Goal: Task Accomplishment & Management: Manage account settings

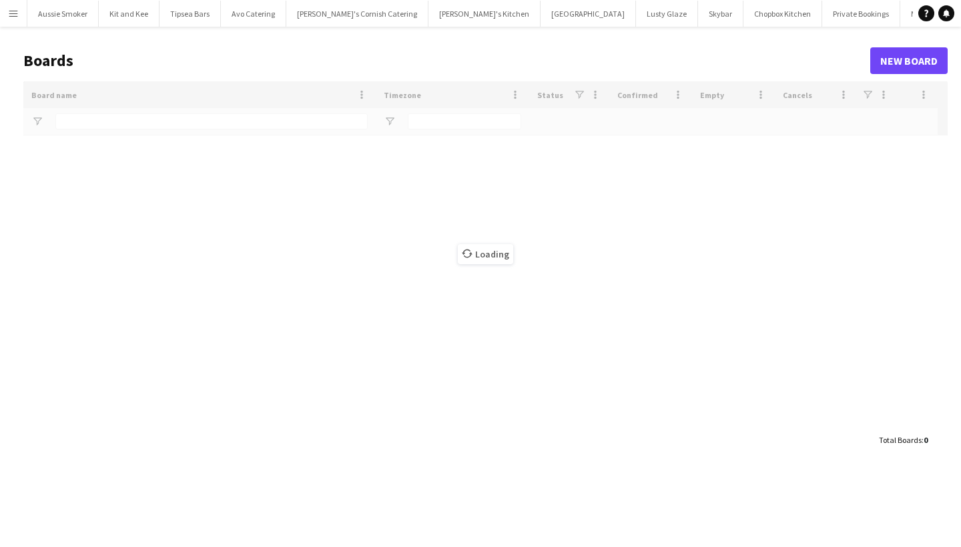
type input "*****"
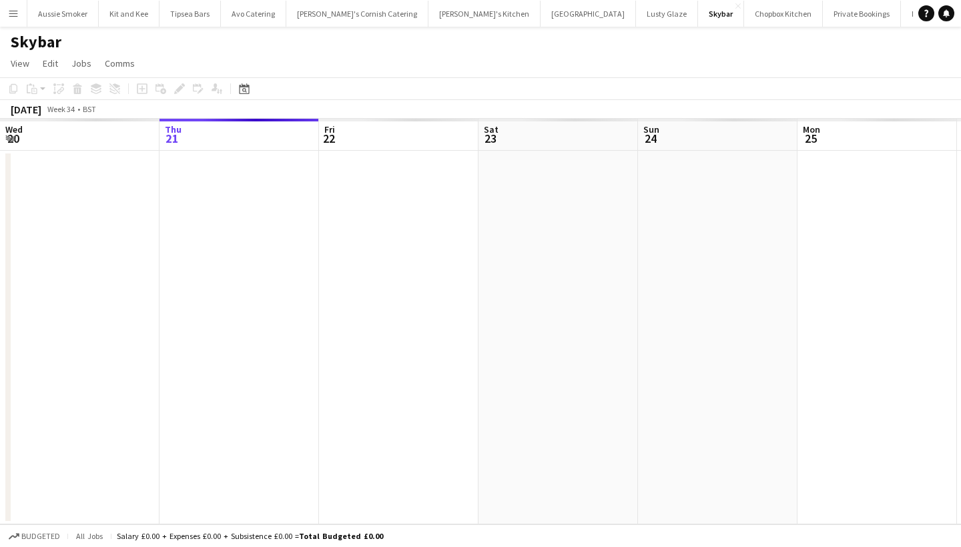
scroll to position [0, 458]
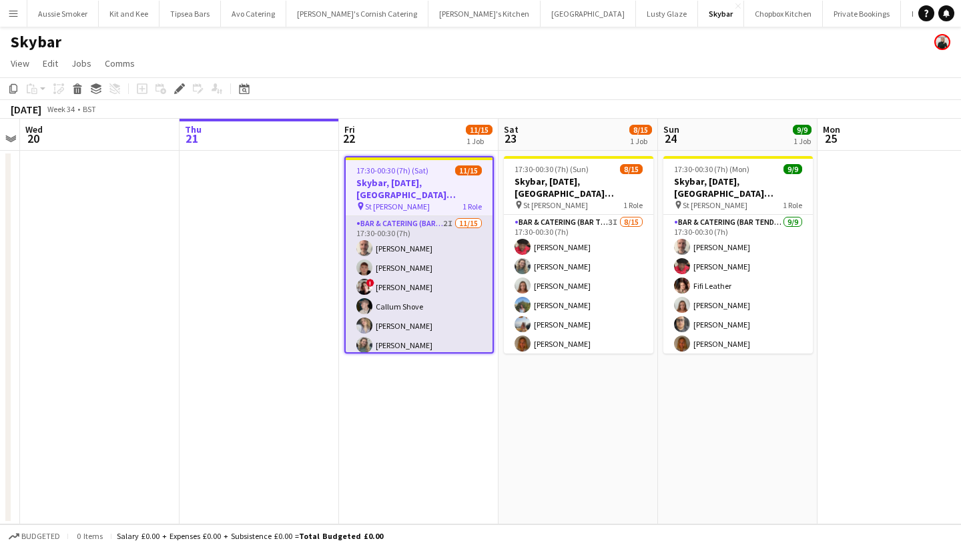
click at [436, 281] on app-card-role "Bar & Catering (Bar Tender) 2I 11/15 17:30-00:30 (7h) Richard James Dominic Sid…" at bounding box center [419, 374] width 147 height 316
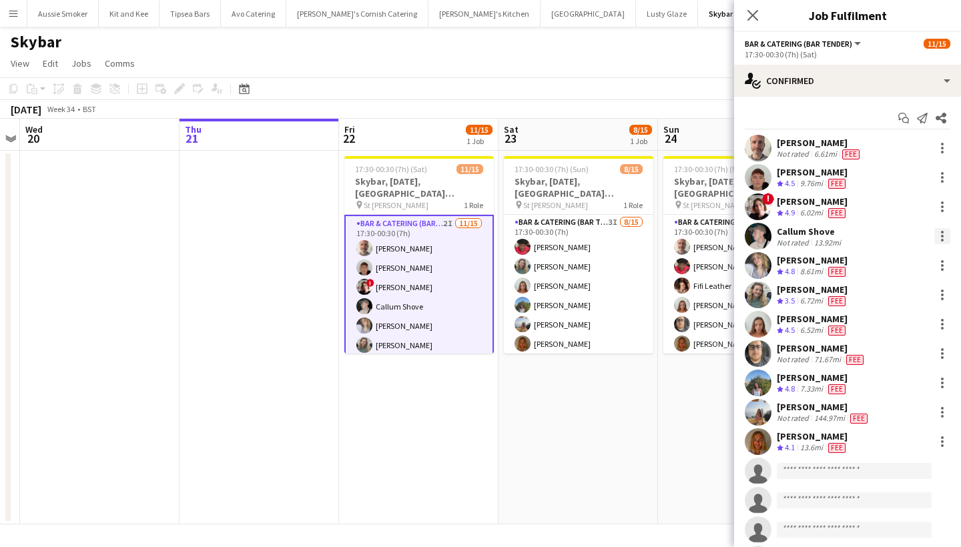
click at [945, 234] on div at bounding box center [942, 236] width 16 height 16
click at [886, 385] on span "Remove" at bounding box center [877, 388] width 40 height 11
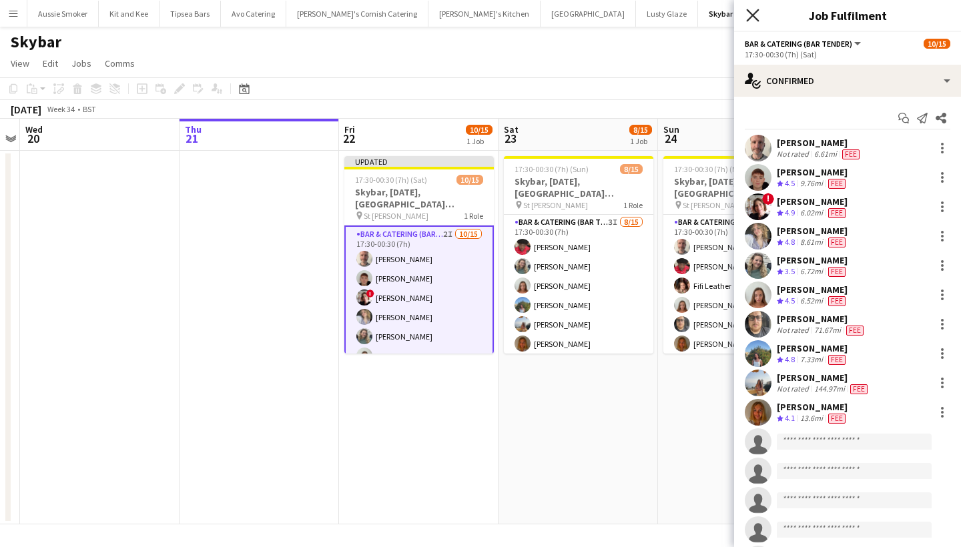
click at [748, 15] on icon "Close pop-in" at bounding box center [752, 15] width 13 height 13
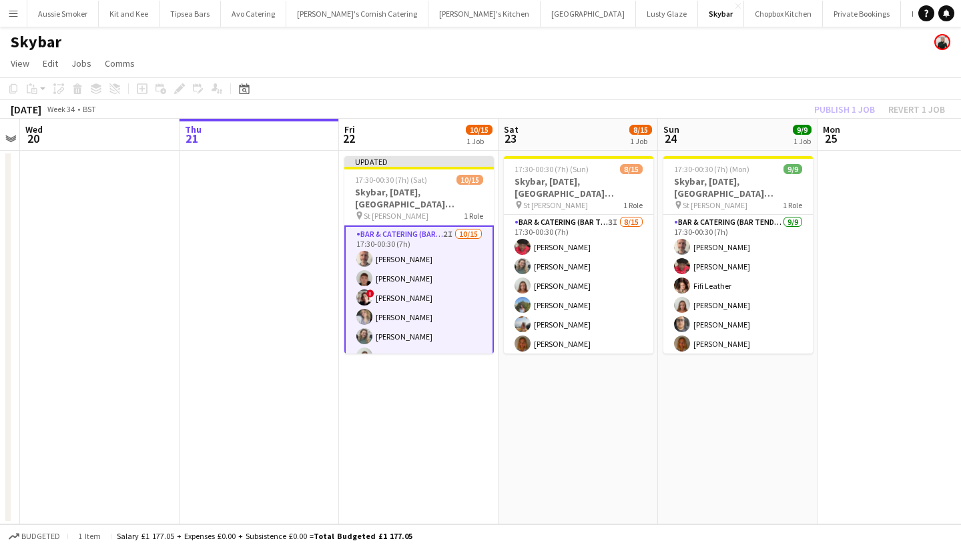
click at [840, 103] on div "Publish 1 job Revert 1 job" at bounding box center [879, 109] width 163 height 17
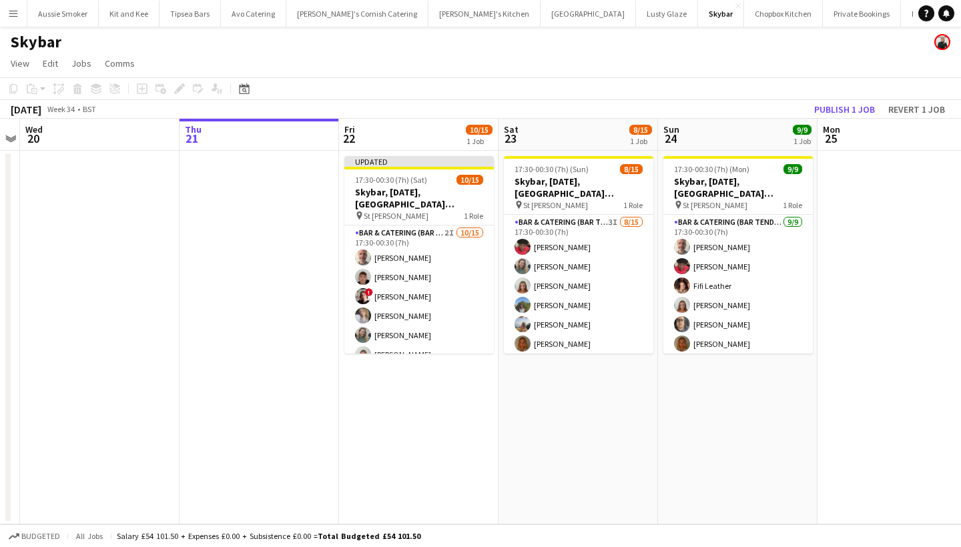
click at [840, 103] on button "Publish 1 job" at bounding box center [844, 109] width 71 height 17
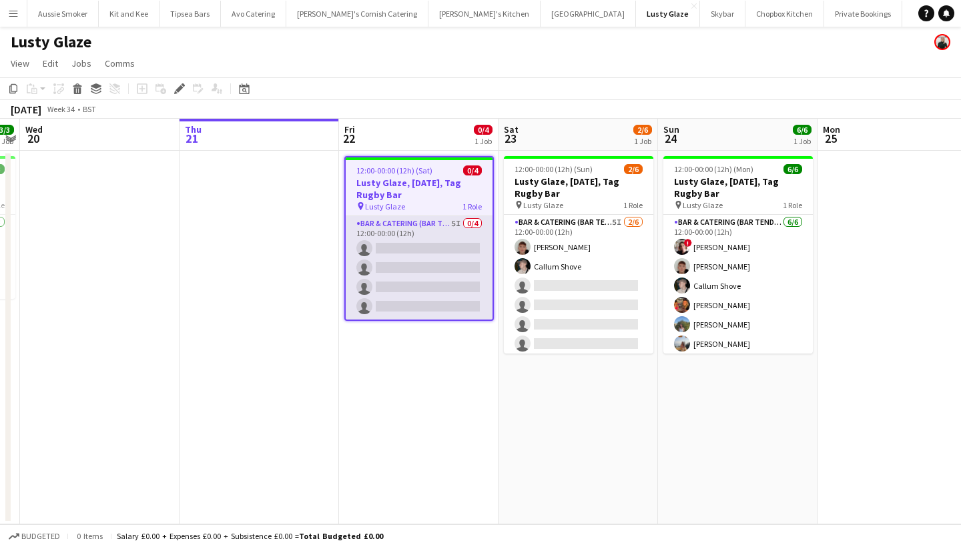
click at [406, 272] on app-card-role "Bar & Catering (Bar Tender) 5I 0/4 12:00-00:00 (12h) single-neutral-actions sin…" at bounding box center [419, 267] width 147 height 103
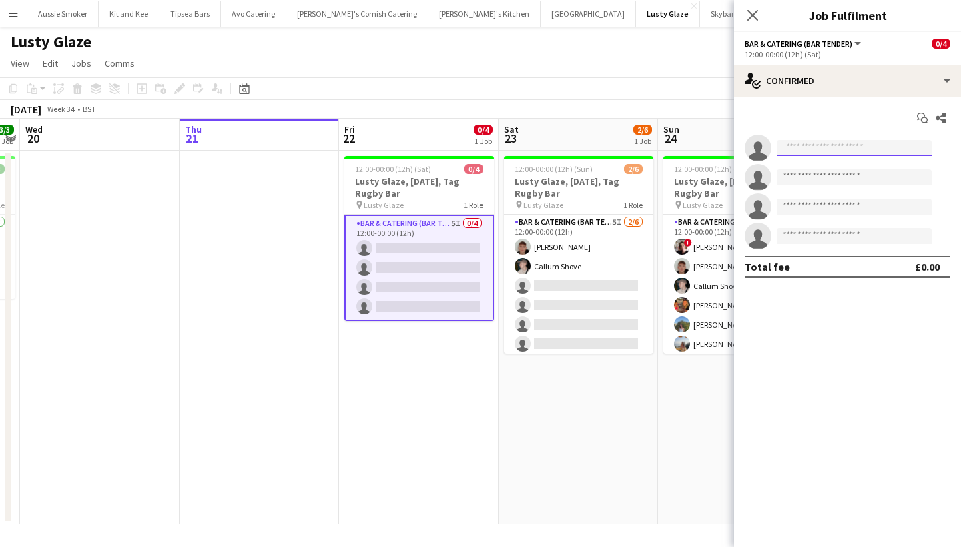
click at [807, 146] on input at bounding box center [854, 148] width 155 height 16
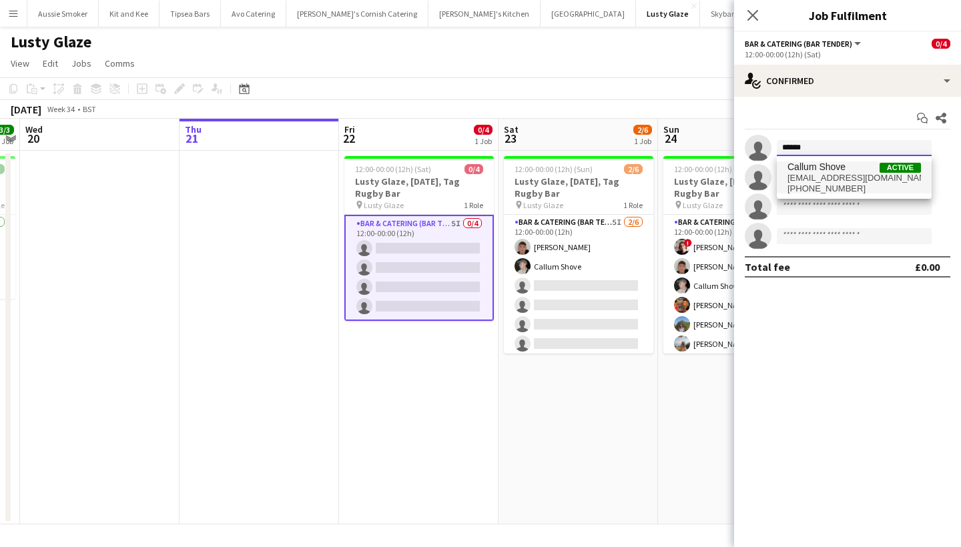
type input "******"
click at [815, 185] on span "+447428445543" at bounding box center [853, 189] width 133 height 11
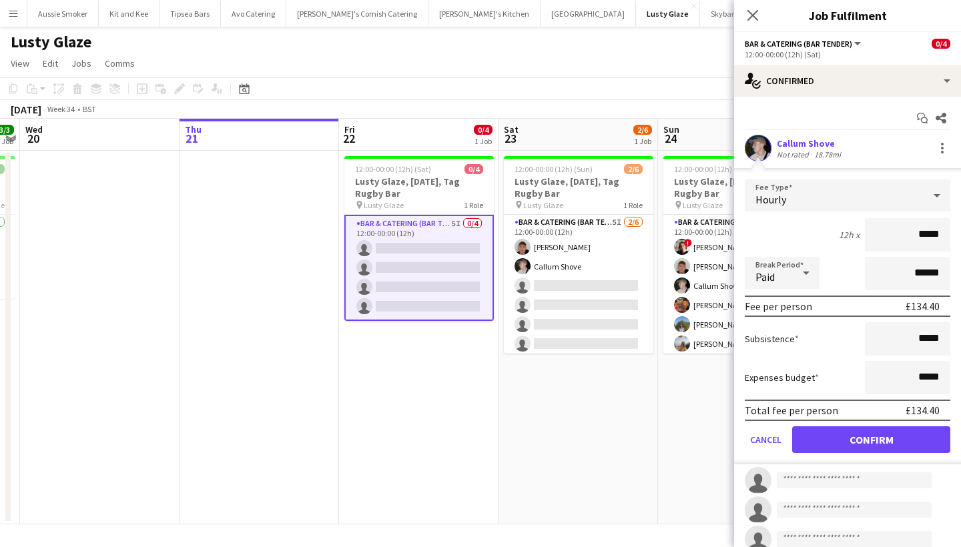
type input "******"
click at [871, 446] on button "Confirm" at bounding box center [871, 439] width 158 height 27
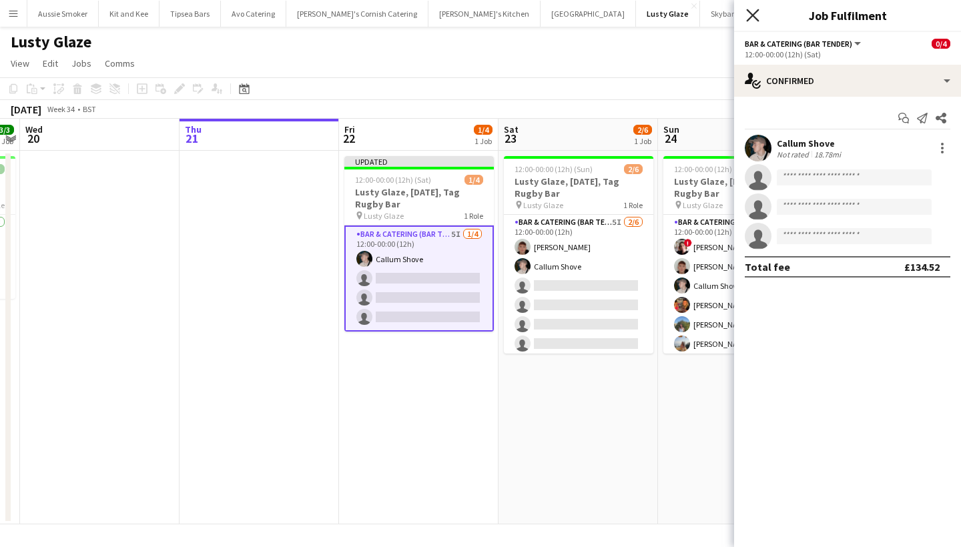
click at [753, 15] on icon at bounding box center [752, 15] width 13 height 13
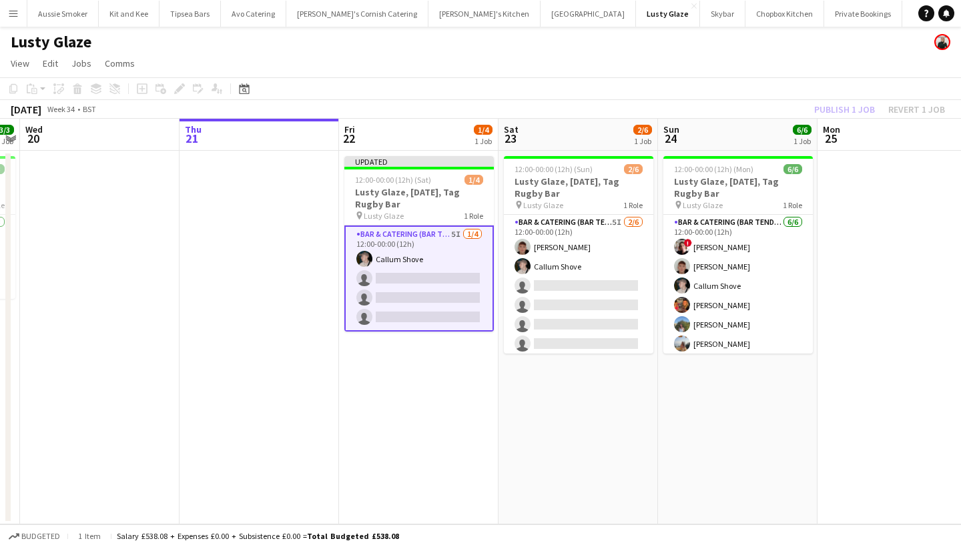
click at [851, 111] on div "Publish 1 job Revert 1 job" at bounding box center [879, 109] width 163 height 17
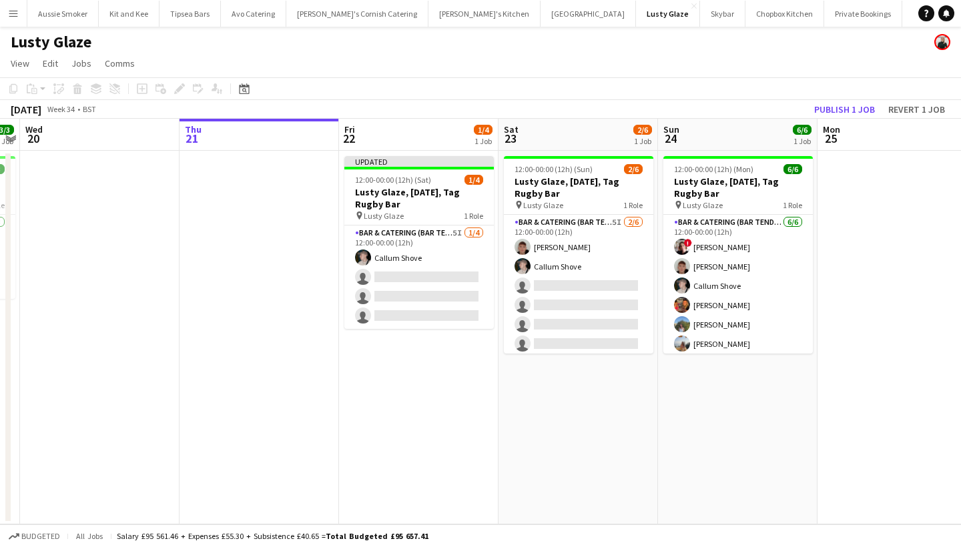
click at [851, 111] on button "Publish 1 job" at bounding box center [844, 109] width 71 height 17
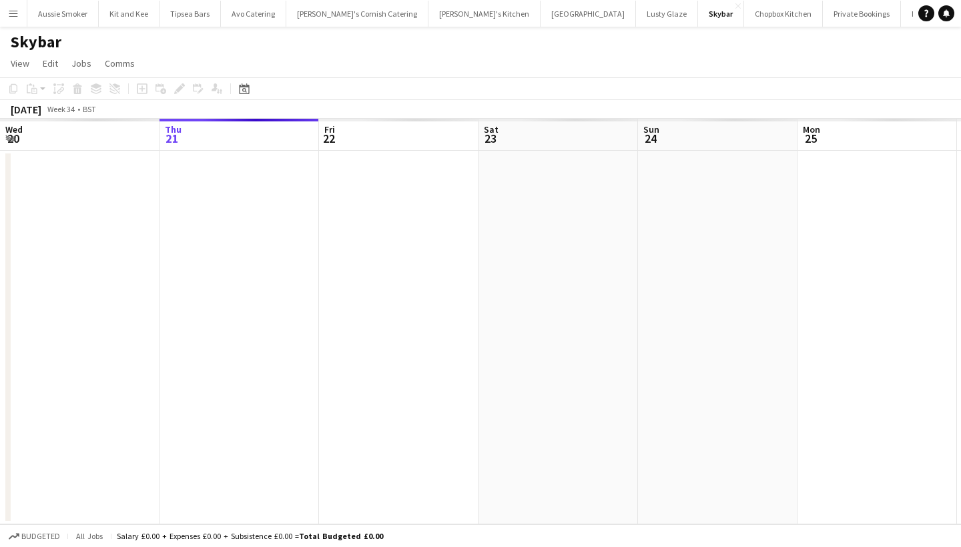
scroll to position [0, 458]
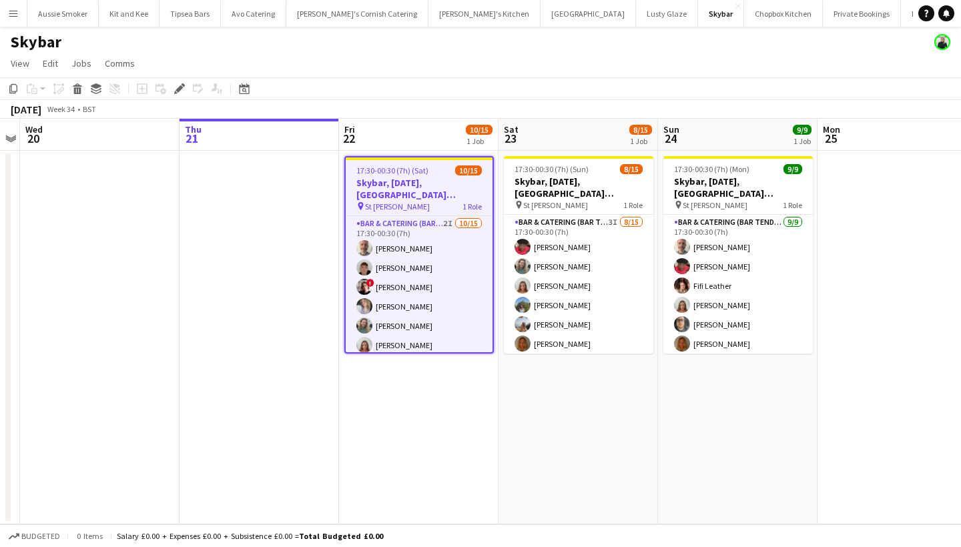
click at [15, 11] on app-icon "Menu" at bounding box center [13, 13] width 11 height 11
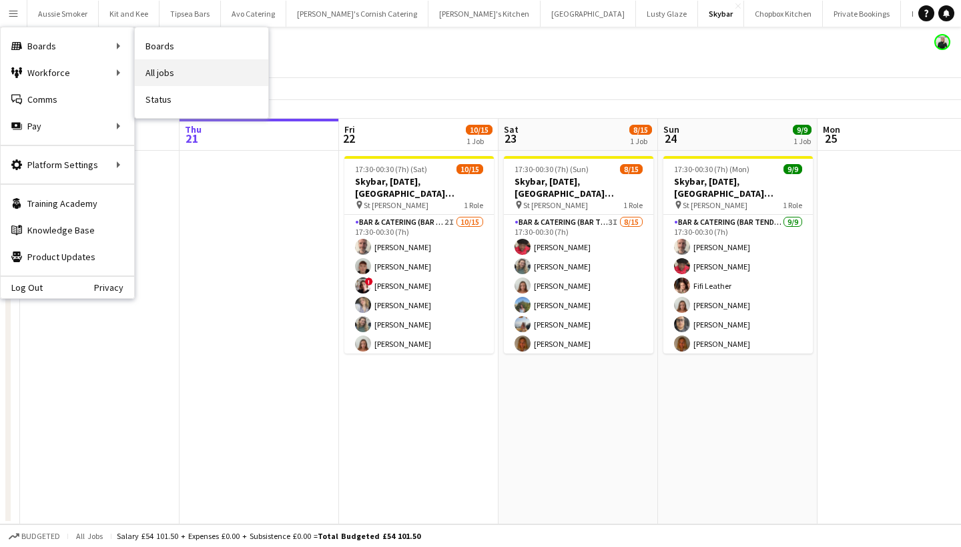
click at [194, 71] on link "All jobs" at bounding box center [201, 72] width 133 height 27
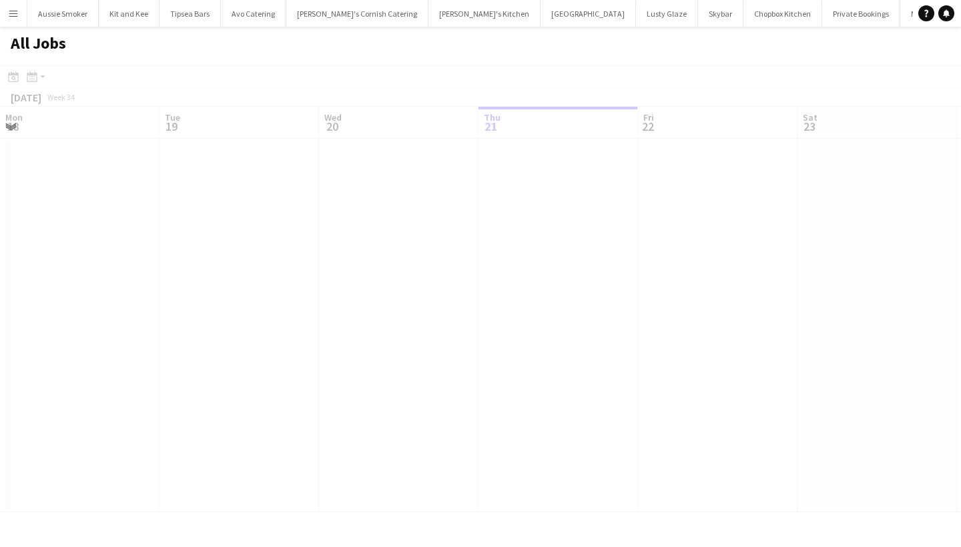
scroll to position [0, 319]
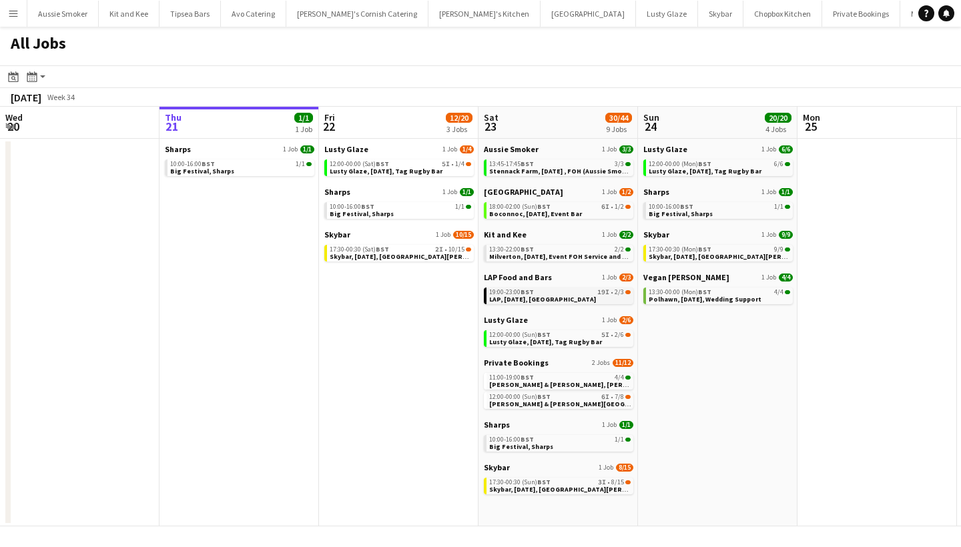
click at [578, 298] on link "19:00-23:00 BST 19I • 2/3 LAP, 23rd August, Chagford" at bounding box center [559, 295] width 141 height 15
click at [684, 250] on span "17:30-00:30 (Mon) BST" at bounding box center [680, 249] width 63 height 7
click at [404, 253] on span "Skybar, 22nd August, St Agnes" at bounding box center [415, 256] width 170 height 9
click at [553, 294] on div "19:00-23:00 BST 19I • 2/3" at bounding box center [559, 292] width 141 height 7
click at [591, 338] on span "Lusty Glaze, [DATE], Tag Rugby Bar" at bounding box center [545, 342] width 113 height 9
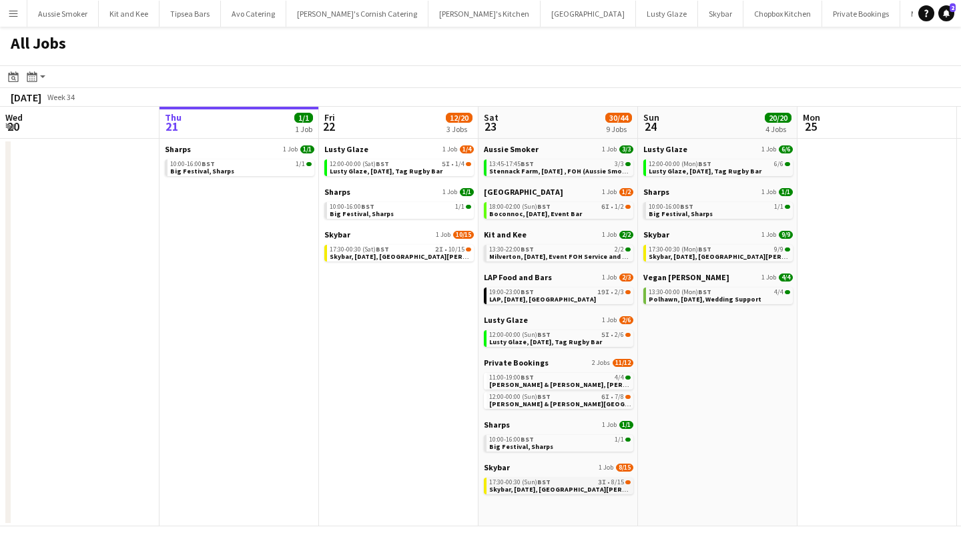
click at [547, 490] on span "Skybar, 23rd August, St Agnes" at bounding box center [574, 489] width 170 height 9
click at [561, 342] on span "Lusty Glaze, [DATE], Tag Rugby Bar" at bounding box center [545, 342] width 113 height 9
click at [607, 403] on link "12:00-00:00 (Sun) BST 6I • 7/8 Connie & Isaac, Harlyn Bay, 23rd August" at bounding box center [559, 399] width 141 height 15
click at [555, 404] on span "[PERSON_NAME] & [PERSON_NAME][GEOGRAPHIC_DATA], [DATE]" at bounding box center [592, 404] width 206 height 9
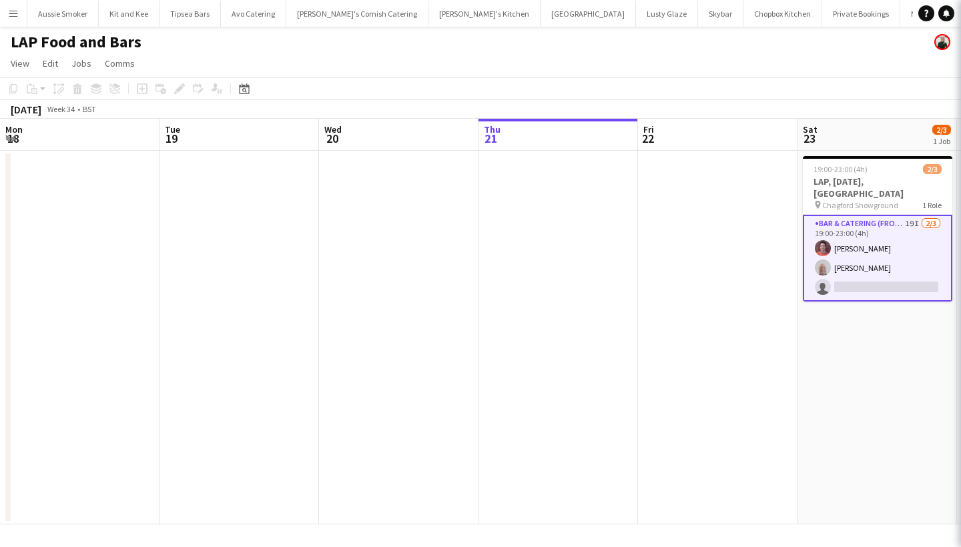
scroll to position [0, 458]
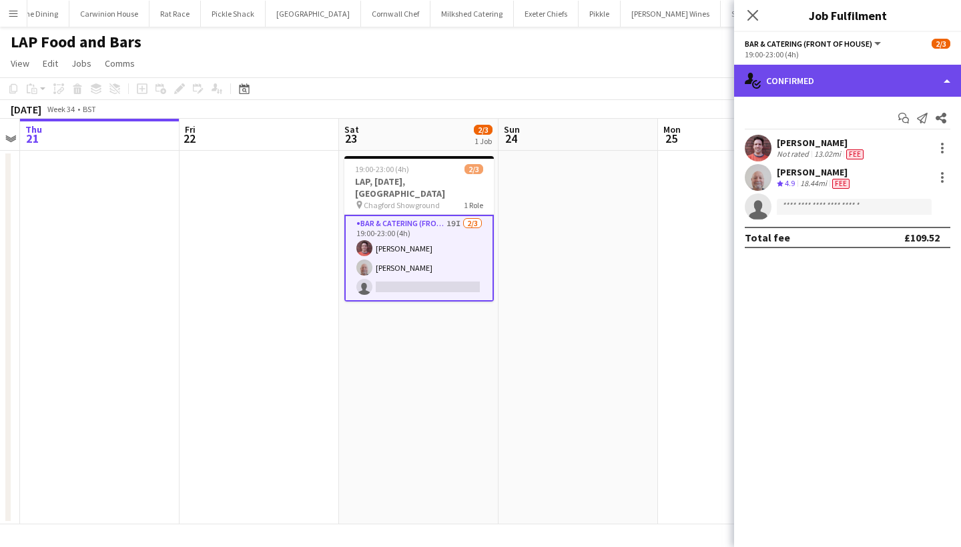
click at [866, 81] on div "single-neutral-actions-check-2 Confirmed" at bounding box center [847, 81] width 227 height 32
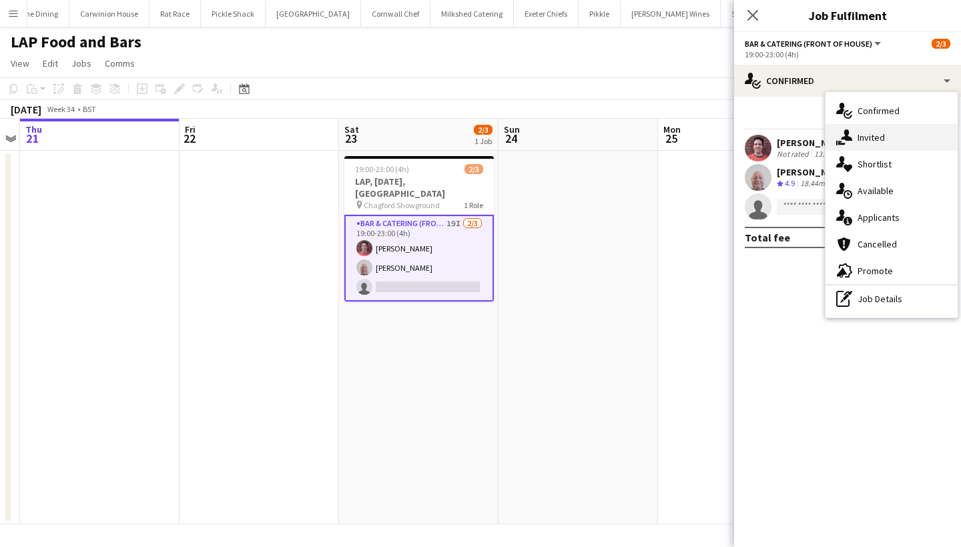
click at [873, 129] on div "single-neutral-actions-share-1 Invited" at bounding box center [891, 137] width 132 height 27
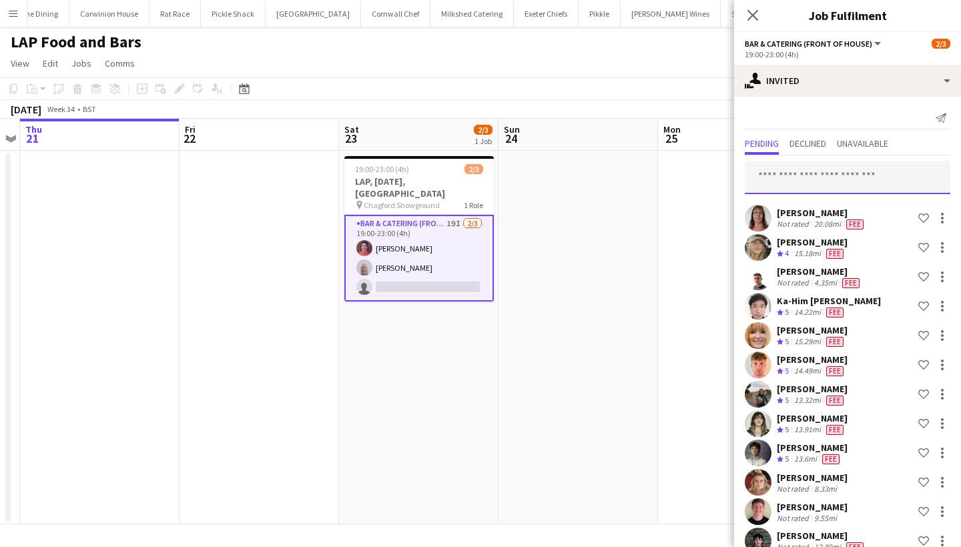
click at [821, 181] on input "text" at bounding box center [848, 177] width 206 height 33
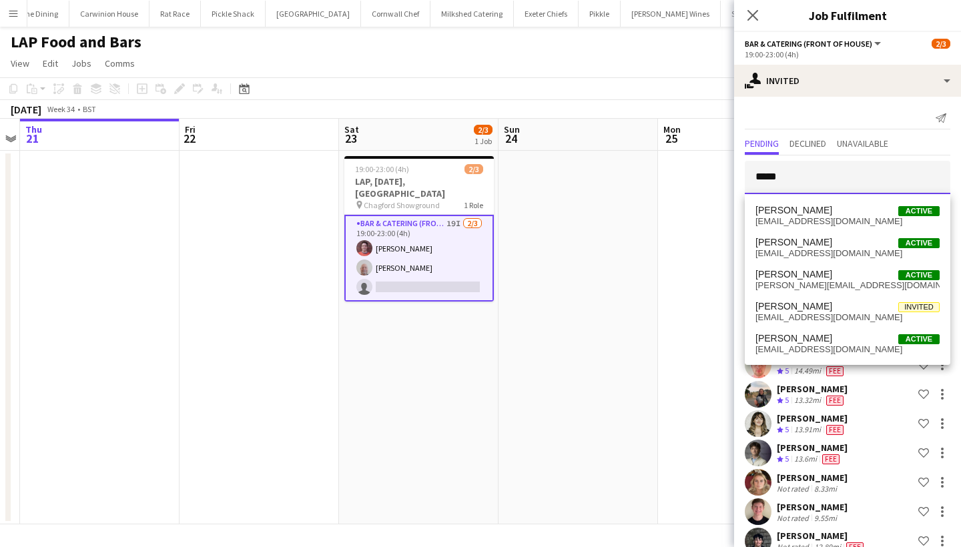
type input "*****"
drag, startPoint x: 821, startPoint y: 181, endPoint x: 824, endPoint y: 213, distance: 32.2
click at [824, 213] on span "Katie Brealy Active" at bounding box center [847, 210] width 184 height 11
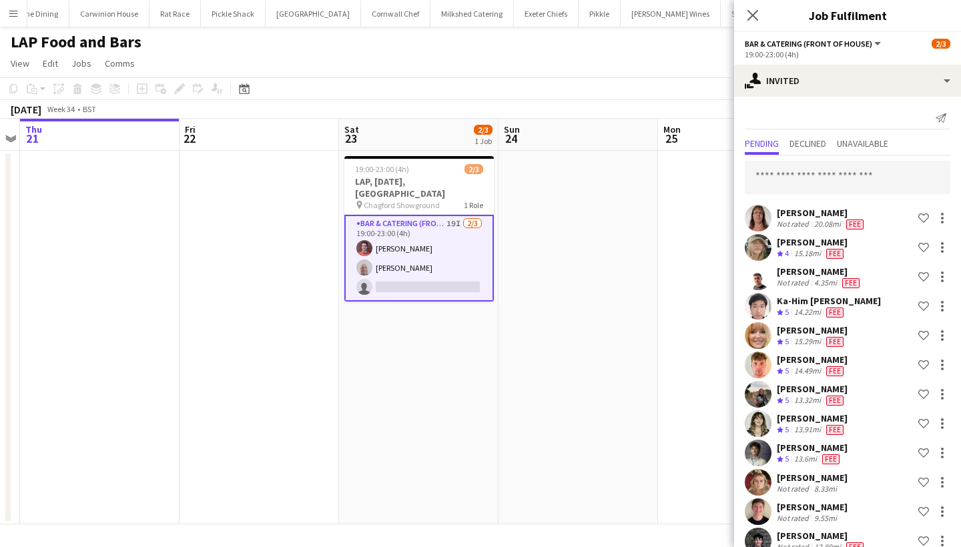
scroll to position [541, 0]
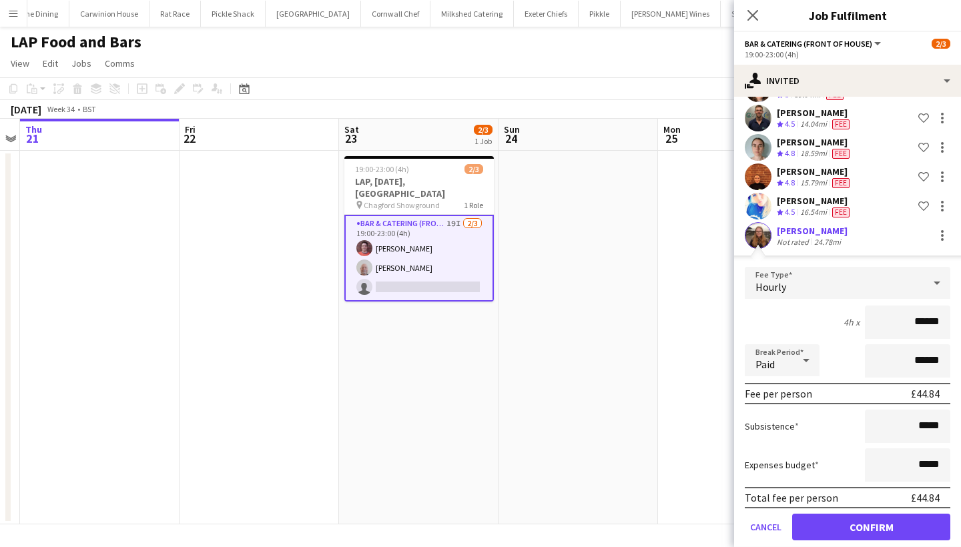
click at [840, 526] on button "Confirm" at bounding box center [871, 527] width 158 height 27
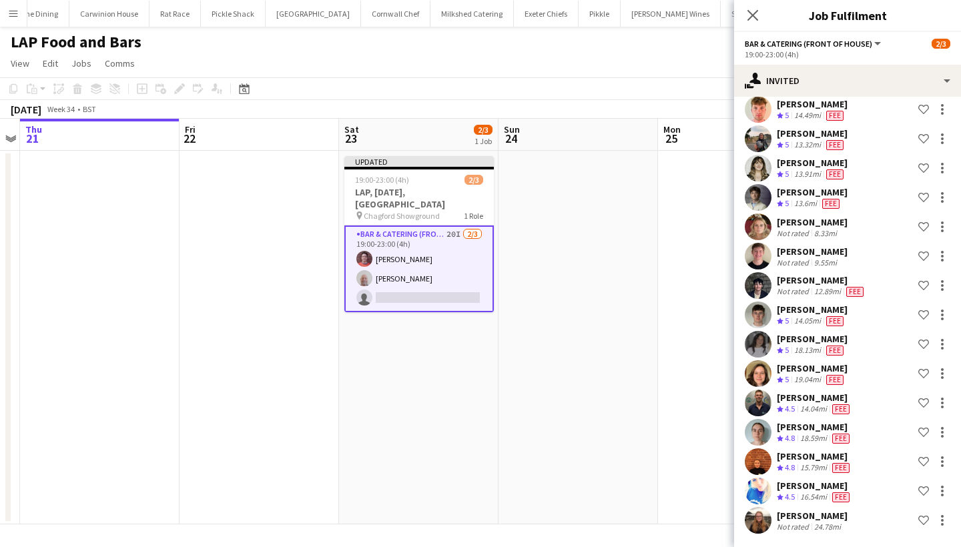
scroll to position [256, 0]
click at [746, 13] on app-icon "Close pop-in" at bounding box center [752, 15] width 19 height 19
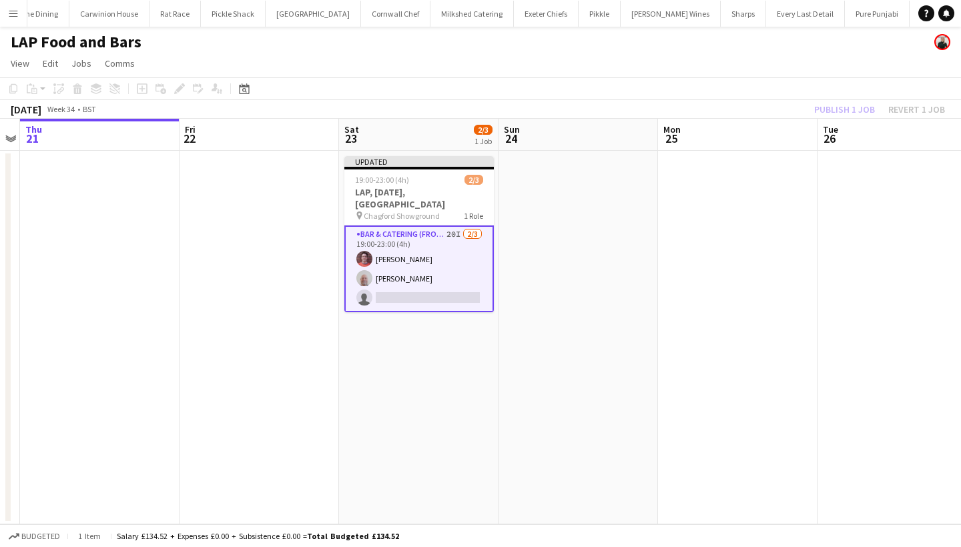
click at [841, 122] on app-board-header-date "Tue 26" at bounding box center [896, 135] width 159 height 32
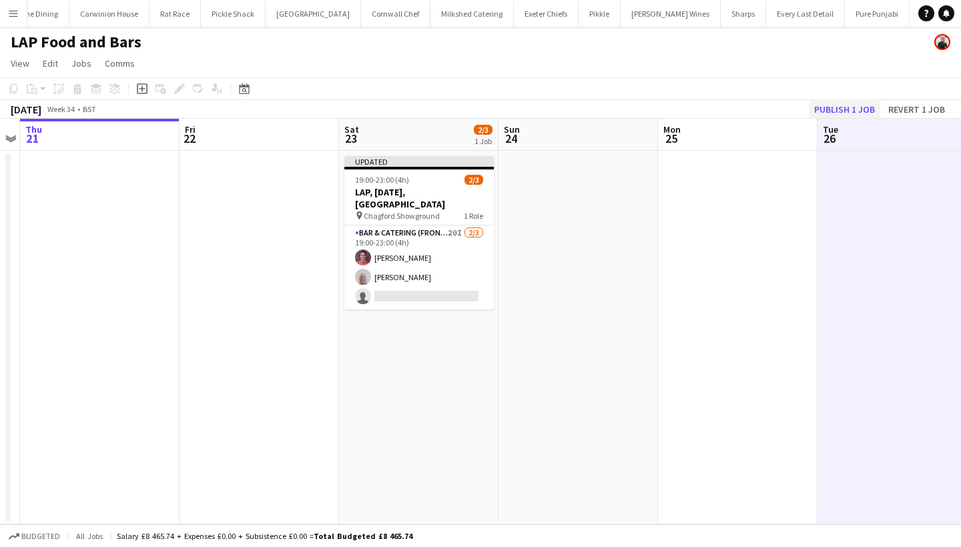
click at [833, 111] on button "Publish 1 job" at bounding box center [844, 109] width 71 height 17
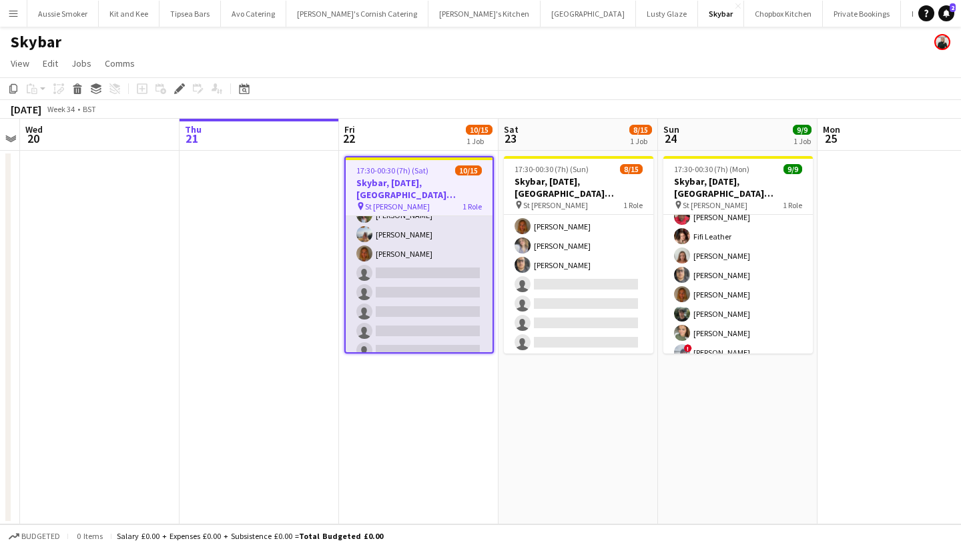
scroll to position [168, 0]
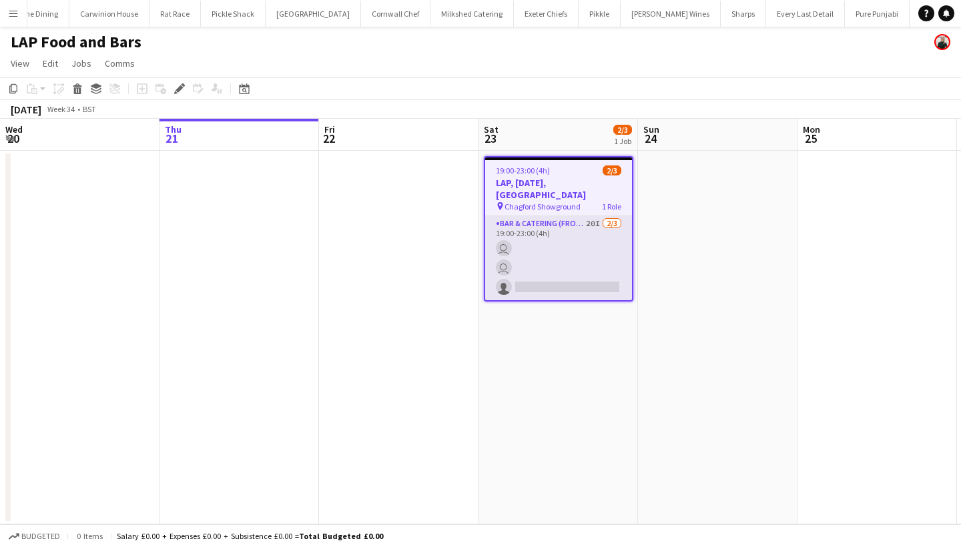
scroll to position [0, 458]
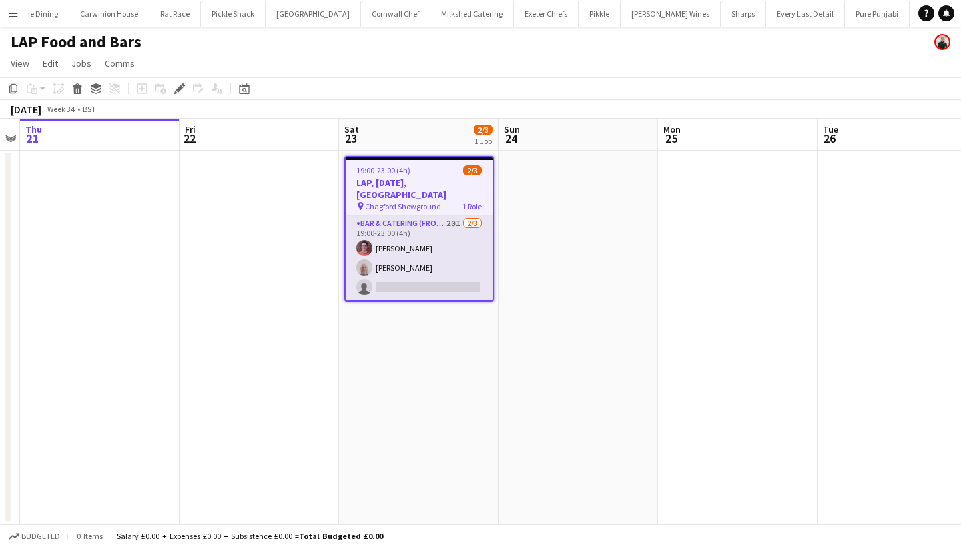
click at [373, 248] on app-card-role "Bar & Catering (Front of House) 20I [DATE] 19:00-23:00 (4h) [PERSON_NAME] [PERS…" at bounding box center [419, 258] width 147 height 84
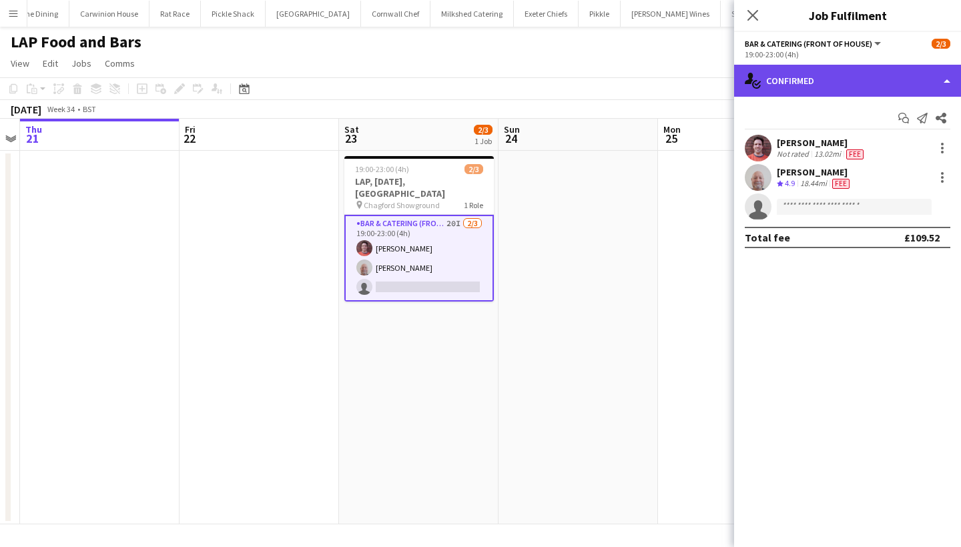
click at [833, 67] on div "single-neutral-actions-check-2 Confirmed" at bounding box center [847, 81] width 227 height 32
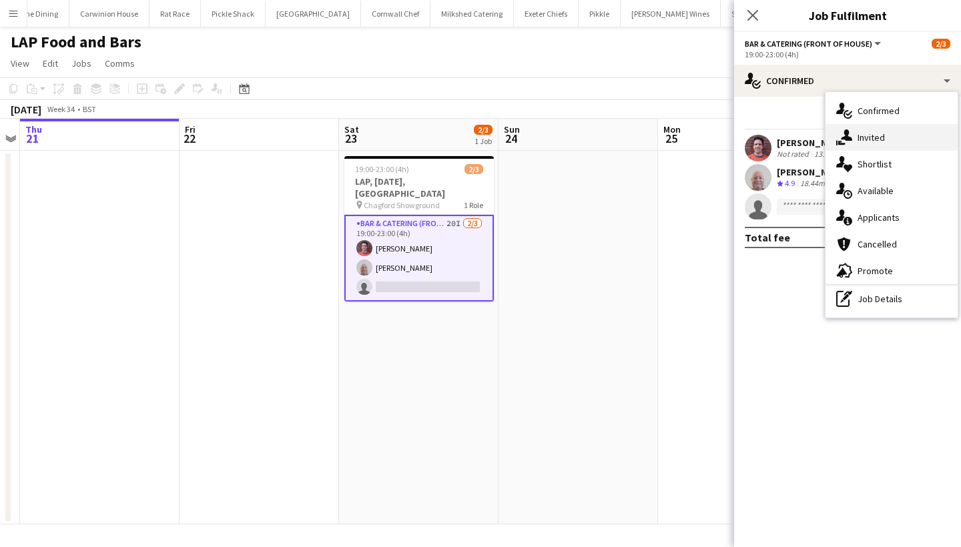
click at [859, 135] on div "single-neutral-actions-share-1 Invited" at bounding box center [891, 137] width 132 height 27
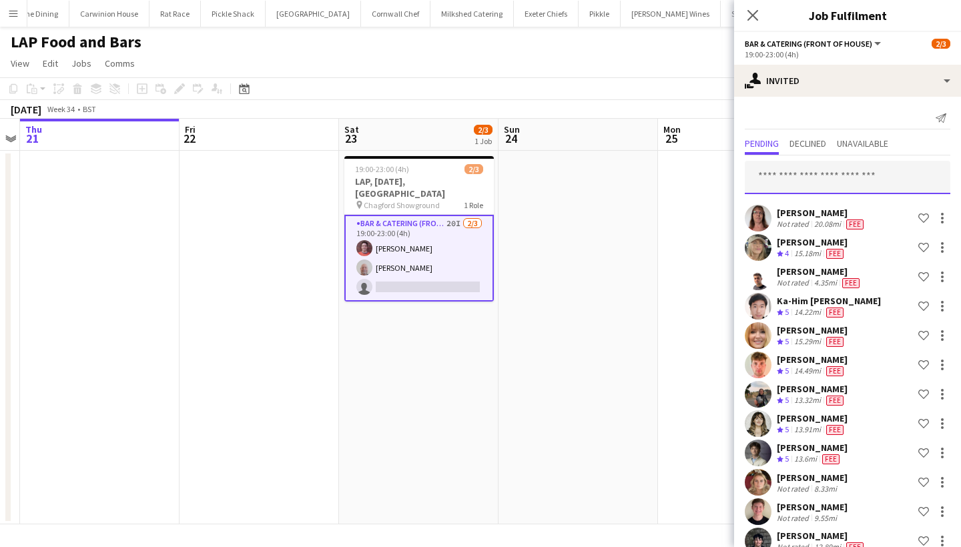
click at [797, 180] on input "text" at bounding box center [848, 177] width 206 height 33
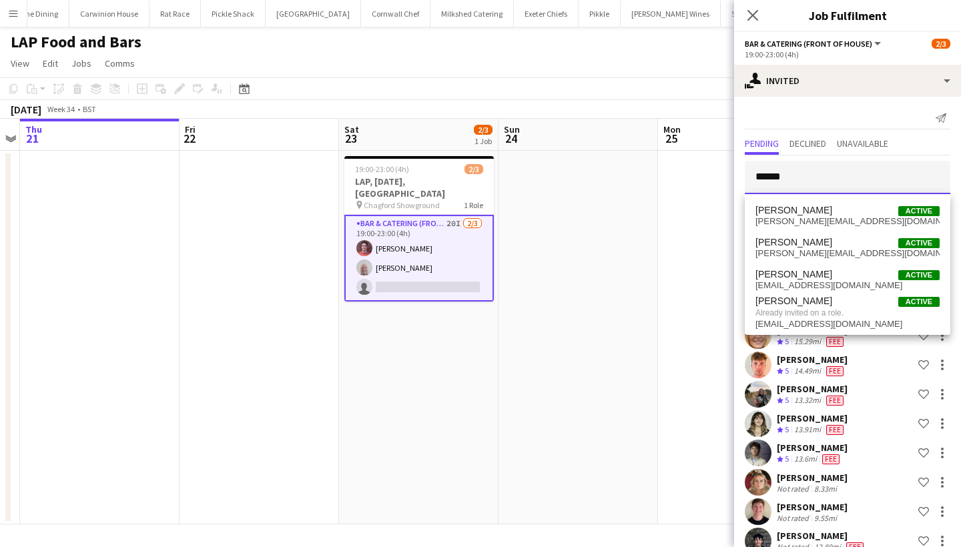
type input "*******"
drag, startPoint x: 804, startPoint y: 200, endPoint x: 820, endPoint y: 288, distance: 88.9
click at [820, 288] on span "becca.robson21@gmail.com" at bounding box center [847, 285] width 184 height 11
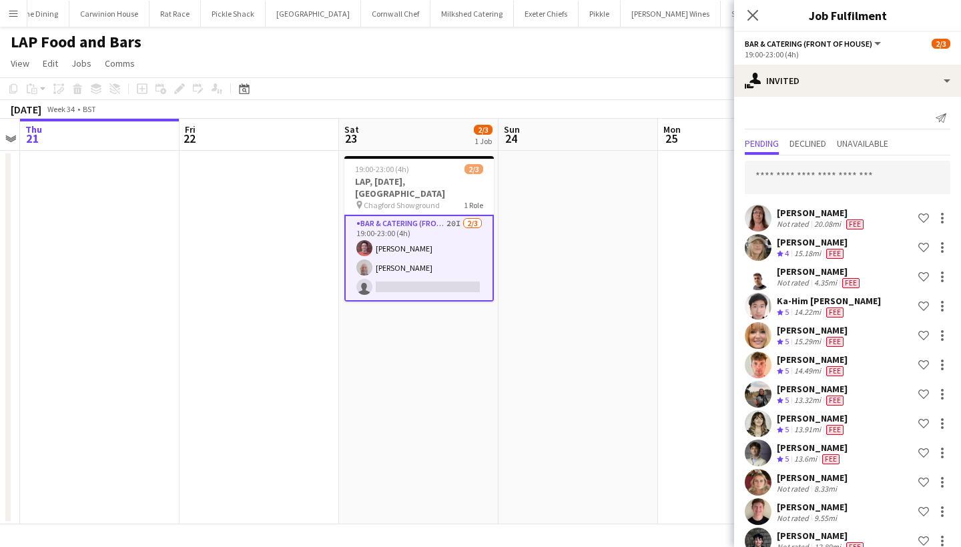
scroll to position [570, 0]
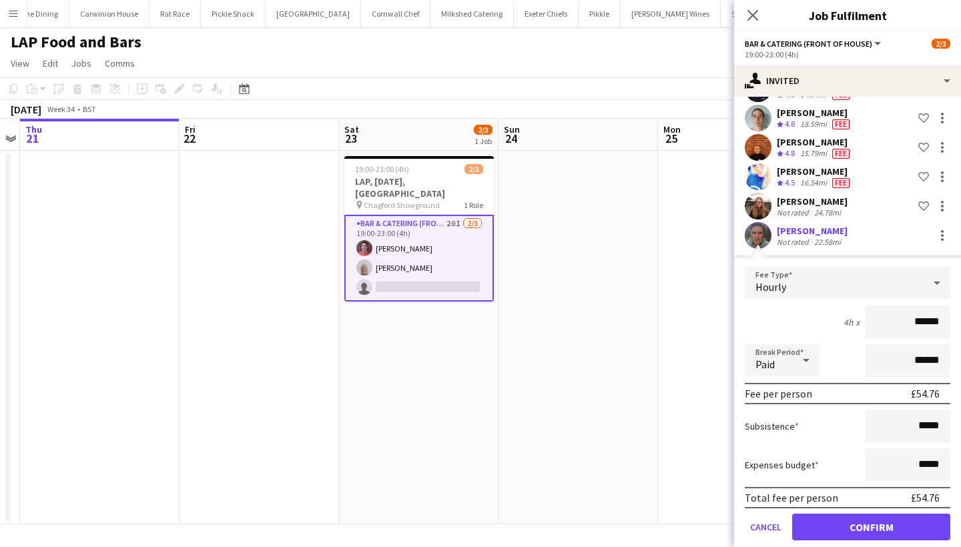
type input "******"
click at [880, 525] on button "Confirm" at bounding box center [871, 527] width 158 height 27
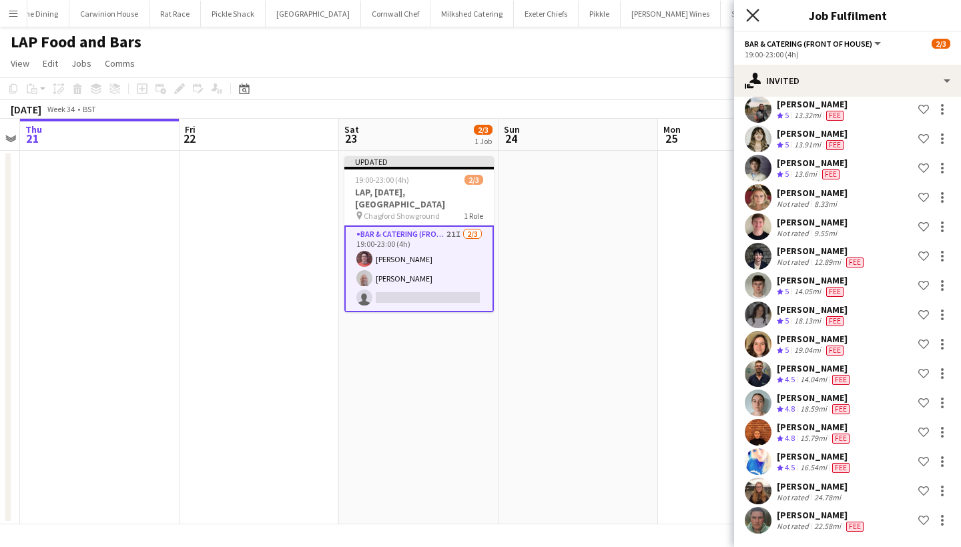
click at [750, 16] on icon "Close pop-in" at bounding box center [752, 15] width 13 height 13
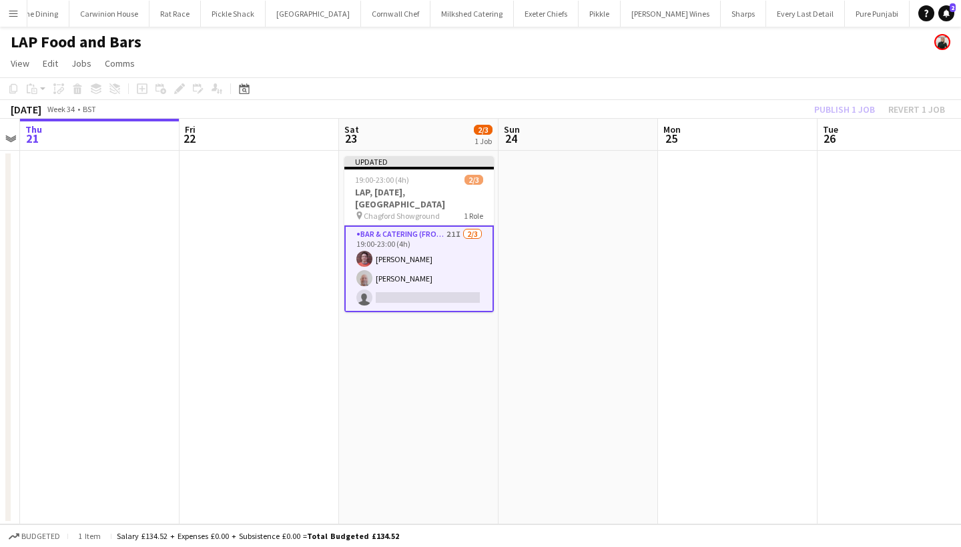
click at [841, 108] on div "Publish 1 job Revert 1 job" at bounding box center [879, 109] width 163 height 17
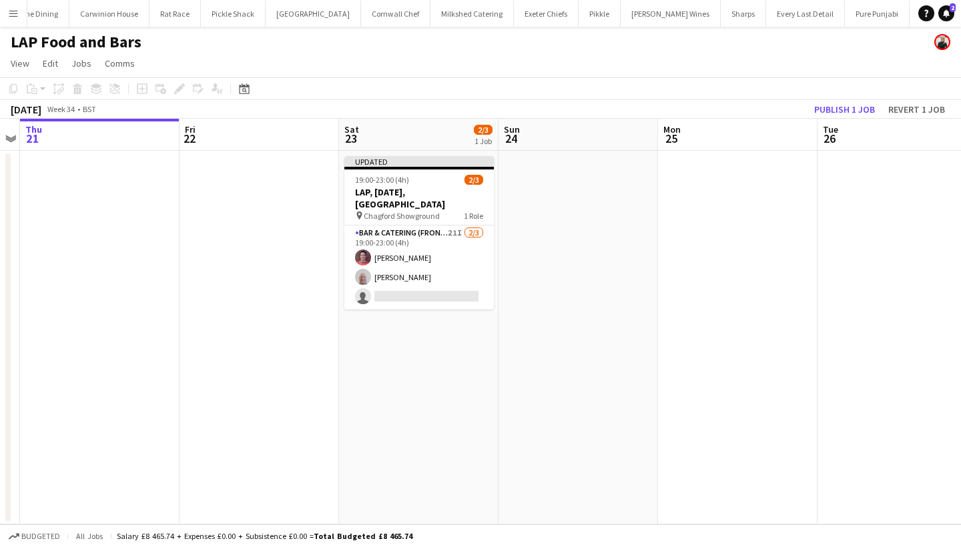
click at [841, 108] on button "Publish 1 job" at bounding box center [844, 109] width 71 height 17
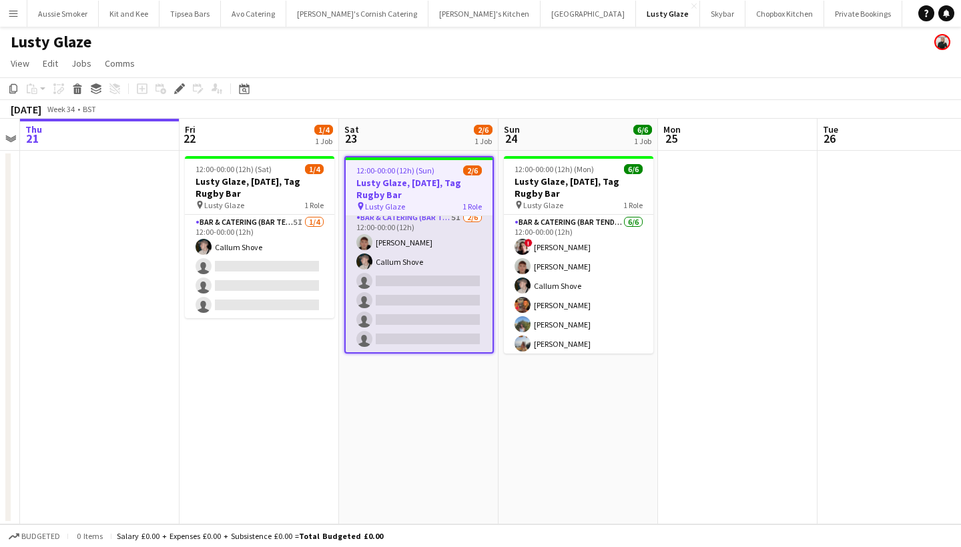
scroll to position [6, 0]
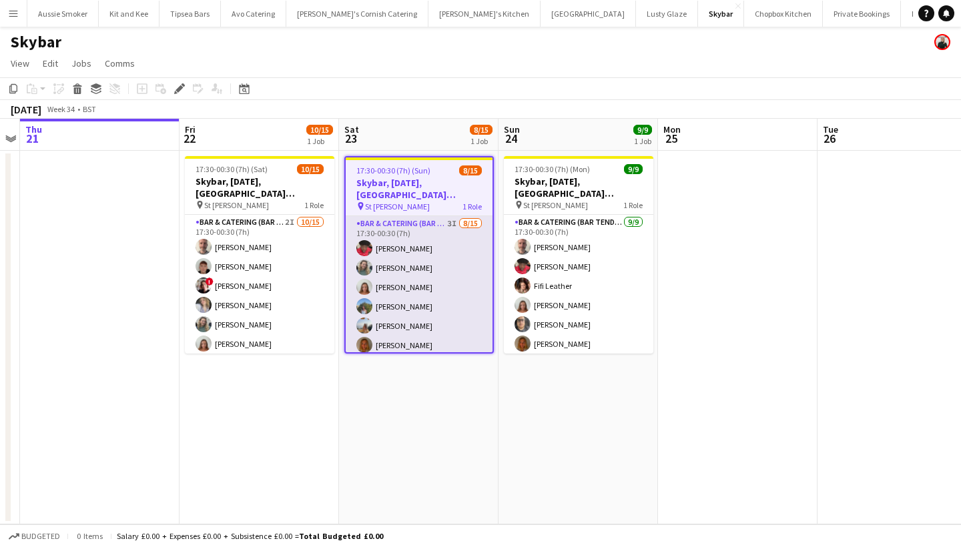
click at [426, 300] on app-card-role "Bar & Catering (Bar Tender) 3I 8/15 17:30-00:30 (7h) Domonique Jones Jo Parker …" at bounding box center [419, 374] width 147 height 316
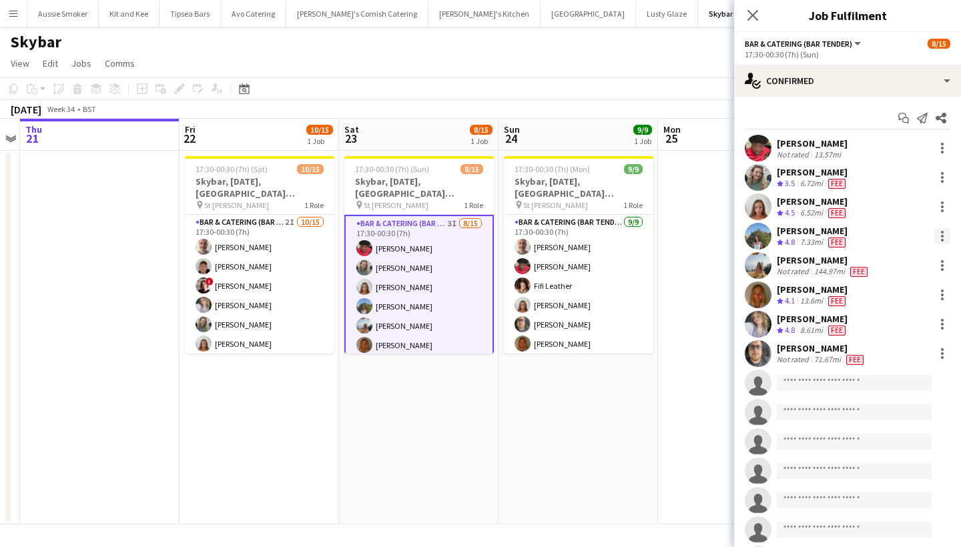
click at [944, 235] on div at bounding box center [942, 236] width 16 height 16
click at [882, 382] on button "Remove" at bounding box center [898, 389] width 104 height 32
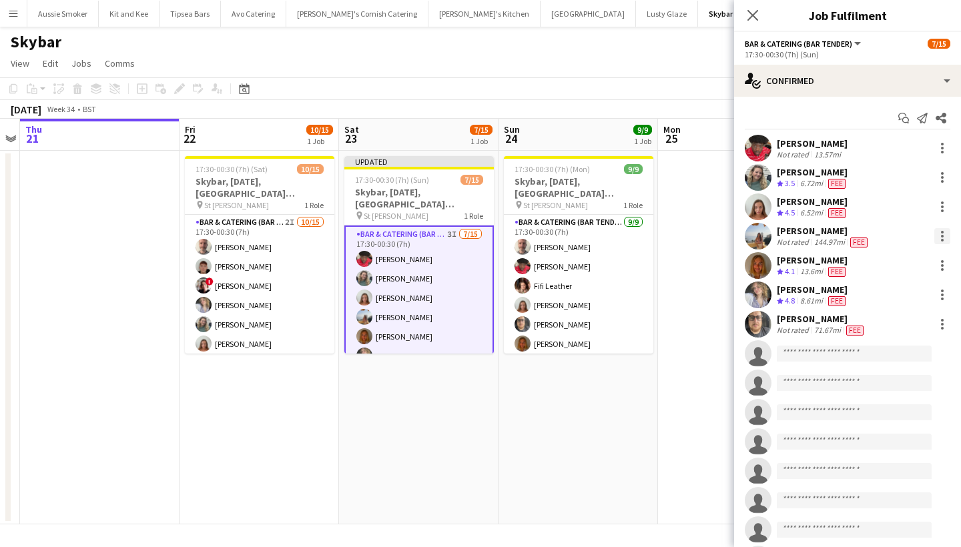
click at [943, 236] on div at bounding box center [942, 236] width 3 height 3
click at [885, 389] on span "Remove" at bounding box center [877, 388] width 40 height 11
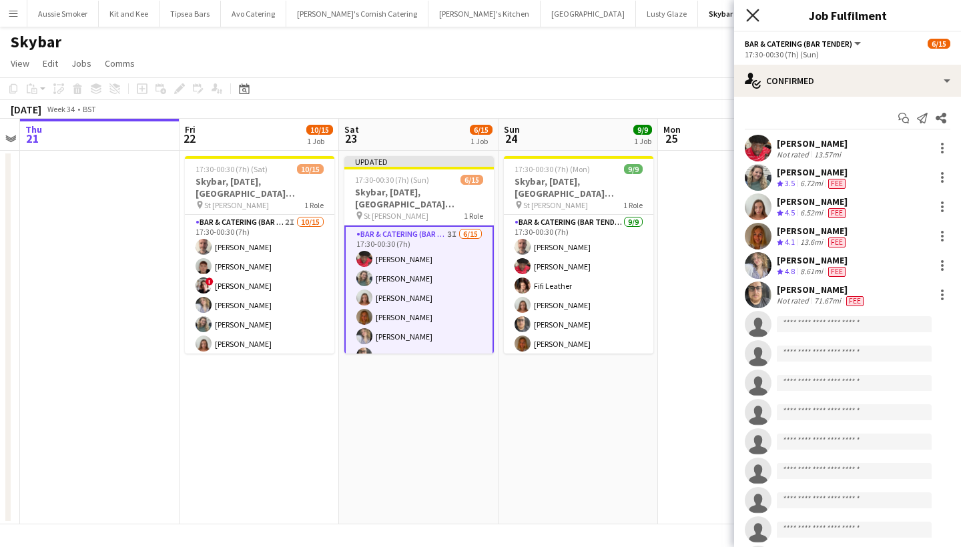
click at [751, 17] on icon at bounding box center [752, 15] width 13 height 13
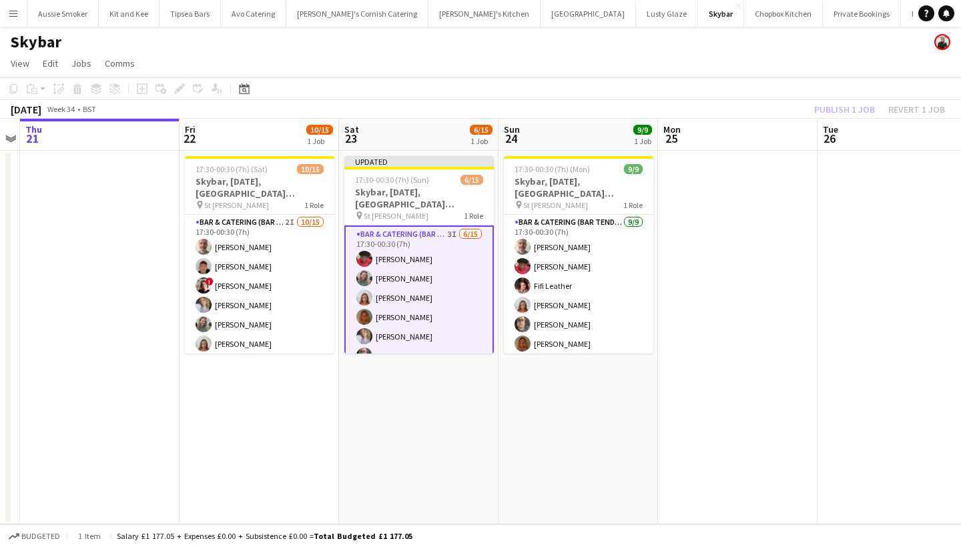
click at [831, 106] on div "Publish 1 job Revert 1 job" at bounding box center [879, 109] width 163 height 17
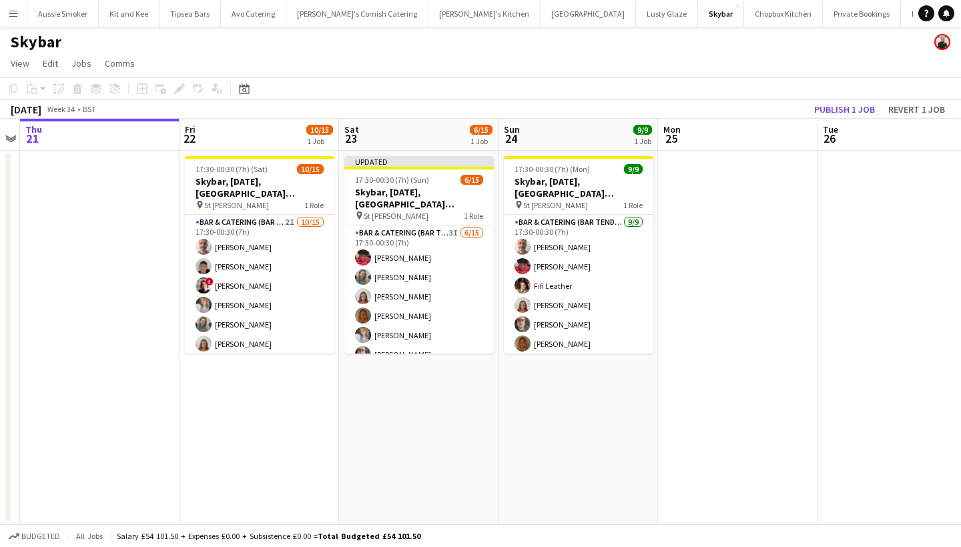
click at [831, 106] on button "Publish 1 job" at bounding box center [844, 109] width 71 height 17
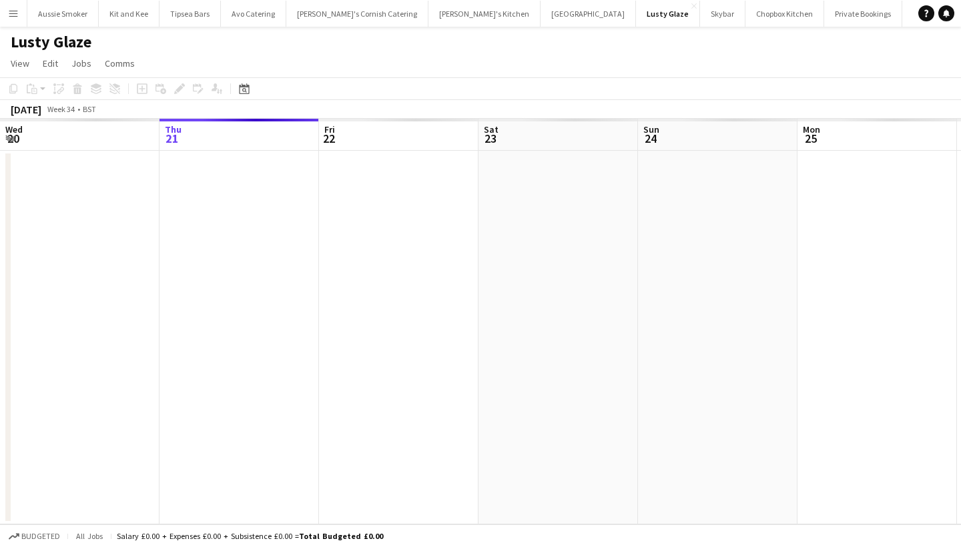
scroll to position [0, 458]
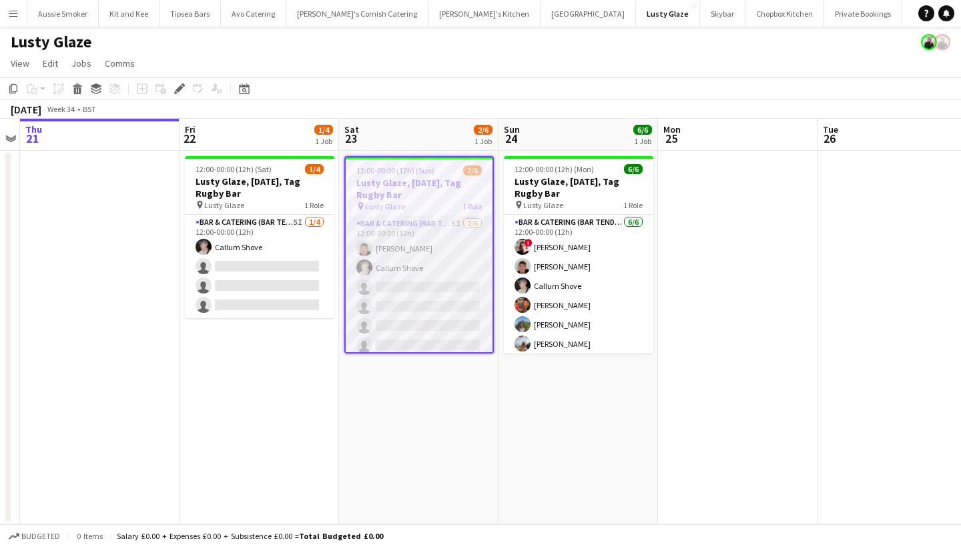
click at [442, 322] on app-card-role "Bar & Catering (Bar Tender) 5I 2/6 12:00-00:00 (12h) Dominic Sidwell Callum Sho…" at bounding box center [419, 287] width 147 height 142
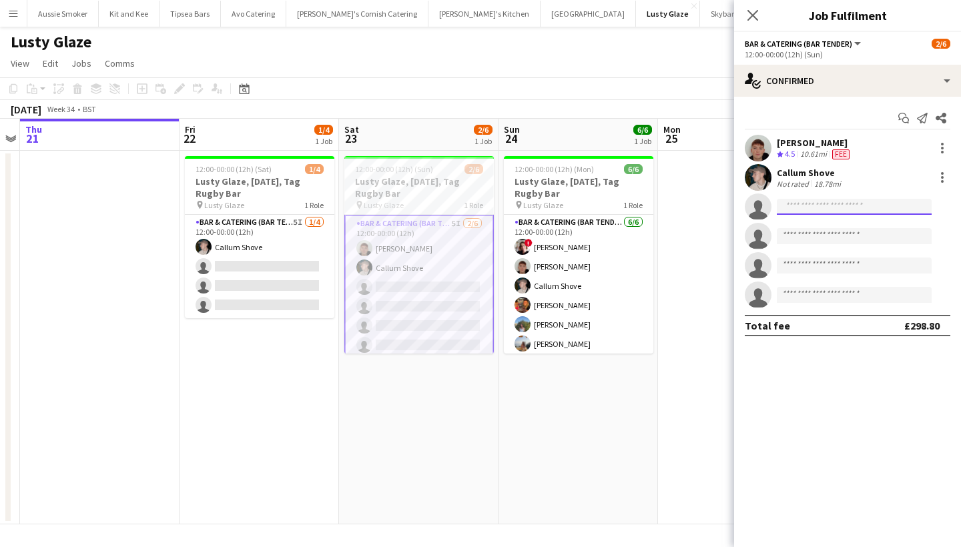
click at [805, 204] on input at bounding box center [854, 207] width 155 height 16
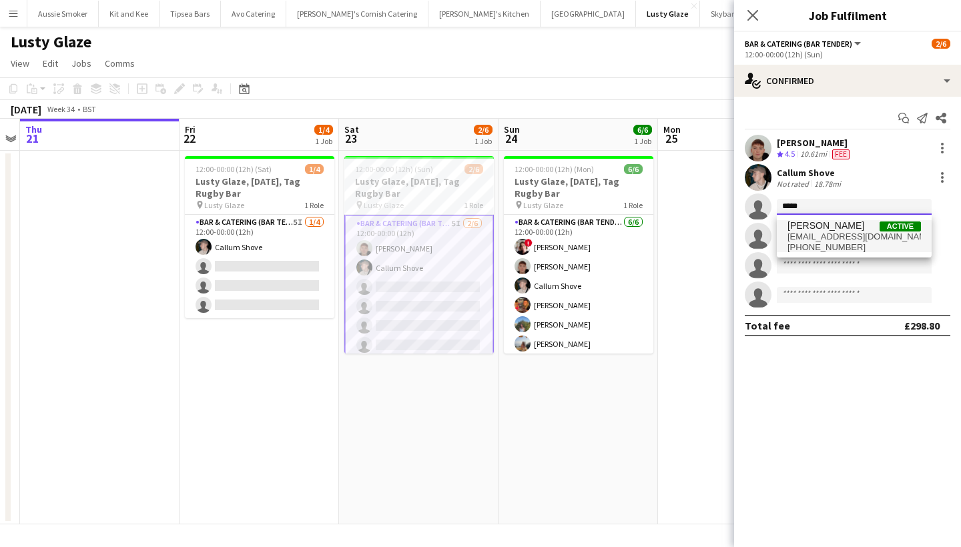
type input "*****"
click at [808, 234] on span "zeebahassan0@gmail.com" at bounding box center [853, 237] width 133 height 11
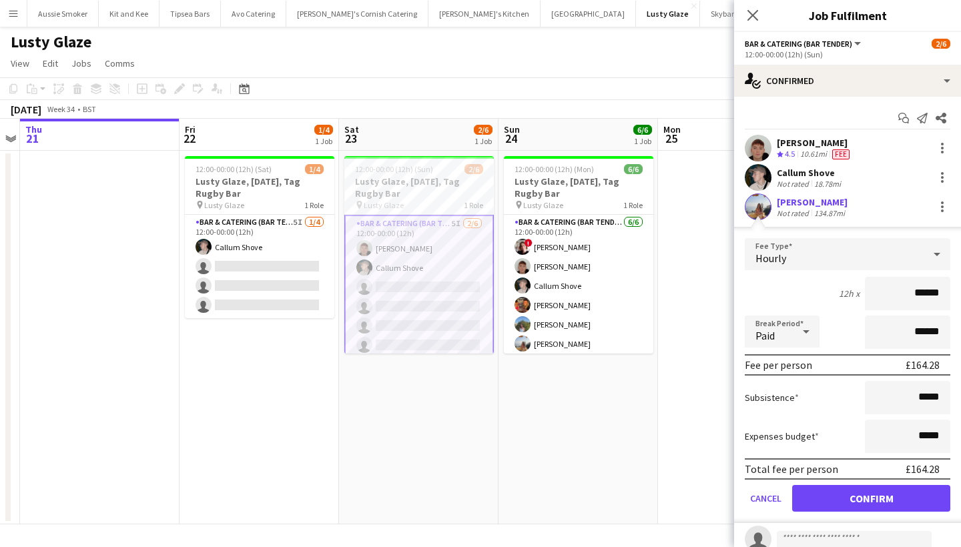
type input "******"
click at [908, 495] on button "Confirm" at bounding box center [871, 498] width 158 height 27
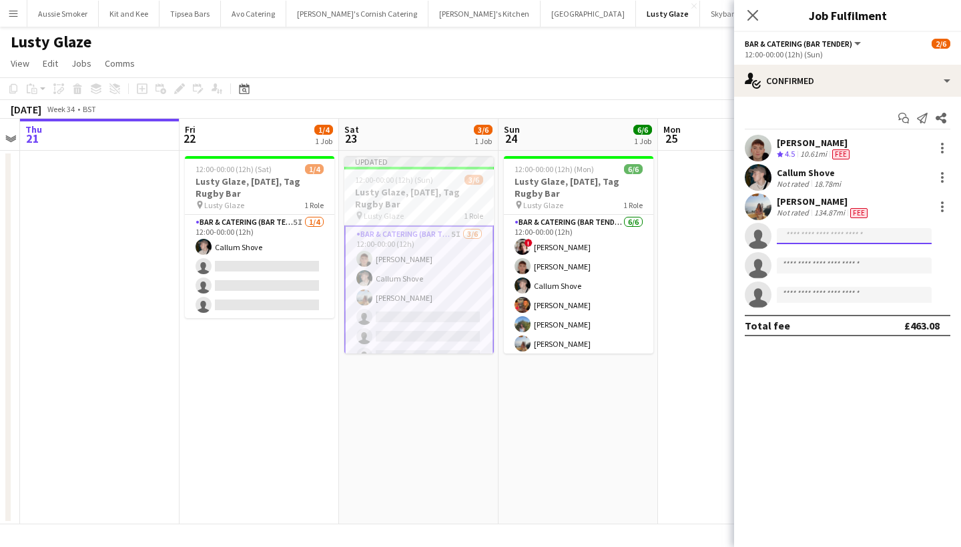
click at [813, 232] on input at bounding box center [854, 236] width 155 height 16
type input "****"
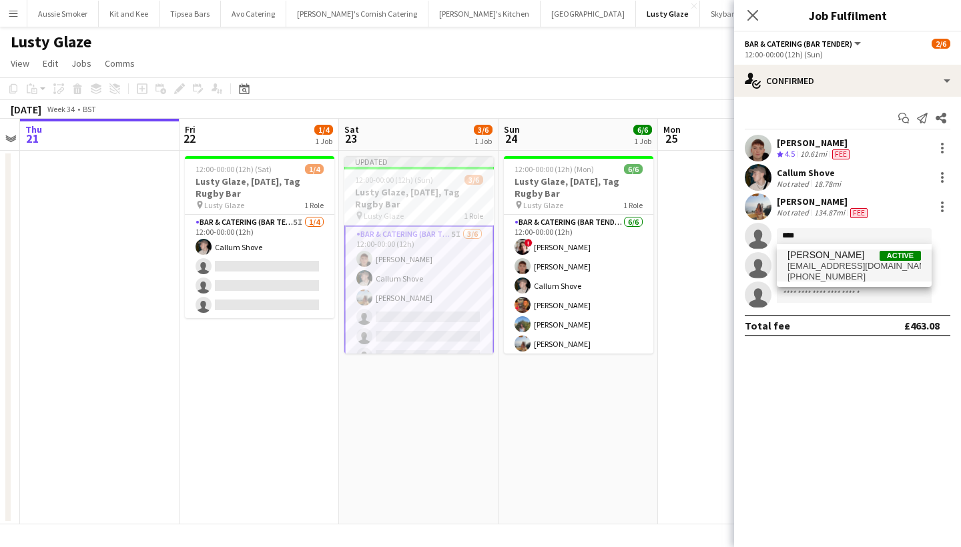
drag, startPoint x: 813, startPoint y: 258, endPoint x: 813, endPoint y: 266, distance: 7.3
click at [813, 266] on span "neekauk@hotmail.co.uk" at bounding box center [853, 266] width 133 height 11
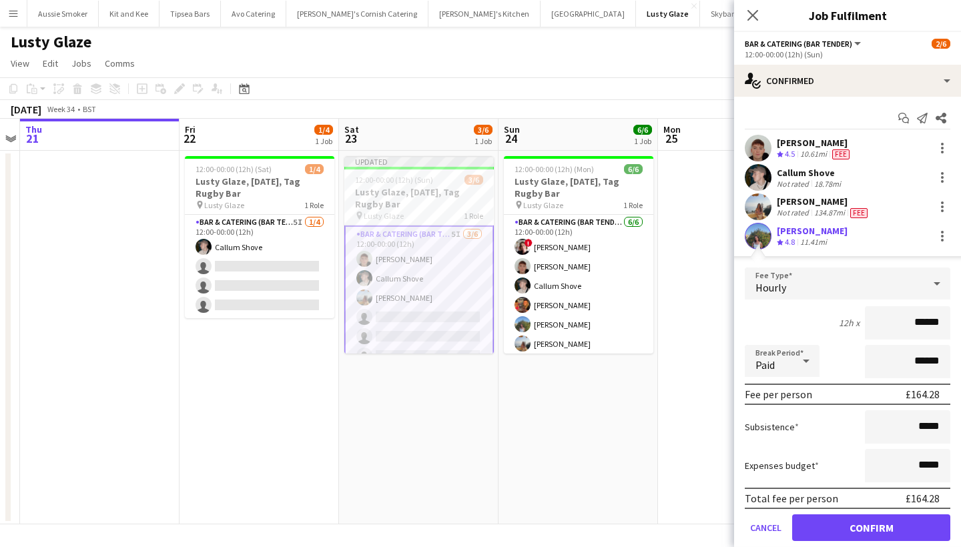
type input "******"
click at [825, 533] on button "Confirm" at bounding box center [871, 527] width 158 height 27
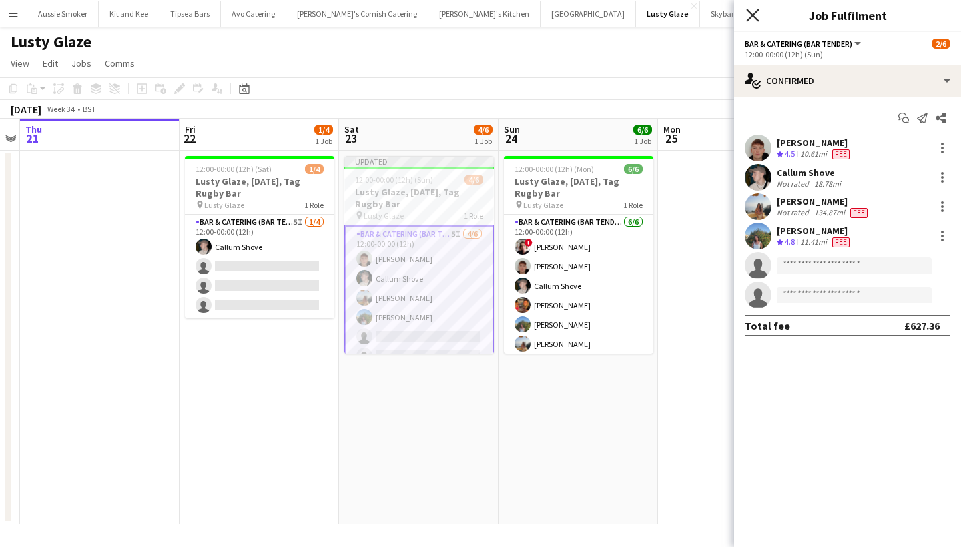
click at [747, 13] on icon "Close pop-in" at bounding box center [752, 15] width 13 height 13
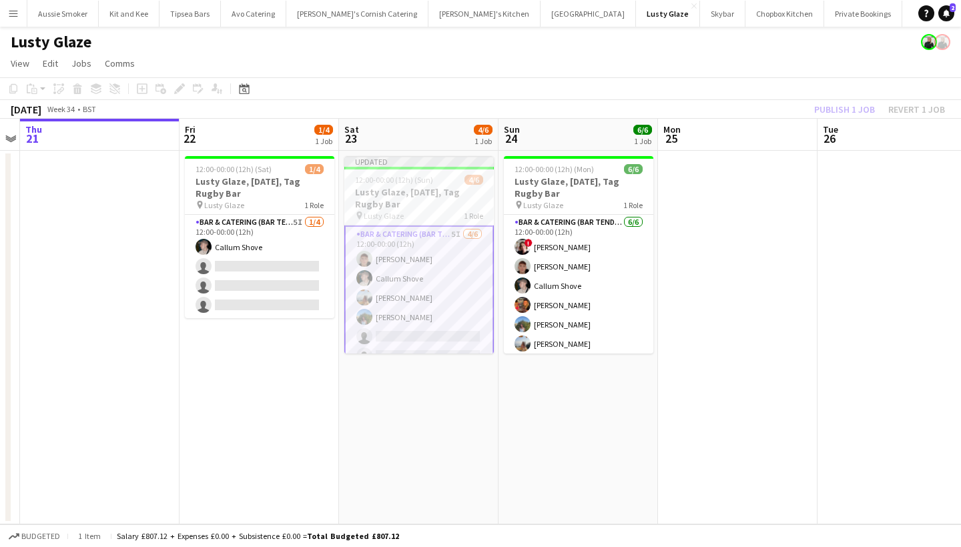
click at [839, 111] on div "Publish 1 job Revert 1 job" at bounding box center [879, 109] width 163 height 17
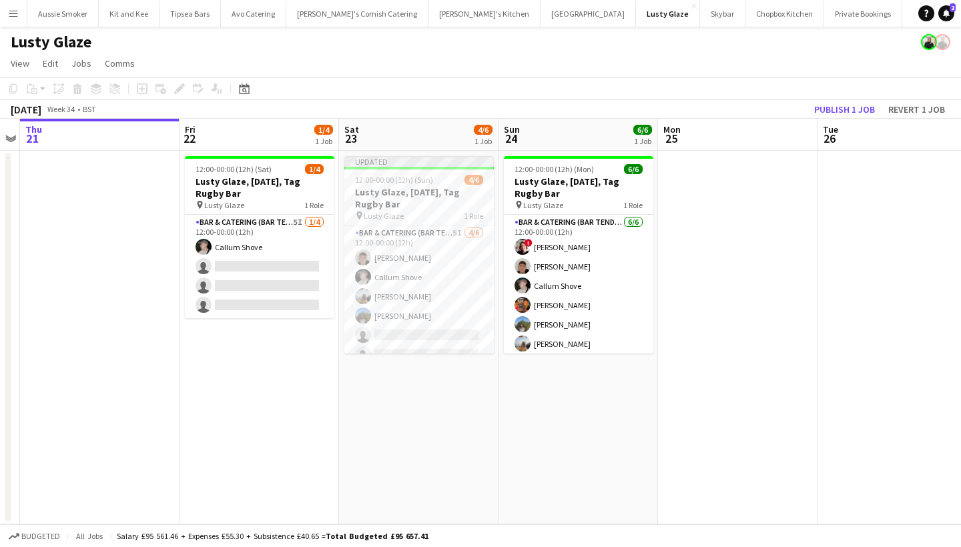
click at [839, 111] on button "Publish 1 job" at bounding box center [844, 109] width 71 height 17
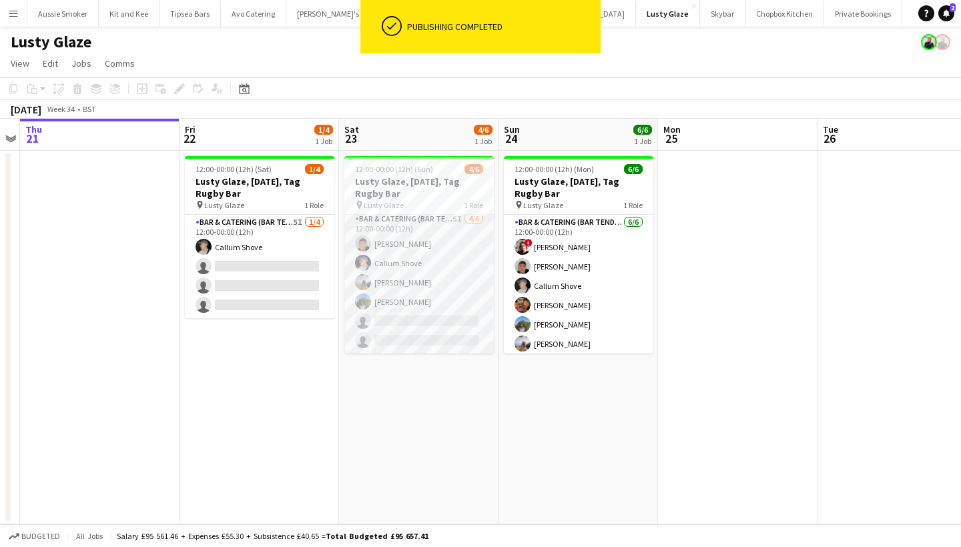
scroll to position [3, 0]
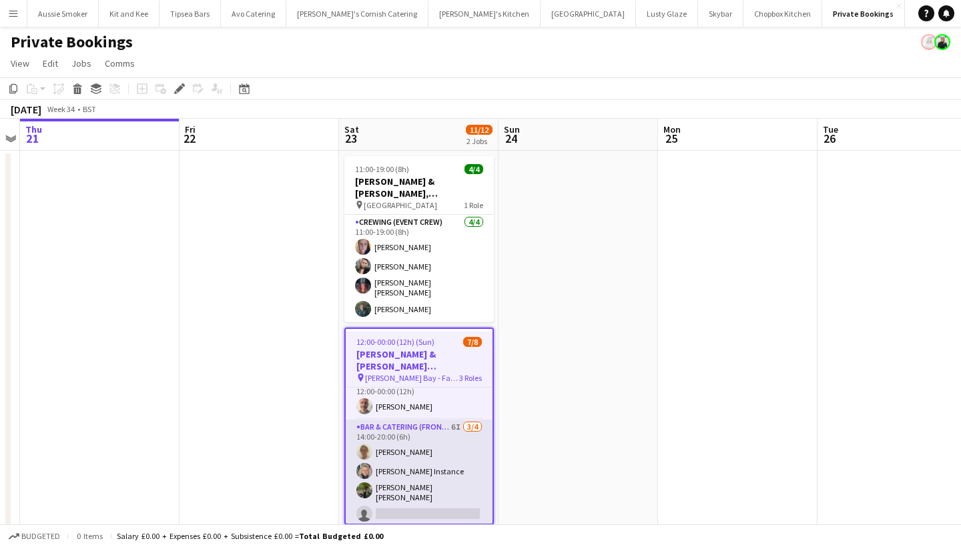
scroll to position [97, 0]
click at [413, 493] on app-card-role "Bar & Catering (Front of House) 6I 3/4 14:00-20:00 (6h) Teri Pitman Janie Insta…" at bounding box center [419, 473] width 147 height 107
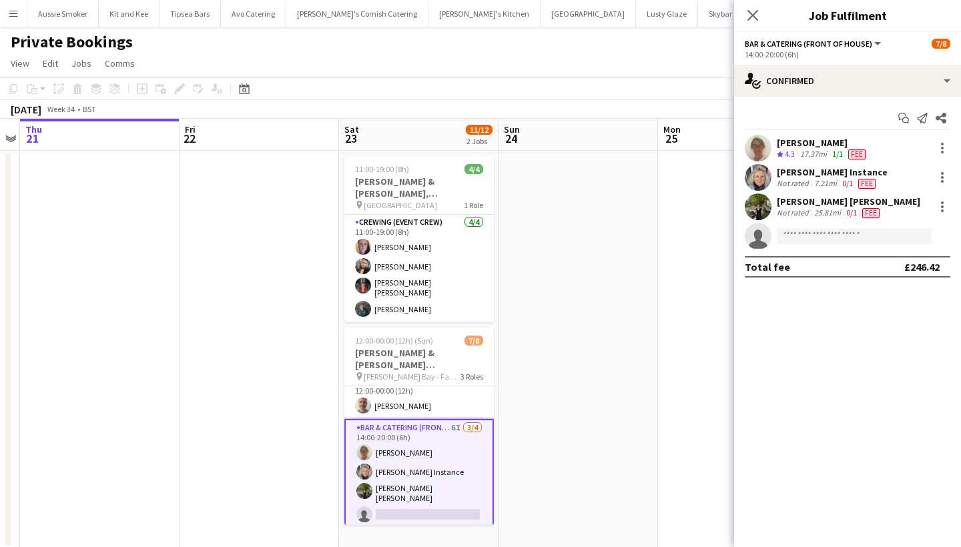
click at [814, 226] on app-invite-slot "single-neutral-actions" at bounding box center [847, 236] width 227 height 27
click at [797, 240] on input at bounding box center [854, 236] width 155 height 16
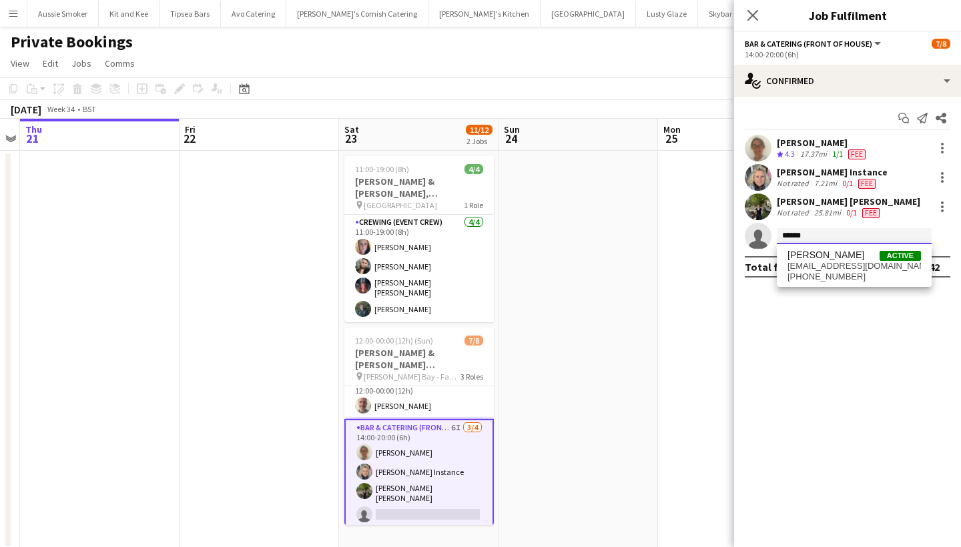
type input "******"
drag, startPoint x: 797, startPoint y: 244, endPoint x: 812, endPoint y: 272, distance: 31.6
click at [812, 272] on span "+447368555534" at bounding box center [853, 277] width 133 height 11
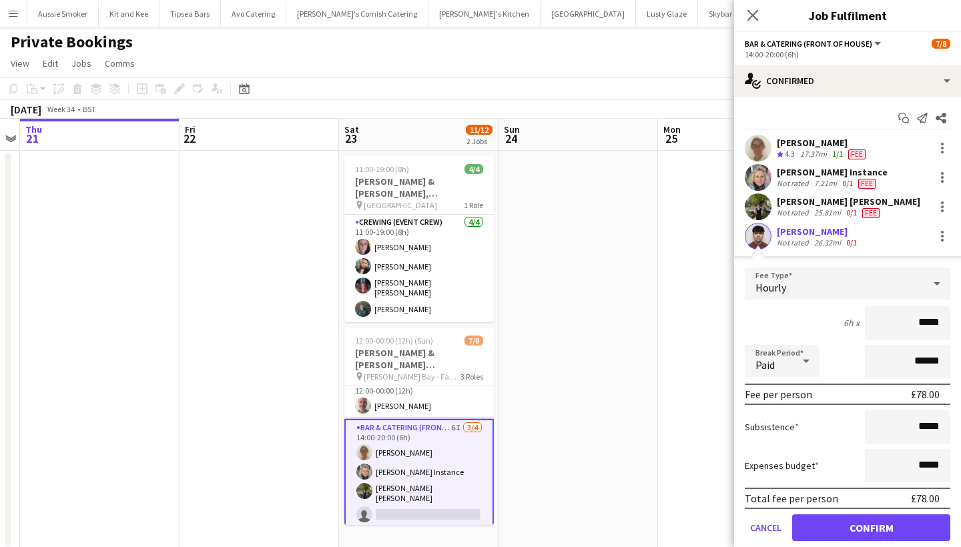
type input "******"
click at [844, 520] on button "Confirm" at bounding box center [871, 527] width 158 height 27
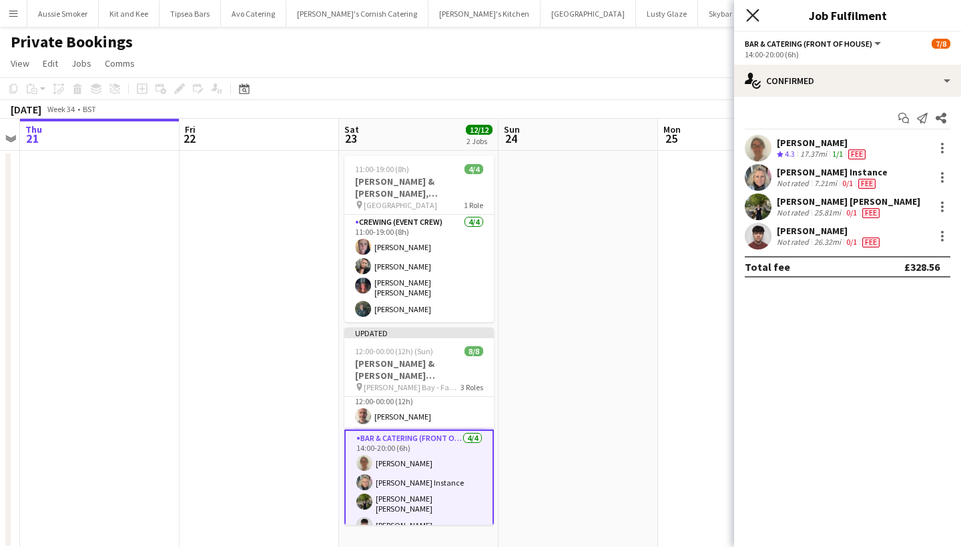
click at [752, 11] on icon "Close pop-in" at bounding box center [752, 15] width 13 height 13
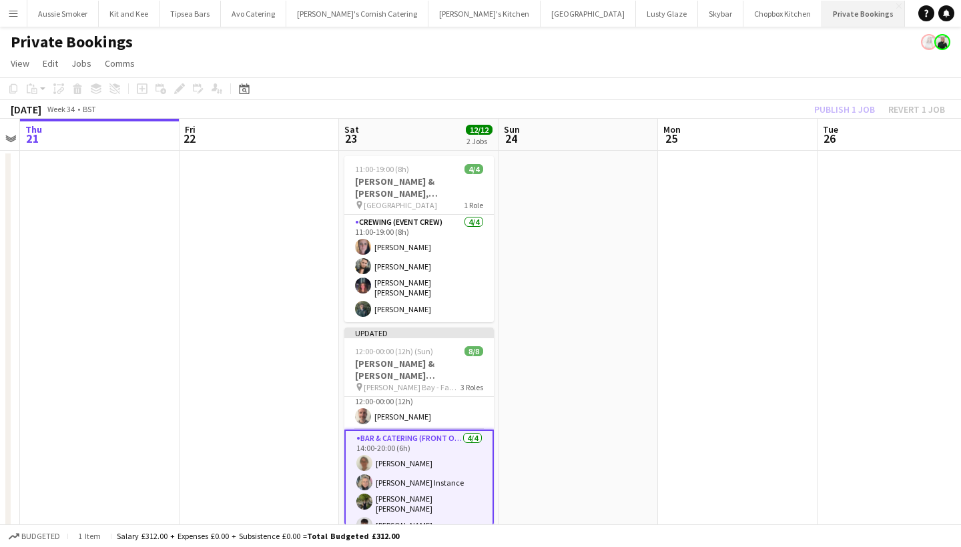
click at [822, 14] on button "Private Bookings Close" at bounding box center [863, 14] width 83 height 26
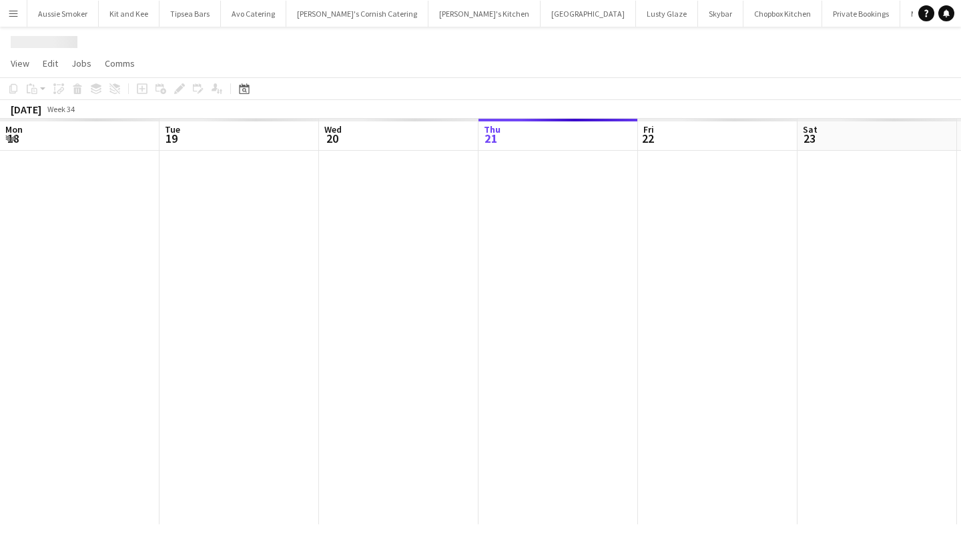
scroll to position [0, 319]
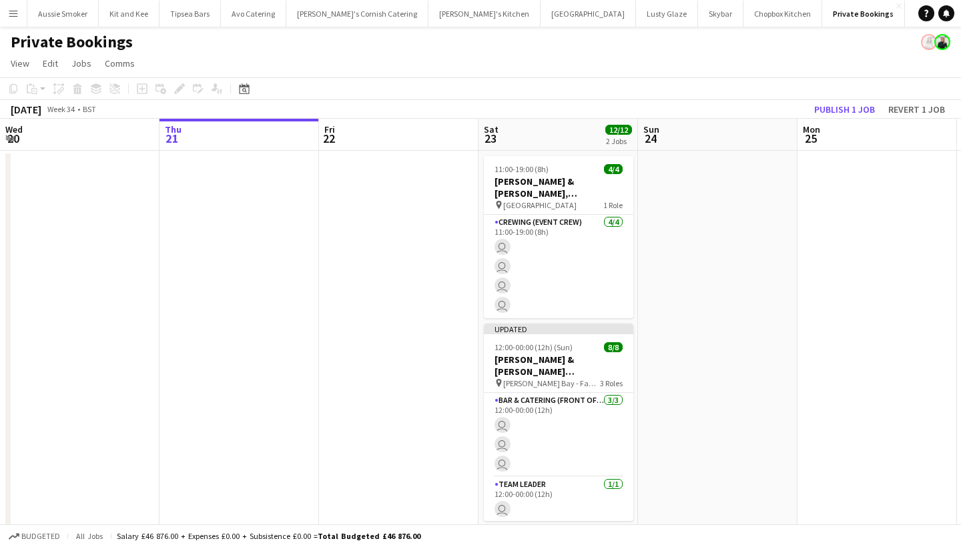
click at [21, 3] on button "Menu" at bounding box center [13, 13] width 27 height 27
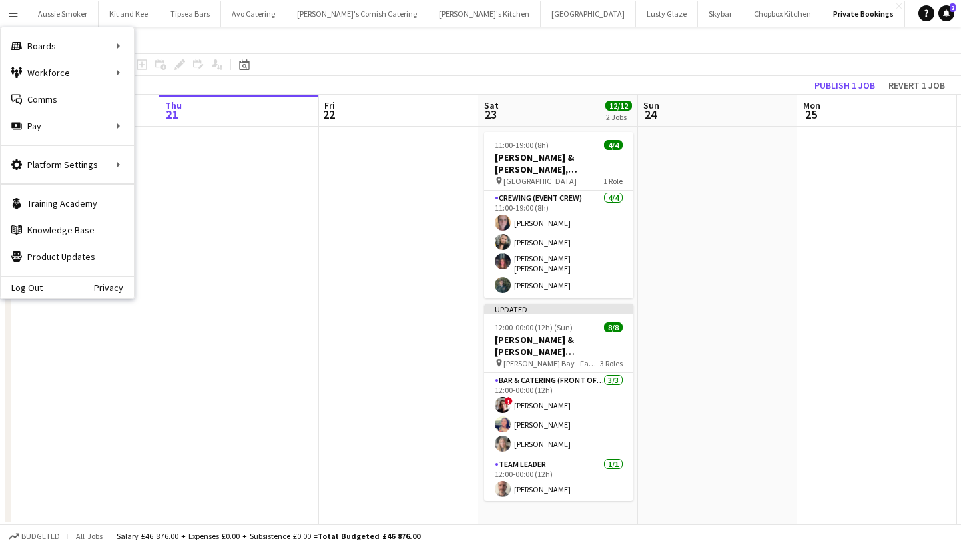
scroll to position [23, 0]
click at [848, 83] on button "Publish 1 job" at bounding box center [844, 85] width 71 height 17
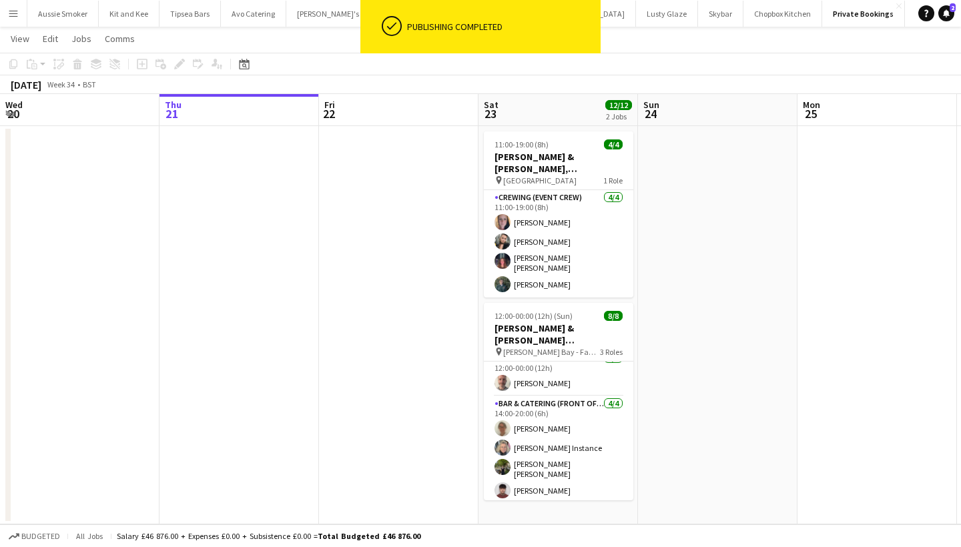
scroll to position [94, 0]
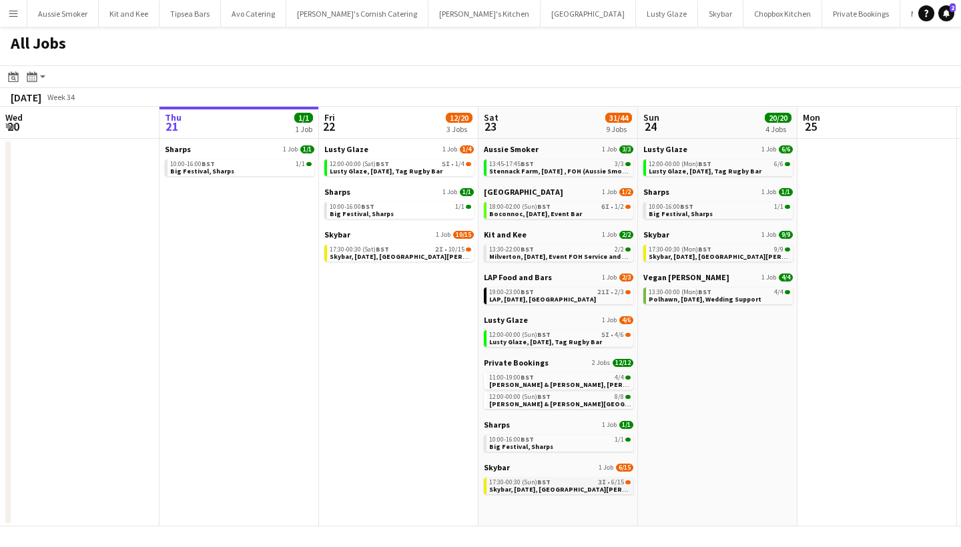
click at [553, 492] on span "Skybar, [DATE], [GEOGRAPHIC_DATA][PERSON_NAME]" at bounding box center [574, 489] width 170 height 9
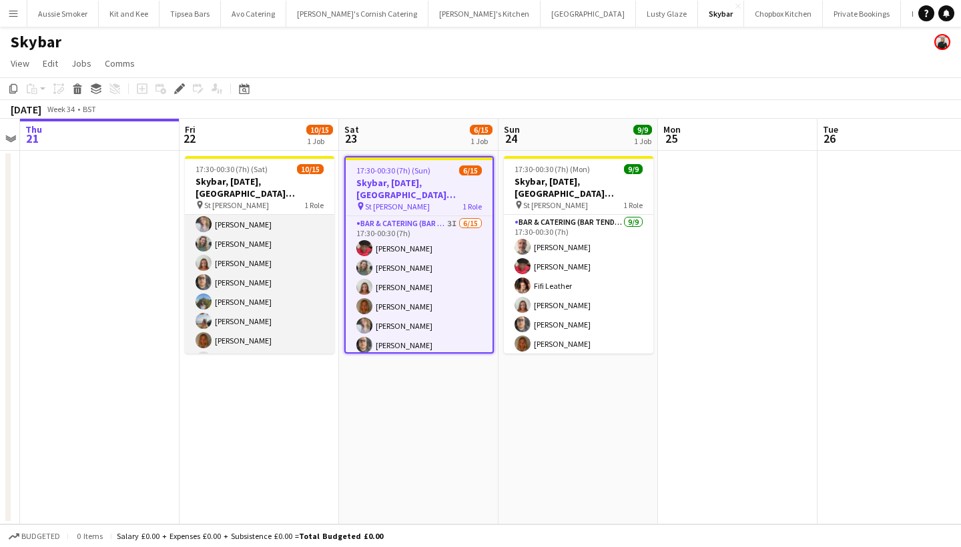
scroll to position [77, 0]
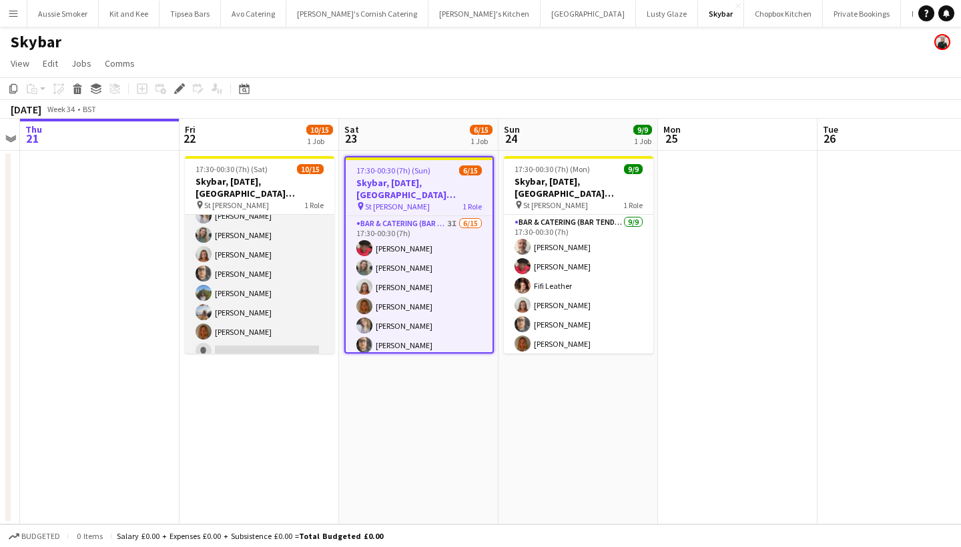
scroll to position [91, 0]
click at [262, 296] on app-card-role "Bar & Catering (Bar Tender) 2I [DATE] 17:30-00:30 (7h) [PERSON_NAME] [PERSON_NA…" at bounding box center [259, 282] width 149 height 316
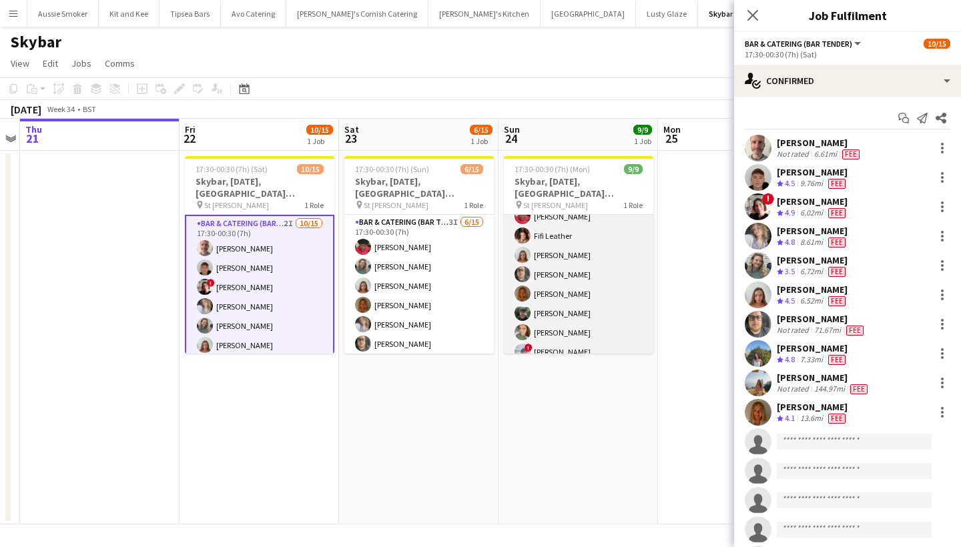
scroll to position [49, 0]
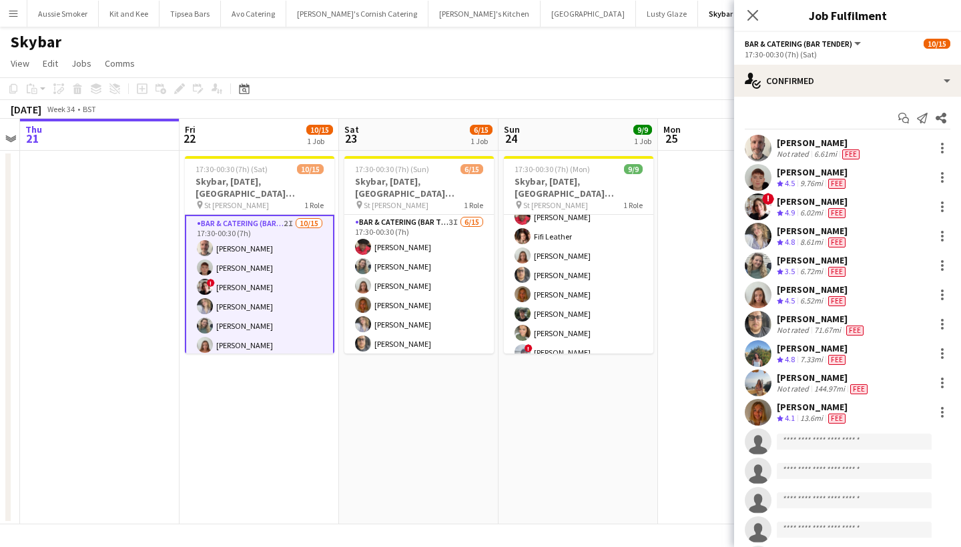
click at [15, 14] on app-icon "Menu" at bounding box center [13, 13] width 11 height 11
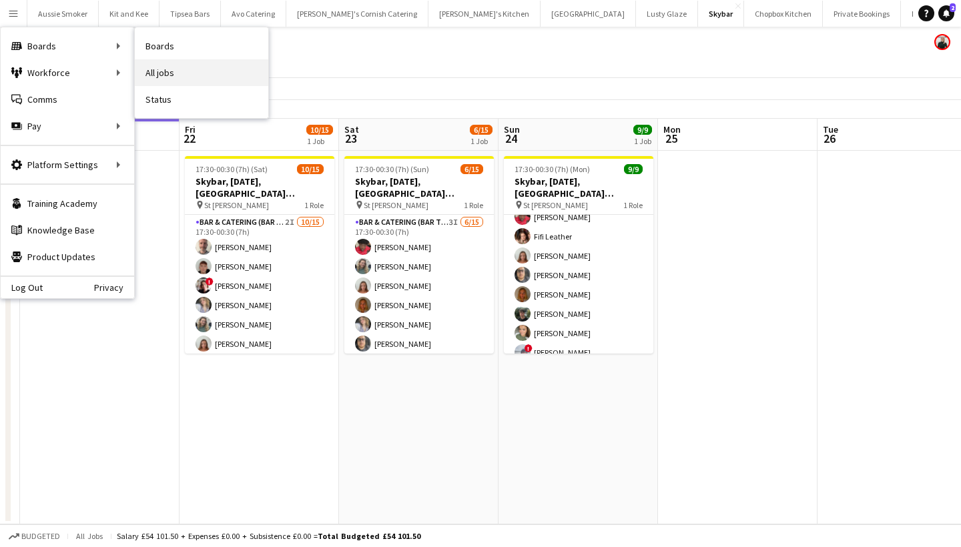
click at [180, 68] on link "All jobs" at bounding box center [201, 72] width 133 height 27
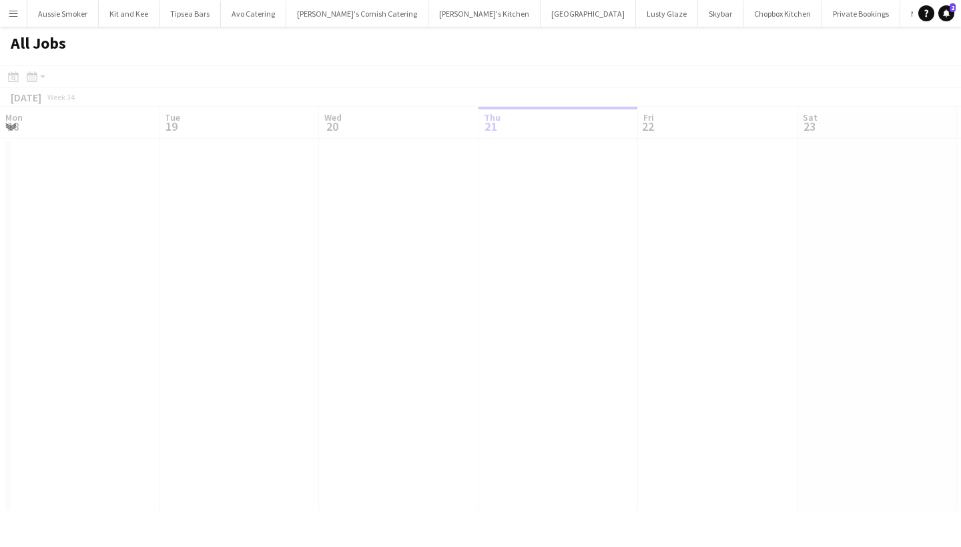
scroll to position [0, 319]
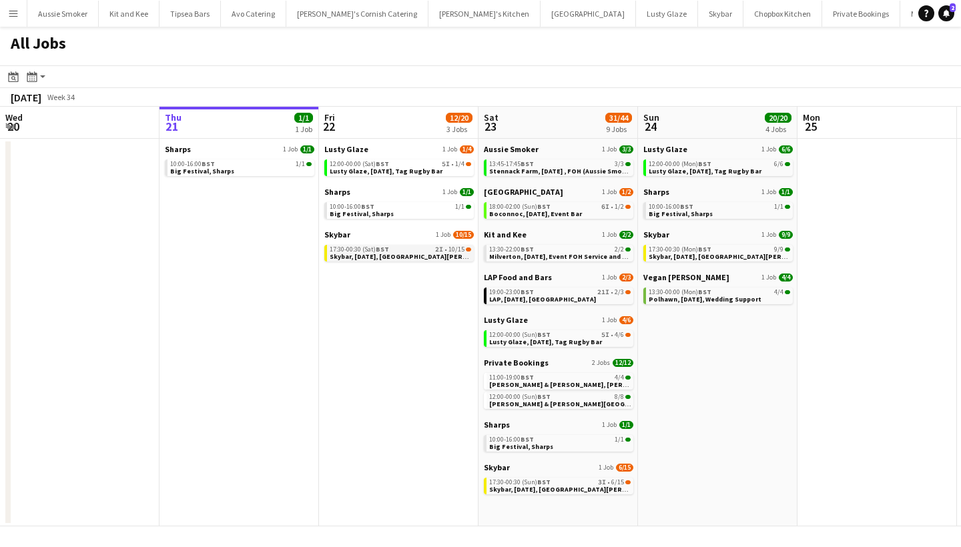
click at [377, 249] on span "BST" at bounding box center [382, 249] width 13 height 9
click at [372, 165] on span "12:00-00:00 (Sat) BST" at bounding box center [359, 164] width 59 height 7
click at [547, 400] on span "Connie & Isaac, Harlyn Bay, 23rd August" at bounding box center [592, 404] width 206 height 9
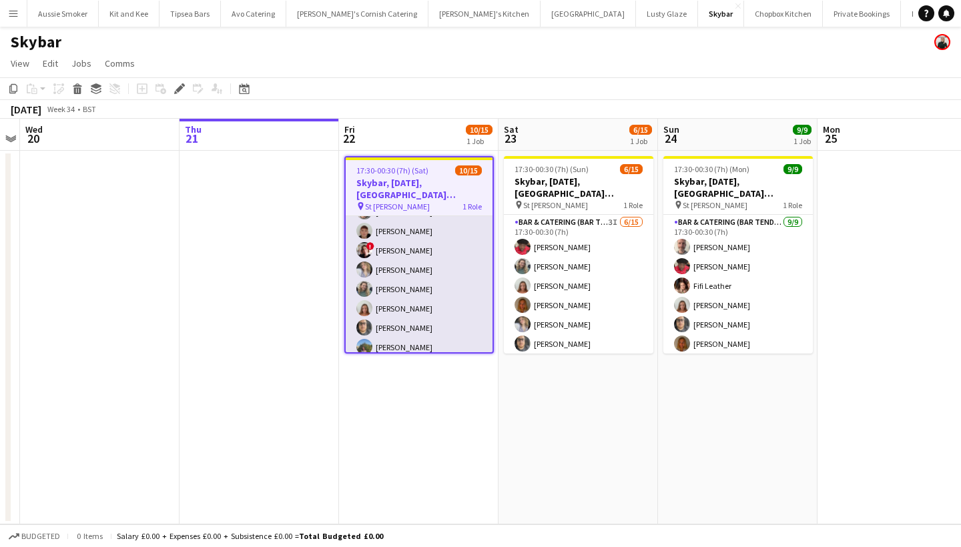
scroll to position [49, 0]
click at [395, 246] on app-card-role "Bar & Catering (Bar Tender) 2I [DATE] 17:30-00:30 (7h) [PERSON_NAME] [PERSON_NA…" at bounding box center [419, 325] width 147 height 316
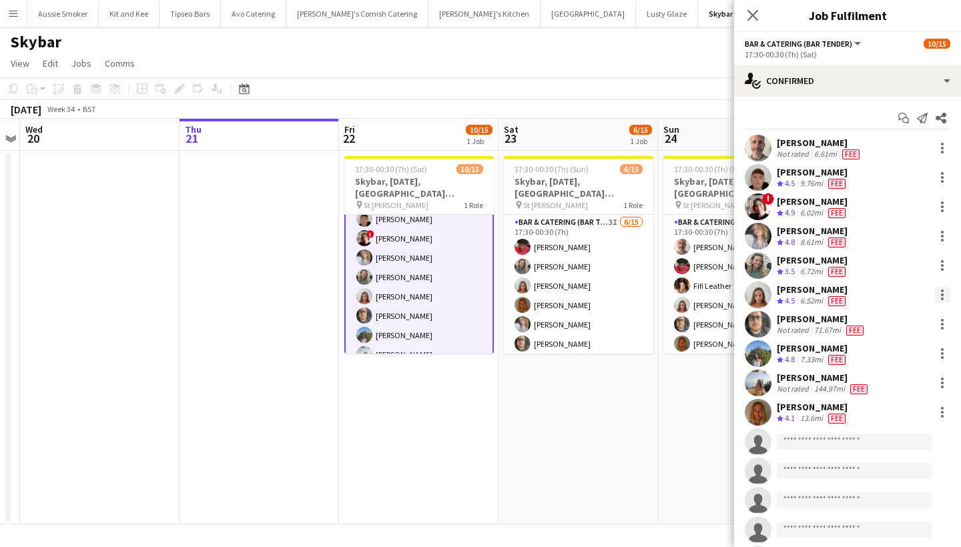
click at [946, 293] on div at bounding box center [942, 295] width 16 height 16
click at [877, 440] on button "Remove" at bounding box center [898, 448] width 104 height 32
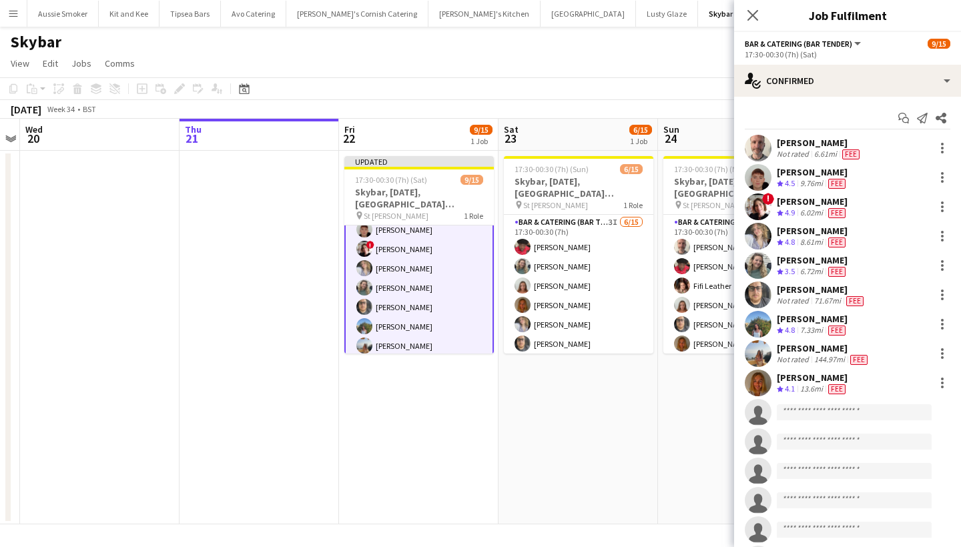
click at [742, 18] on div "Close pop-in" at bounding box center [752, 15] width 37 height 31
click at [753, 13] on icon "Close pop-in" at bounding box center [752, 15] width 13 height 13
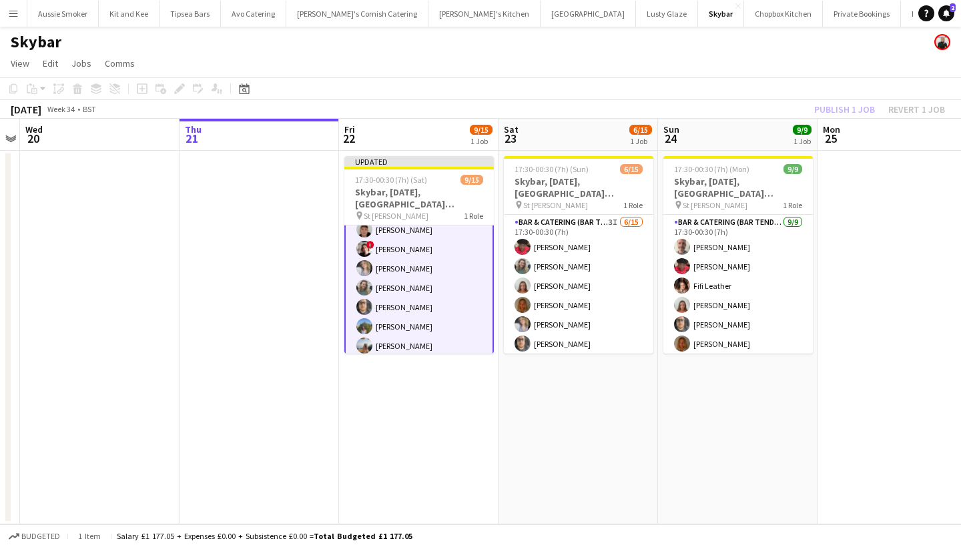
click at [859, 111] on div "Publish 1 job Revert 1 job" at bounding box center [879, 109] width 163 height 17
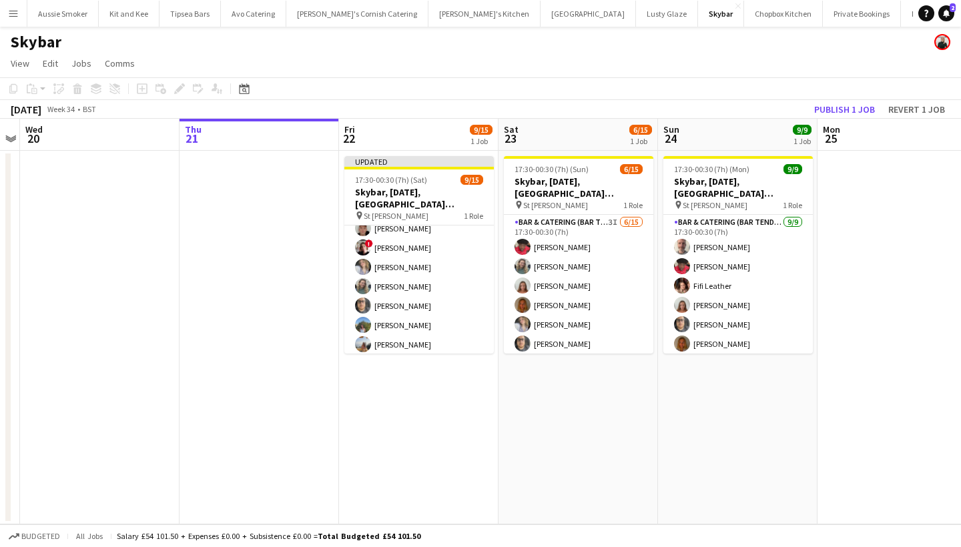
click at [859, 111] on button "Publish 1 job" at bounding box center [844, 109] width 71 height 17
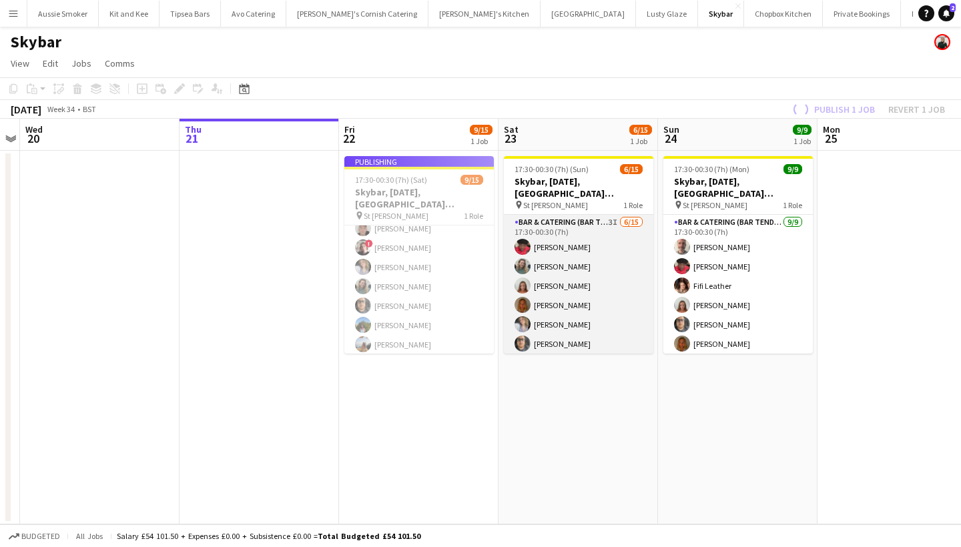
click at [613, 261] on app-card-role "Bar & Catering (Bar Tender) 3I 6/15 17:30-00:30 (7h) Domonique Jones Jo Parker …" at bounding box center [578, 373] width 149 height 316
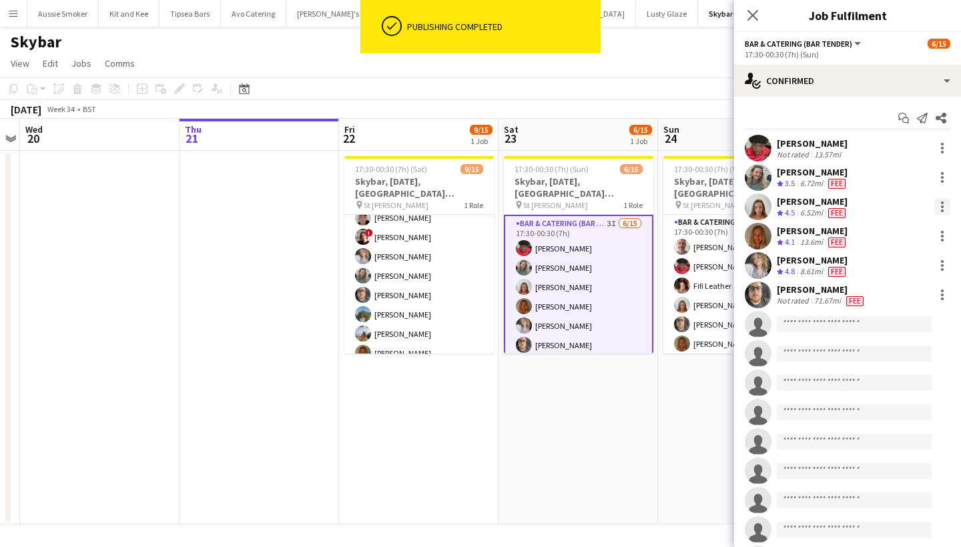
click at [945, 206] on div at bounding box center [942, 207] width 16 height 16
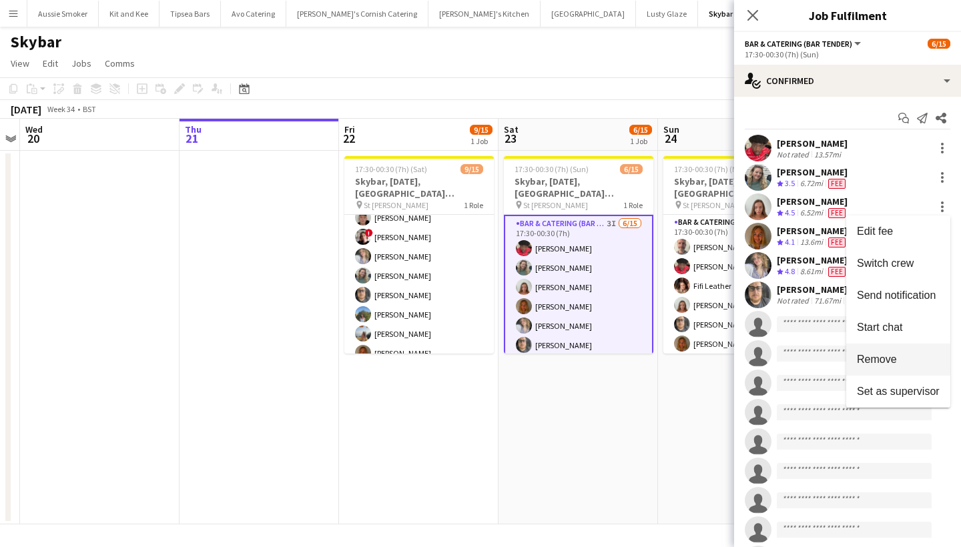
click at [874, 360] on span "Remove" at bounding box center [877, 359] width 40 height 11
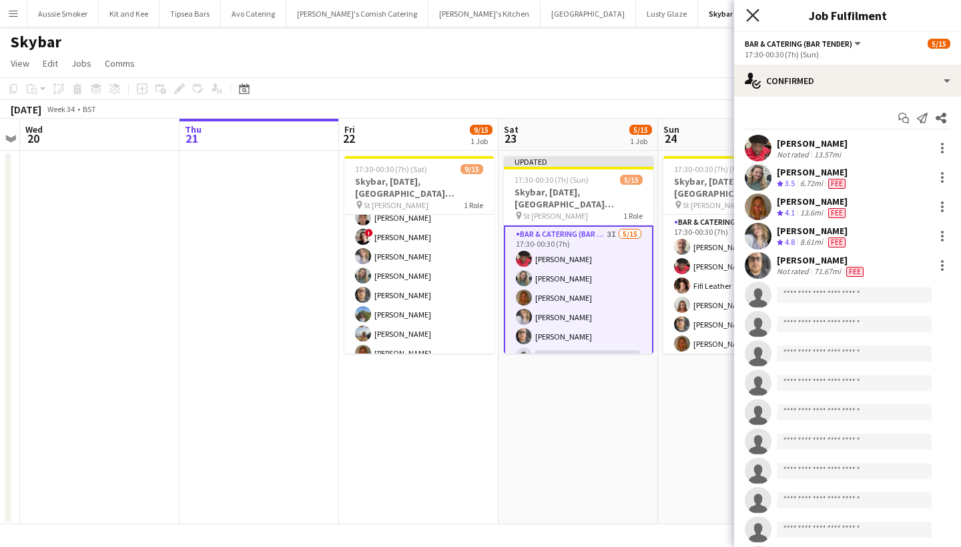
click at [752, 12] on icon "Close pop-in" at bounding box center [752, 15] width 13 height 13
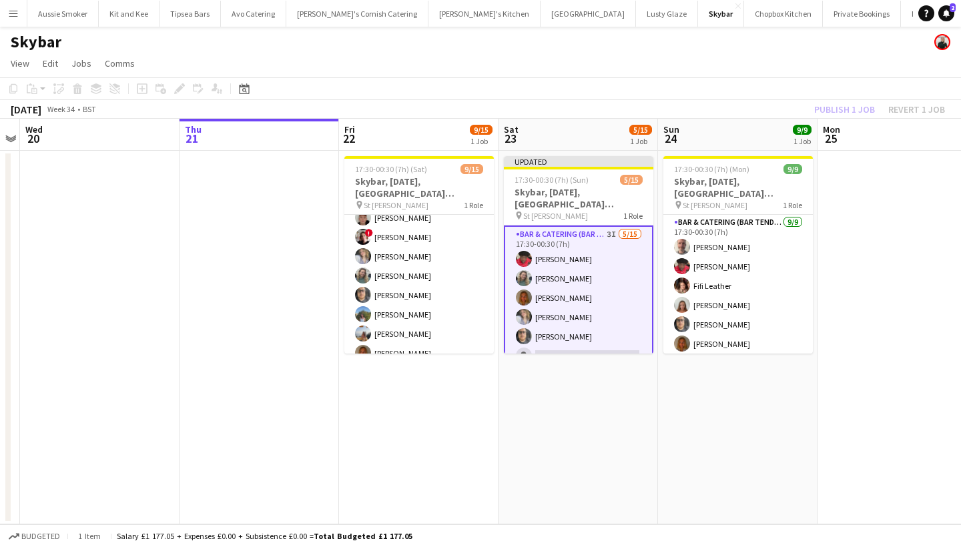
click at [841, 107] on div "Publish 1 job Revert 1 job" at bounding box center [879, 109] width 163 height 17
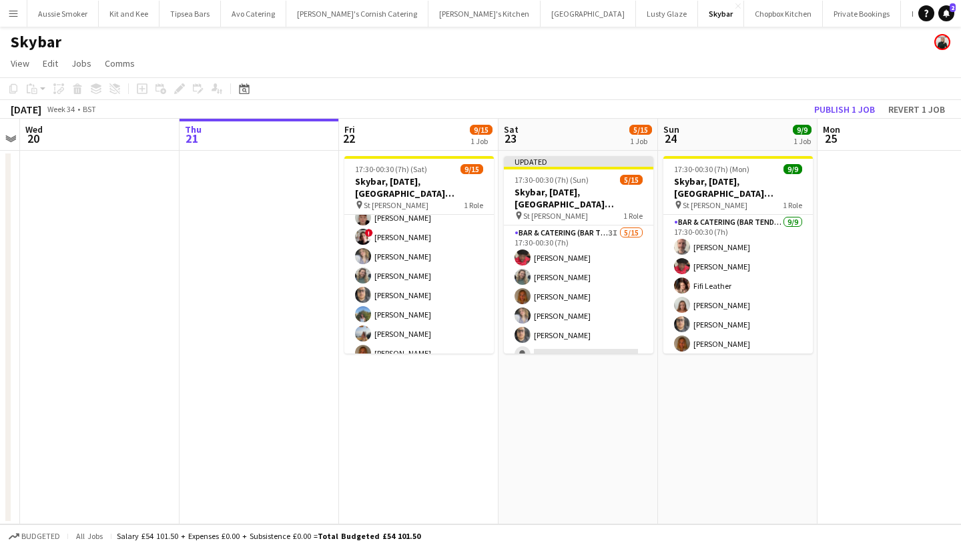
click at [841, 107] on button "Publish 1 job" at bounding box center [844, 109] width 71 height 17
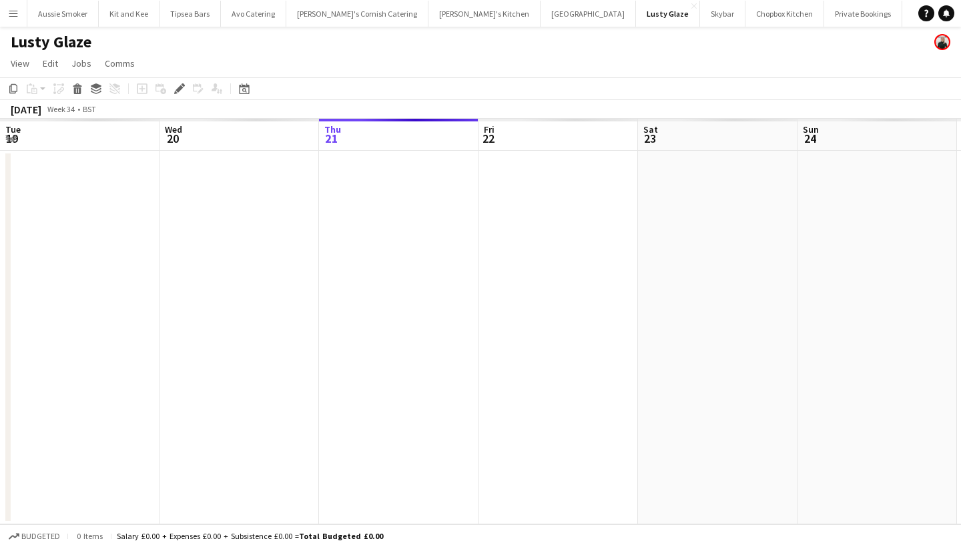
scroll to position [0, 458]
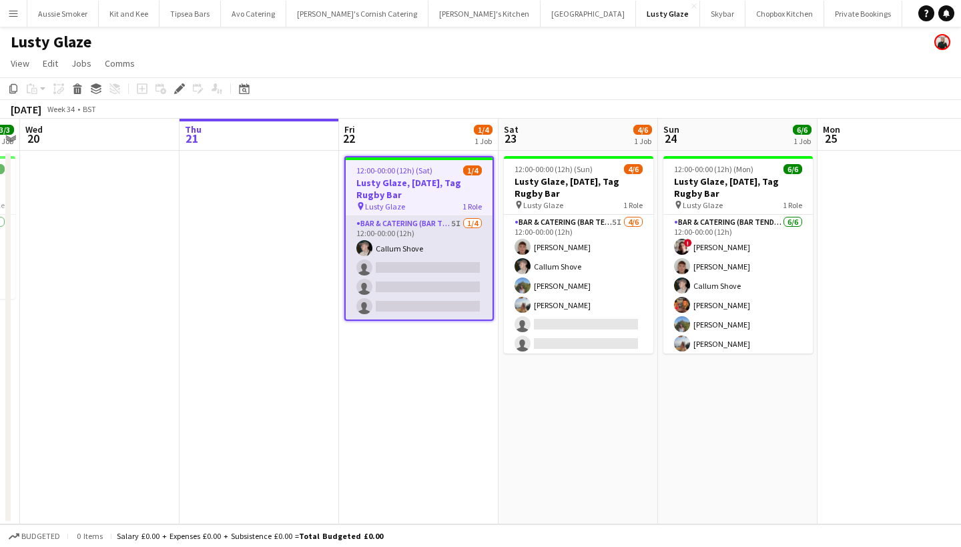
click at [392, 268] on app-card-role "Bar & Catering (Bar Tender) 5I 1/4 12:00-00:00 (12h) Callum Shove single-neutra…" at bounding box center [419, 267] width 147 height 103
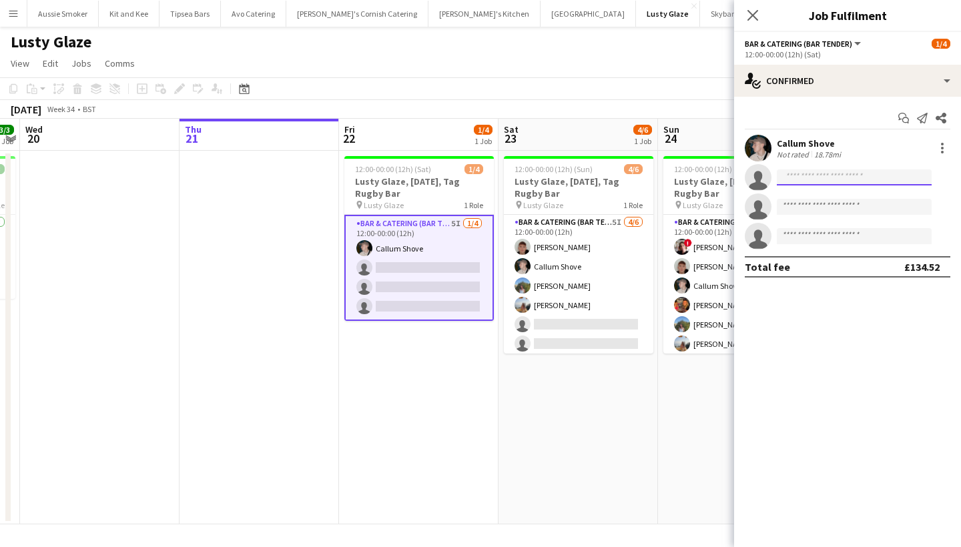
click at [802, 172] on input at bounding box center [854, 177] width 155 height 16
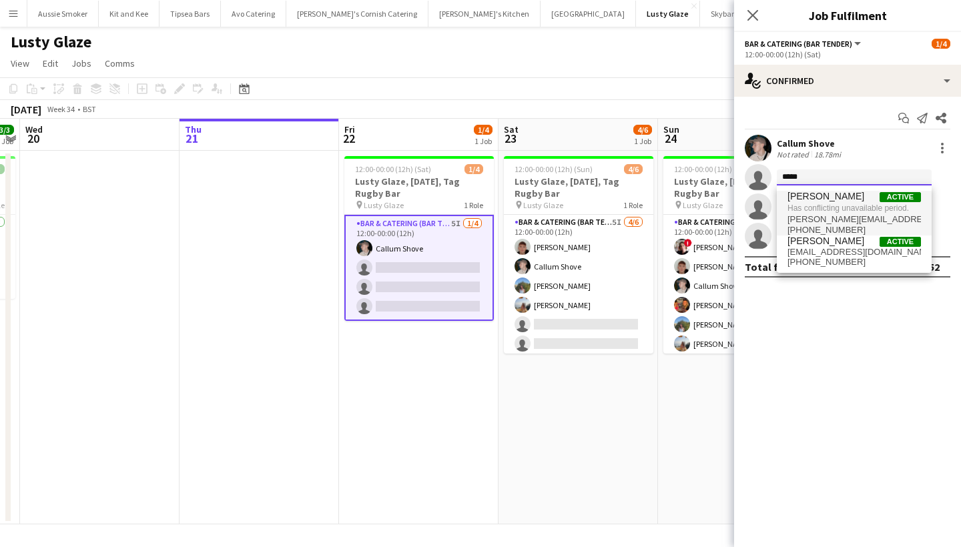
type input "*****"
drag, startPoint x: 817, startPoint y: 199, endPoint x: 833, endPoint y: 243, distance: 47.1
click at [833, 243] on span "Sarah Parker" at bounding box center [825, 241] width 77 height 11
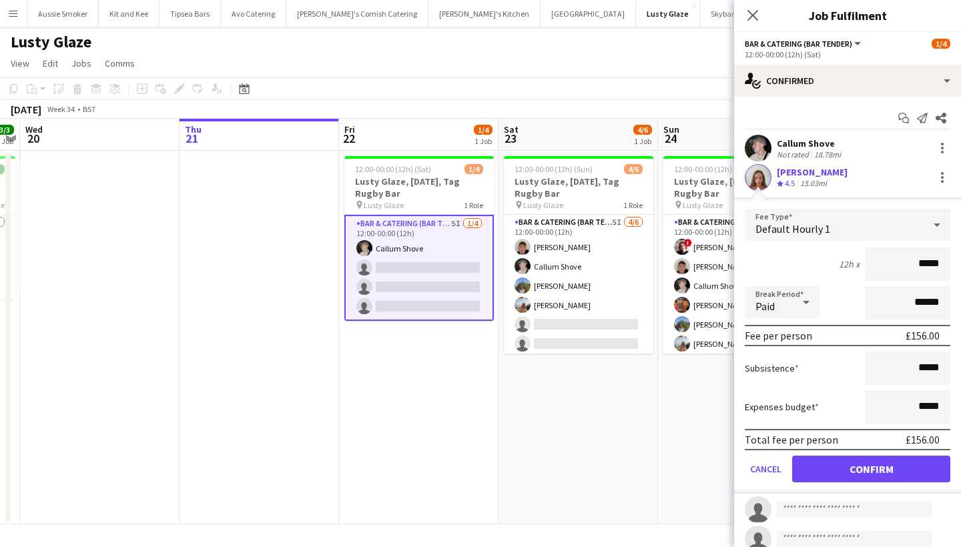
type input "******"
click at [864, 470] on button "Confirm" at bounding box center [871, 469] width 158 height 27
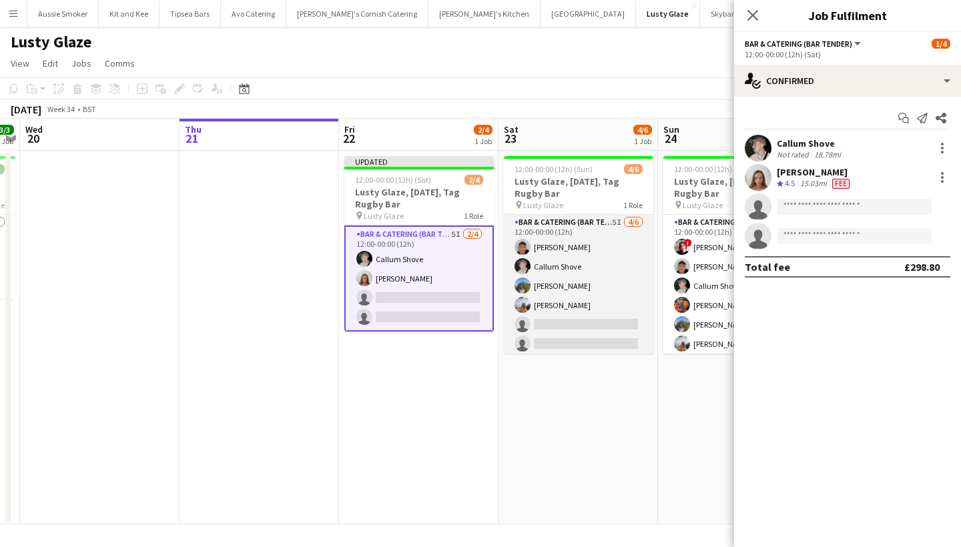
click at [566, 317] on app-card-role "Bar & Catering (Bar Tender) 5I 4/6 12:00-00:00 (12h) Dominic Sidwell Callum Sho…" at bounding box center [578, 286] width 149 height 142
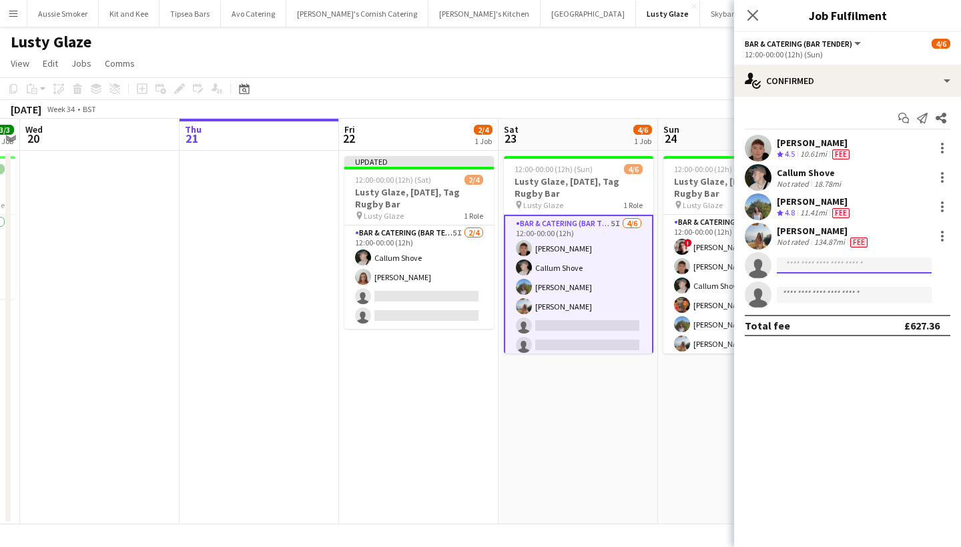
click at [802, 265] on input at bounding box center [854, 266] width 155 height 16
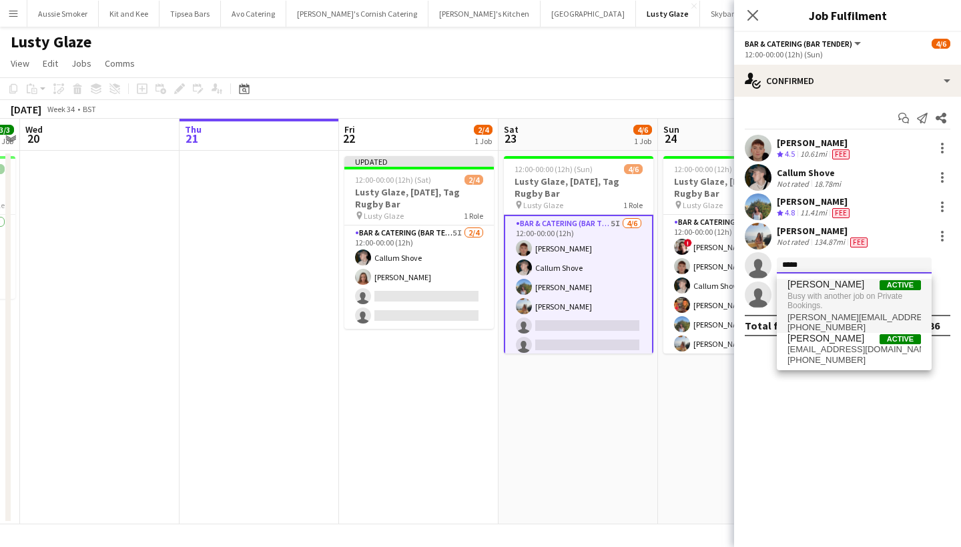
type input "*****"
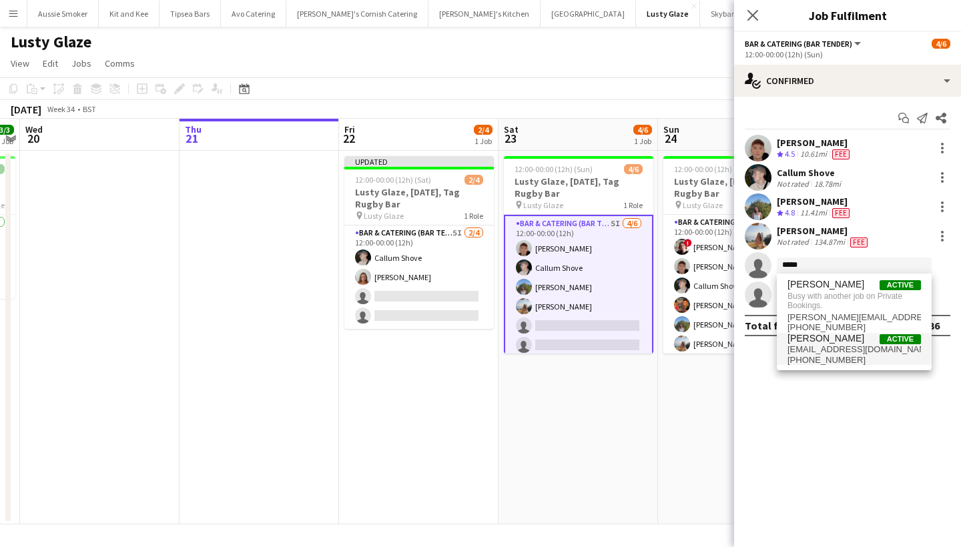
drag, startPoint x: 817, startPoint y: 287, endPoint x: 857, endPoint y: 349, distance: 73.9
click at [857, 349] on span "sarahbethp0903@outlook.com" at bounding box center [853, 349] width 133 height 11
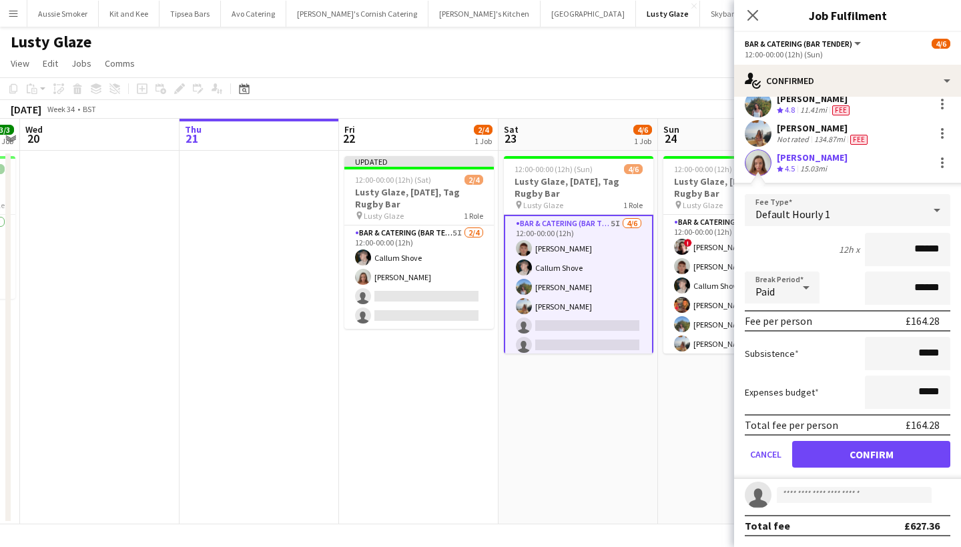
scroll to position [103, 0]
type input "******"
click at [854, 450] on button "Confirm" at bounding box center [871, 454] width 158 height 27
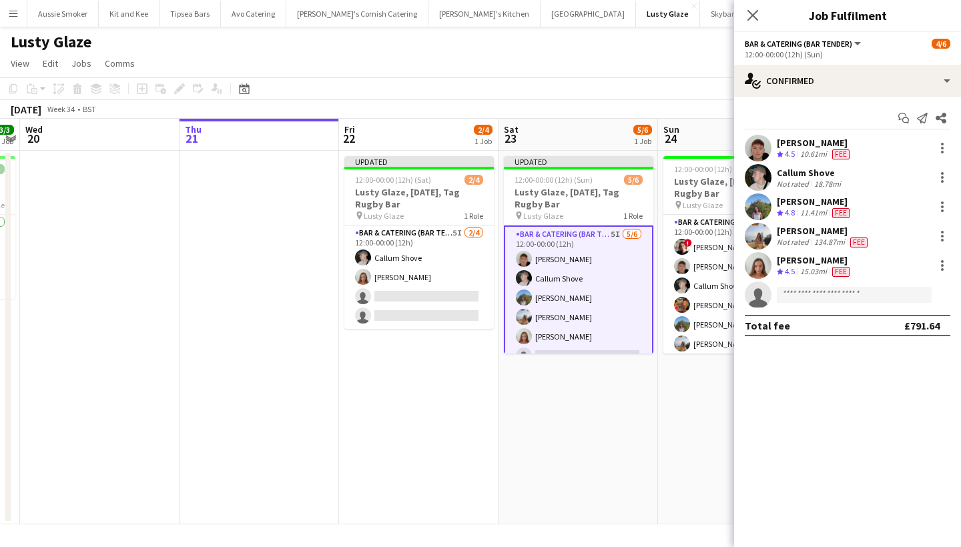
scroll to position [0, 0]
click at [755, 11] on icon "Close pop-in" at bounding box center [752, 15] width 13 height 13
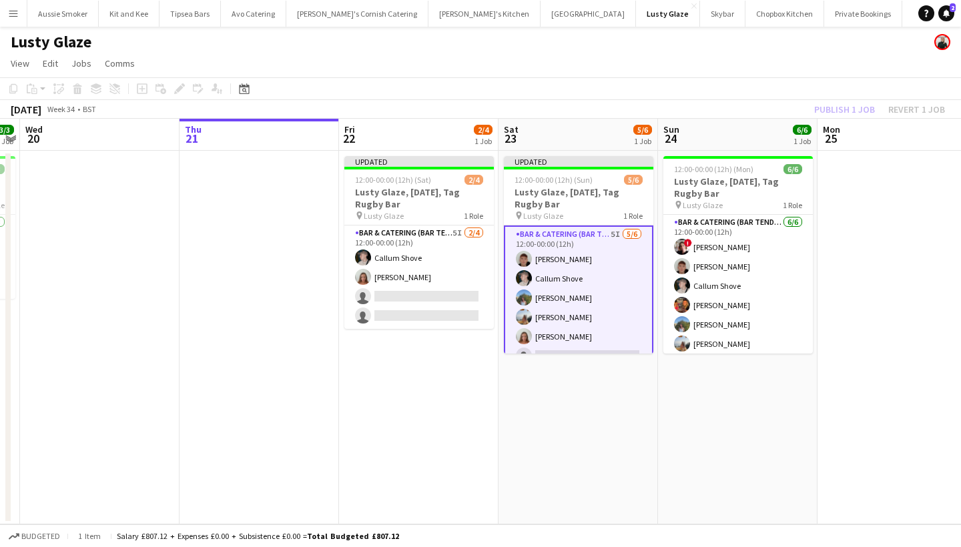
click at [831, 107] on div "Publish 1 job Revert 1 job" at bounding box center [879, 109] width 163 height 17
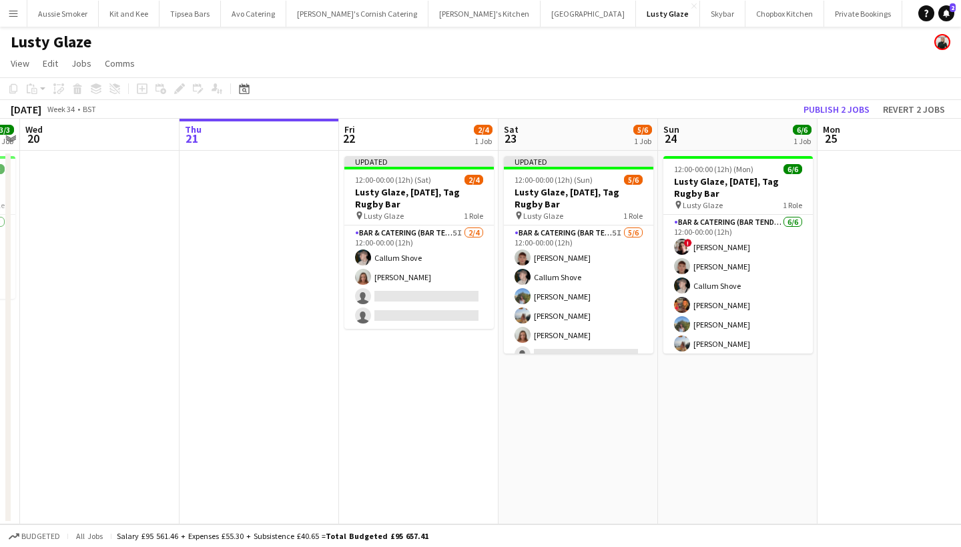
click at [831, 107] on button "Publish 2 jobs" at bounding box center [836, 109] width 77 height 17
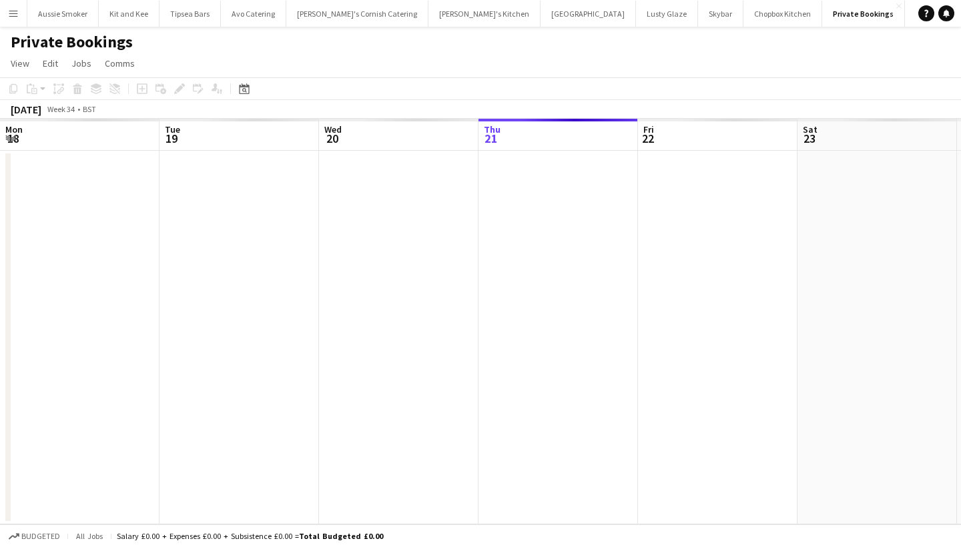
scroll to position [0, 458]
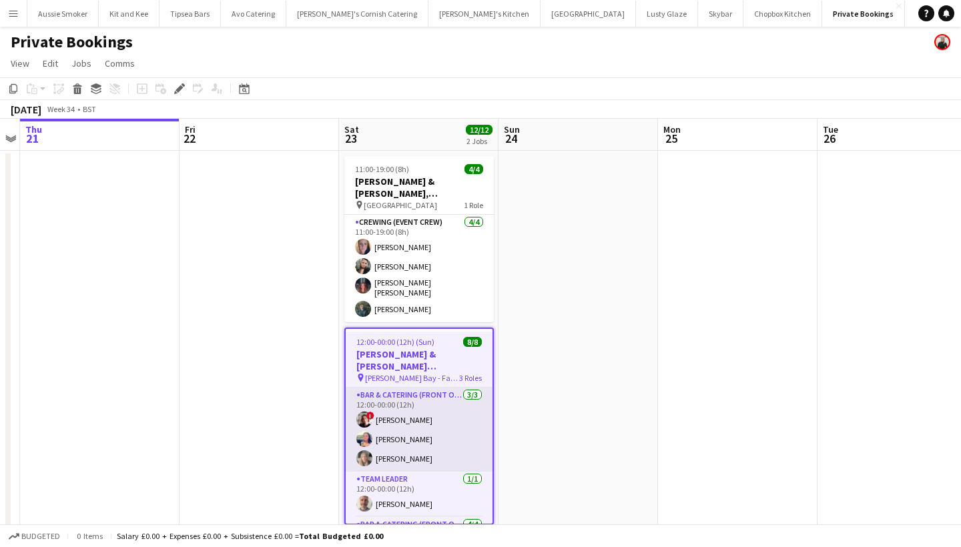
click at [440, 431] on app-card-role "Bar & Catering (Front of House) [DATE] 12:00-00:00 (12h) ! [PERSON_NAME] [PERSO…" at bounding box center [419, 430] width 147 height 84
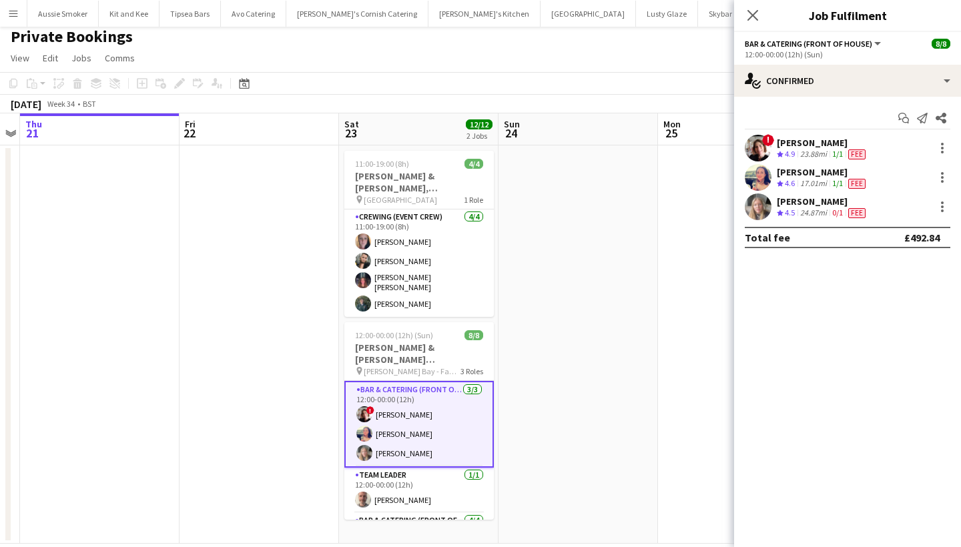
scroll to position [7, 0]
click at [809, 200] on div "[PERSON_NAME]" at bounding box center [822, 202] width 91 height 12
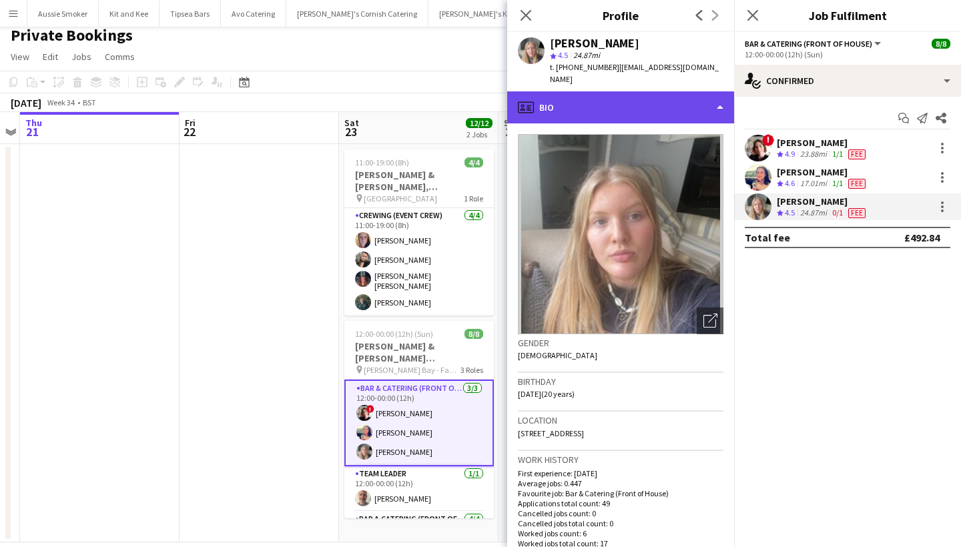
click at [684, 101] on div "profile Bio" at bounding box center [620, 107] width 227 height 32
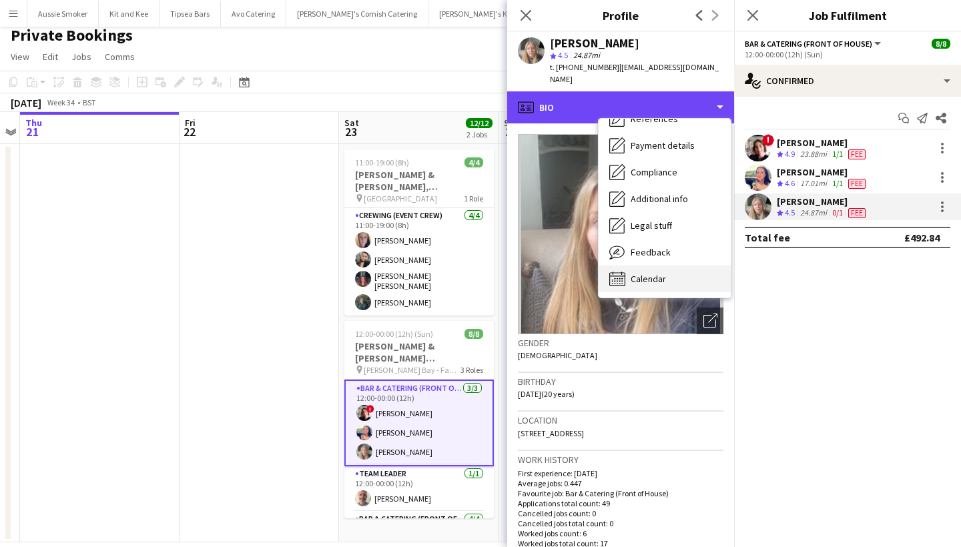
scroll to position [152, 0]
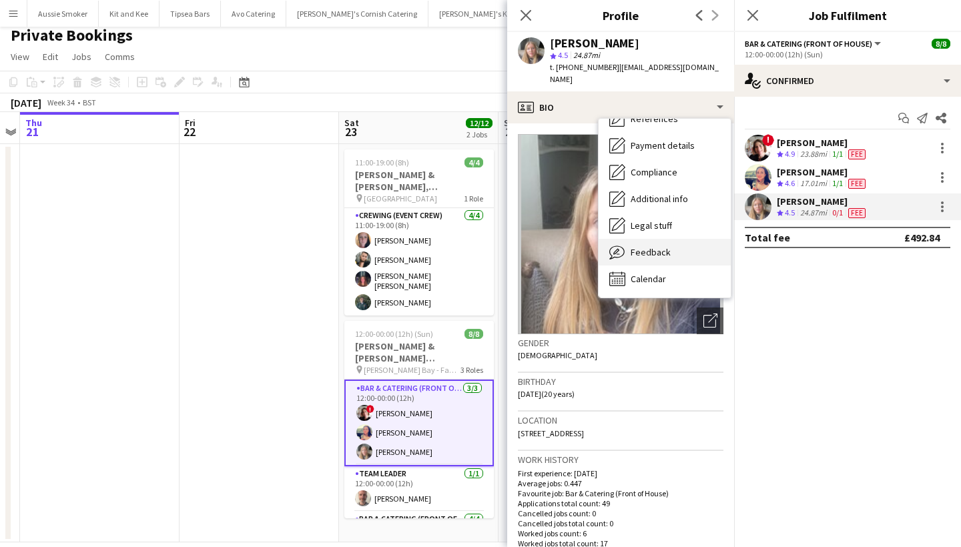
click at [647, 246] on span "Feedback" at bounding box center [651, 252] width 40 height 12
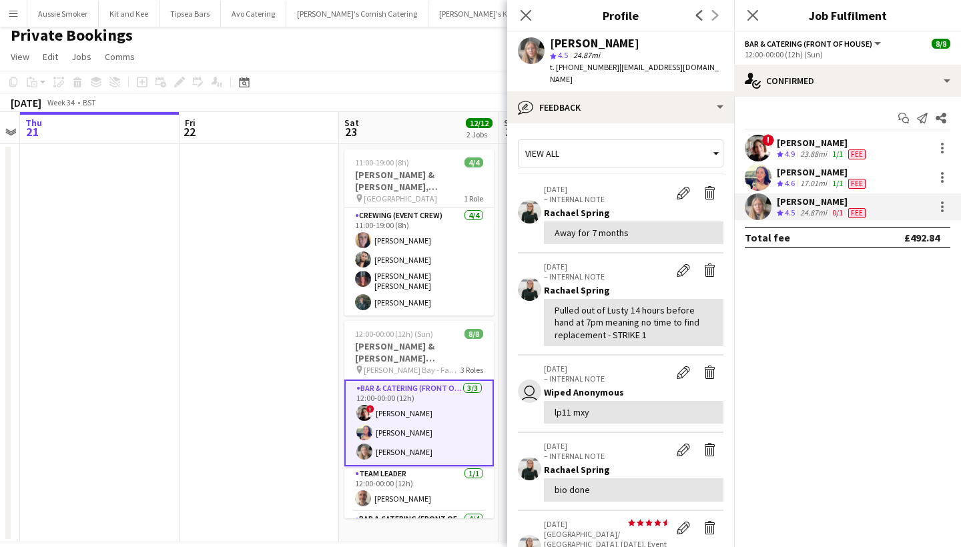
scroll to position [0, 0]
click at [753, 13] on icon "Close pop-in" at bounding box center [752, 15] width 13 height 13
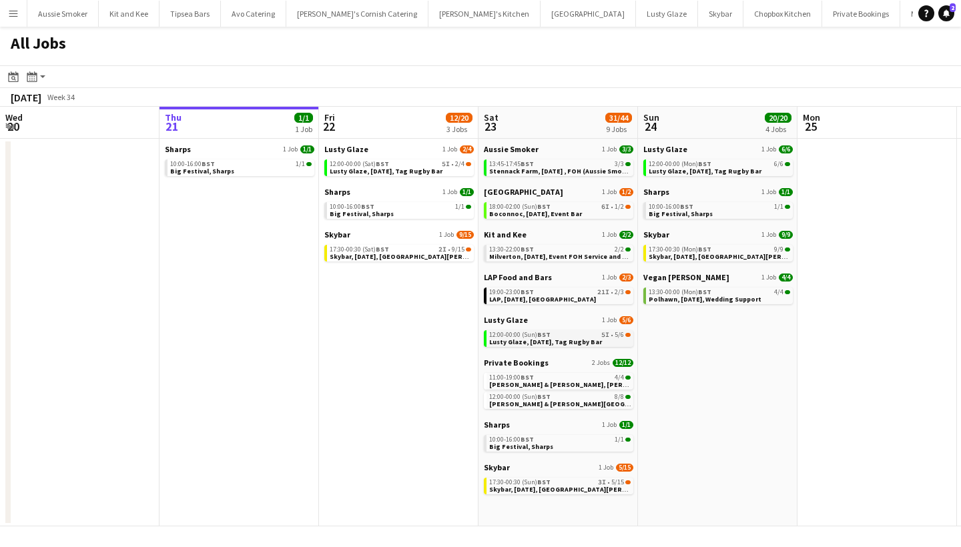
click at [573, 338] on span "Lusty Glaze, [DATE], Tag Rugby Bar" at bounding box center [545, 342] width 113 height 9
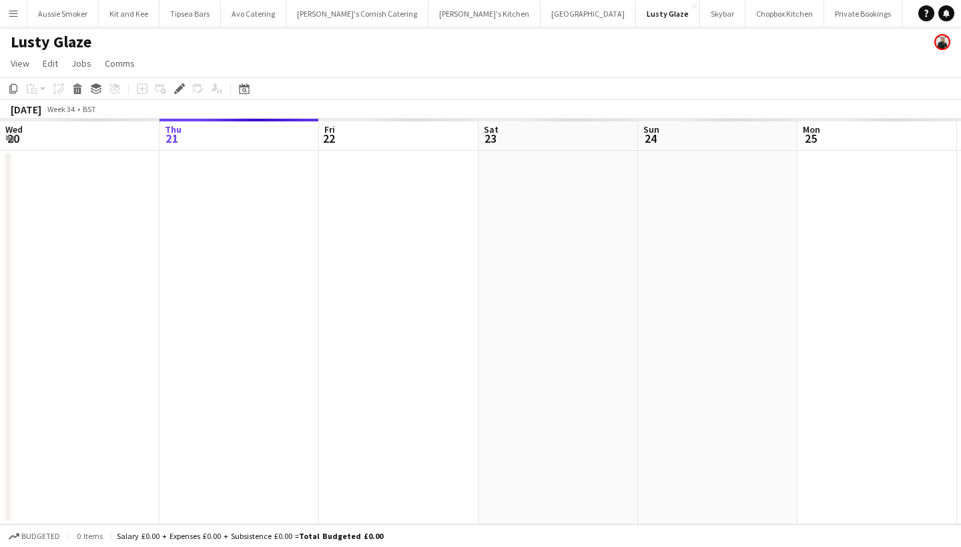
scroll to position [0, 458]
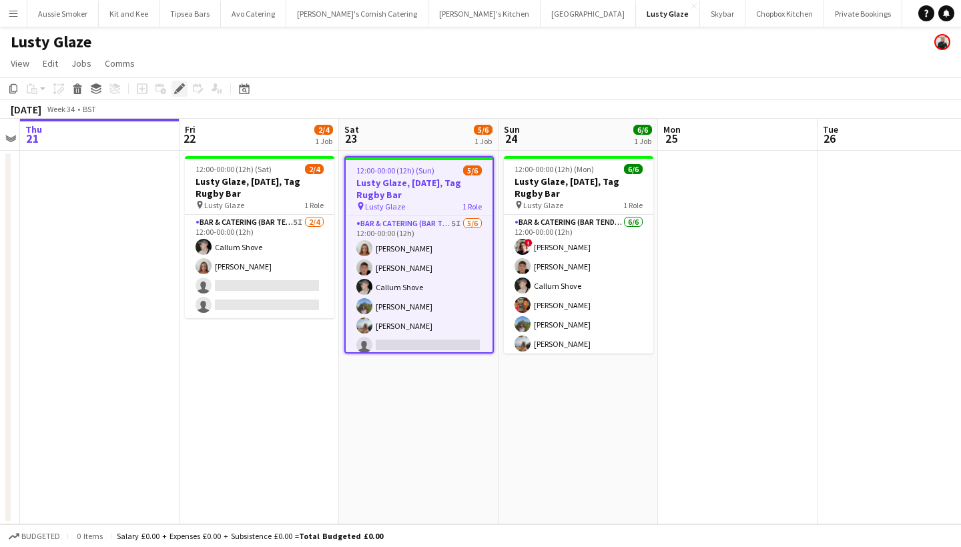
click at [182, 93] on icon "Edit" at bounding box center [179, 88] width 11 height 11
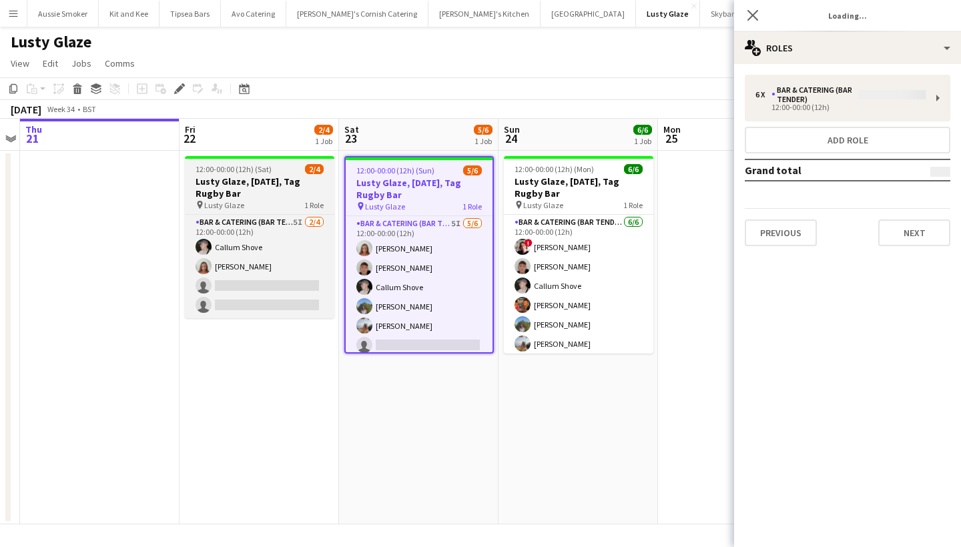
click at [248, 190] on h3 "Lusty Glaze, [DATE], Tag Rugby Bar" at bounding box center [259, 188] width 149 height 24
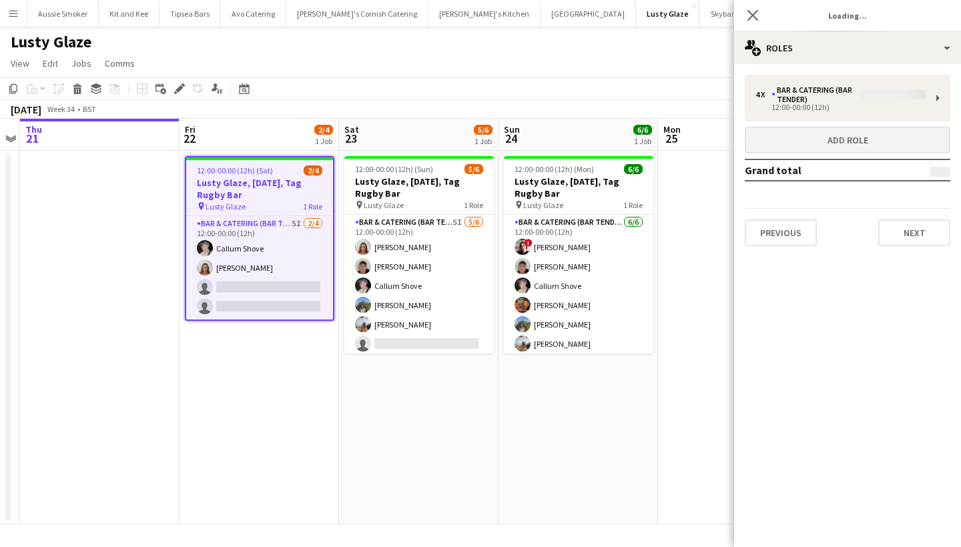
click at [832, 133] on button "Add role" at bounding box center [848, 140] width 206 height 27
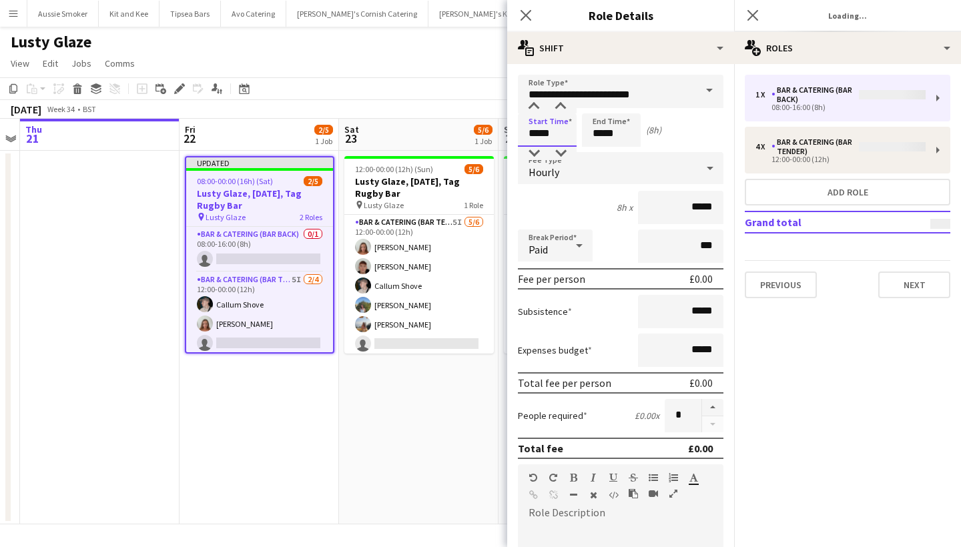
click at [535, 129] on input "*****" at bounding box center [547, 129] width 59 height 33
type input "*****"
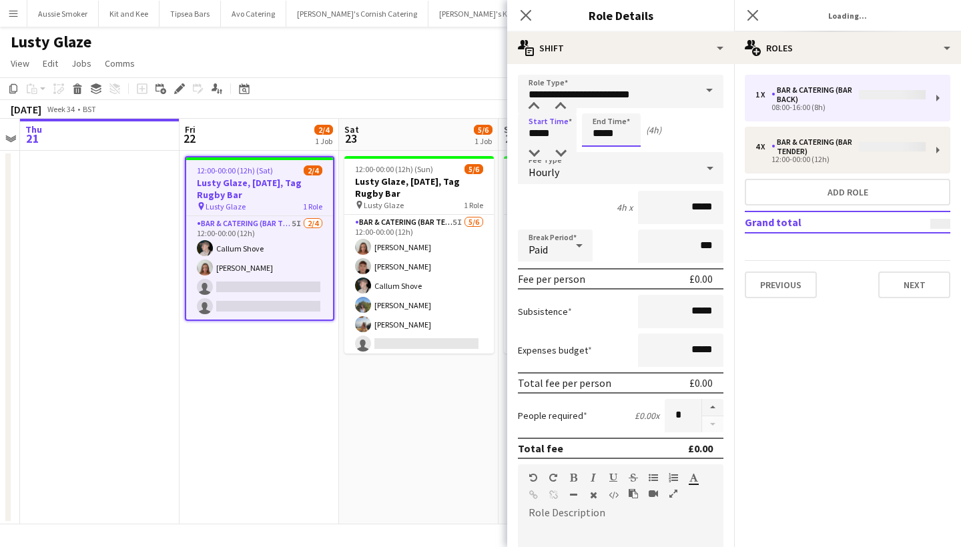
click at [604, 135] on input "*****" at bounding box center [611, 129] width 59 height 33
type input "*****"
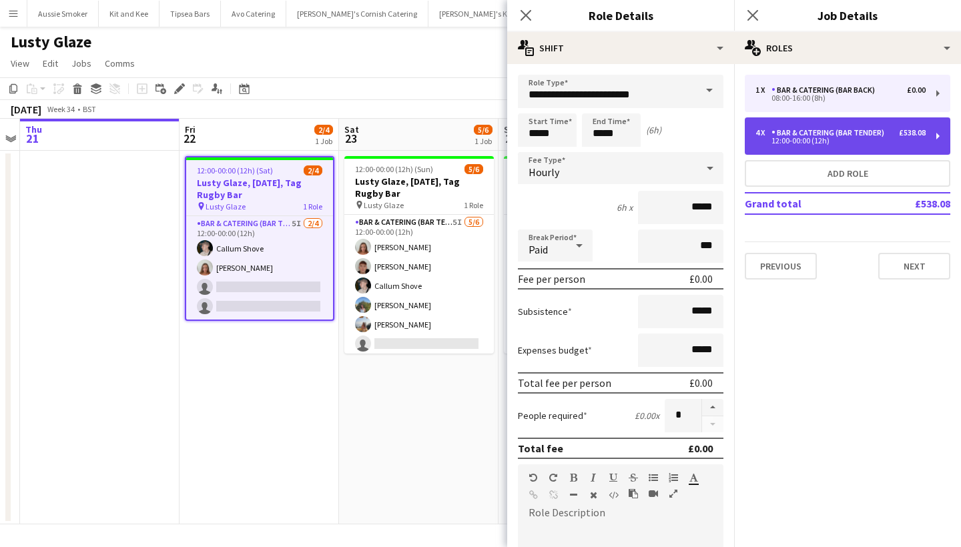
click at [841, 139] on div "12:00-00:00 (12h)" at bounding box center [840, 140] width 170 height 7
type input "**********"
type input "*****"
type input "******"
type input "*"
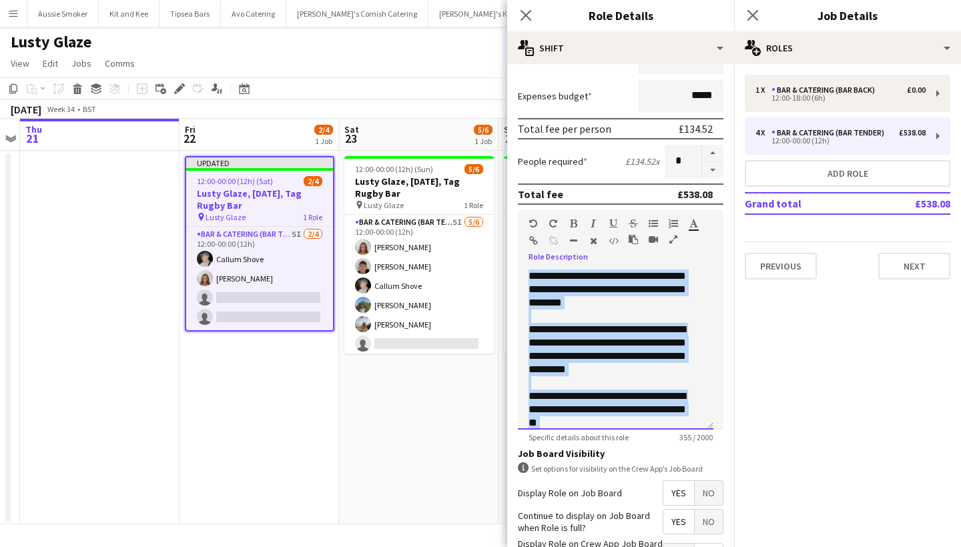
scroll to position [64, 0]
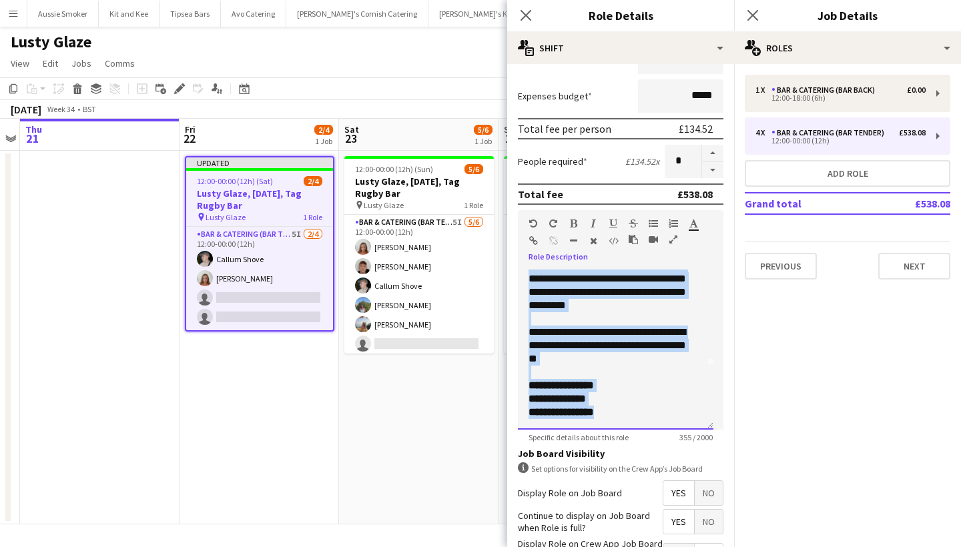
drag, startPoint x: 529, startPoint y: 280, endPoint x: 687, endPoint y: 480, distance: 254.6
click at [687, 480] on form "**********" at bounding box center [620, 234] width 227 height 829
copy div "**********"
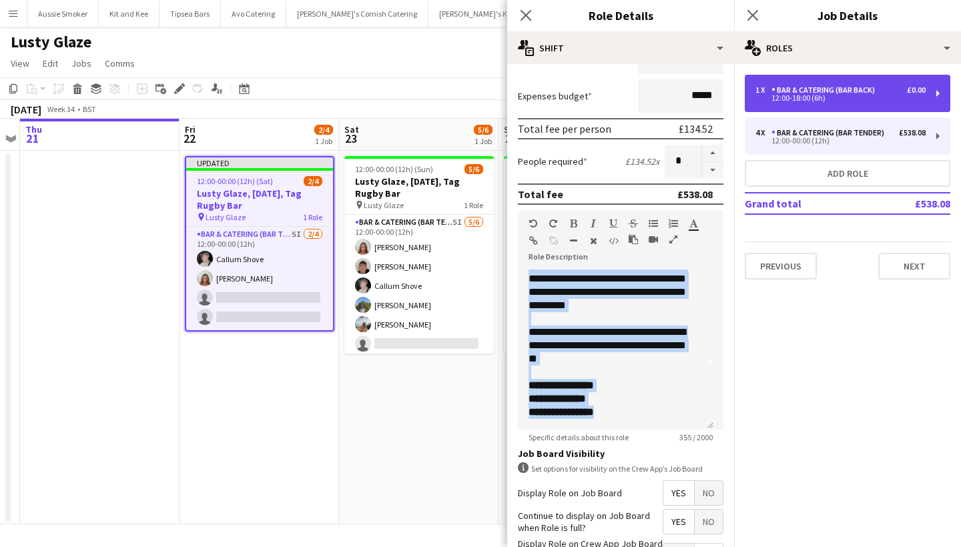
click at [807, 89] on div "Bar & Catering (Bar Back)" at bounding box center [825, 89] width 109 height 9
type input "**********"
type input "*****"
type input "*"
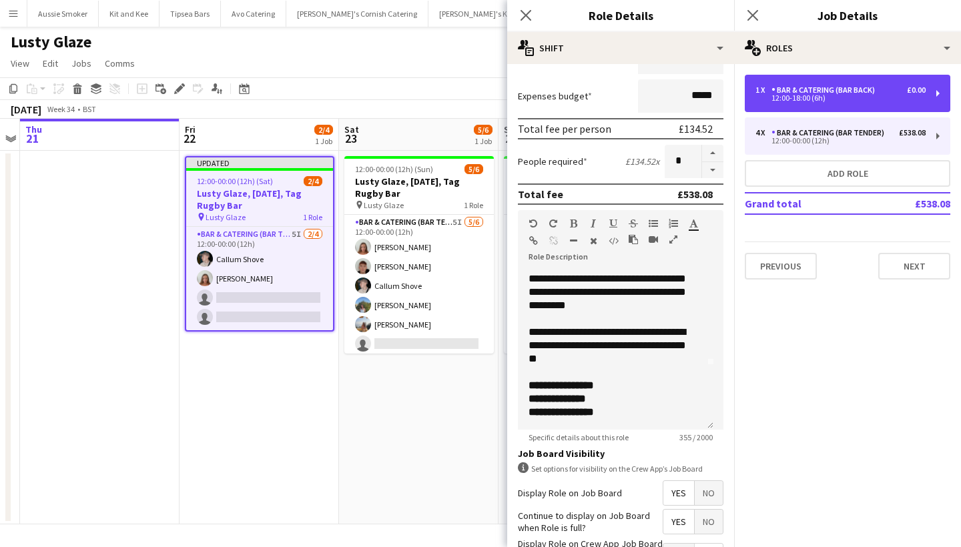
scroll to position [0, 0]
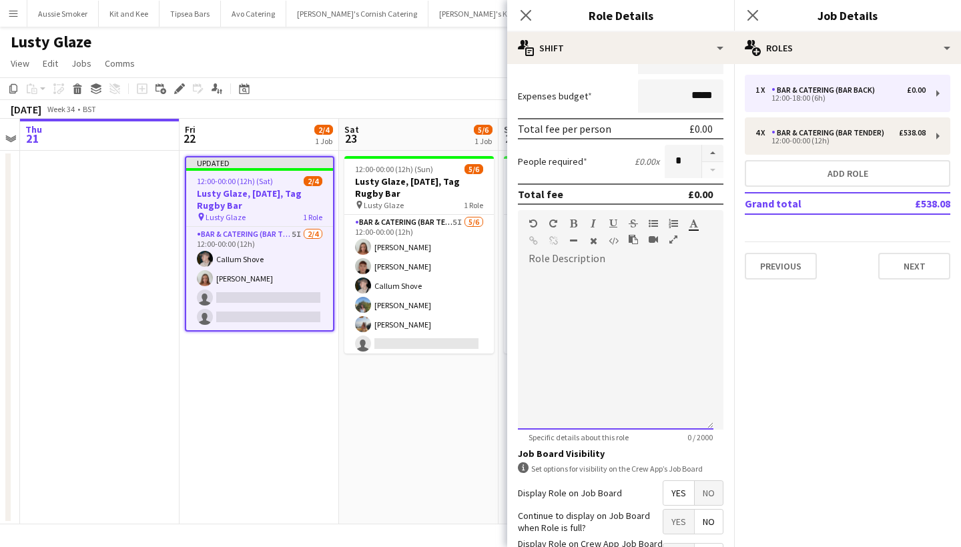
click at [557, 384] on div at bounding box center [616, 350] width 196 height 160
paste div
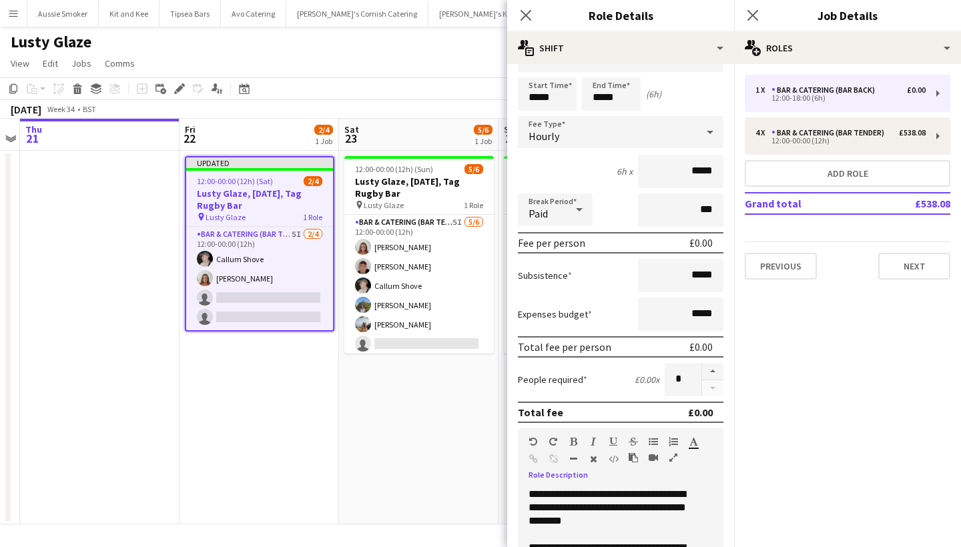
scroll to position [31, 0]
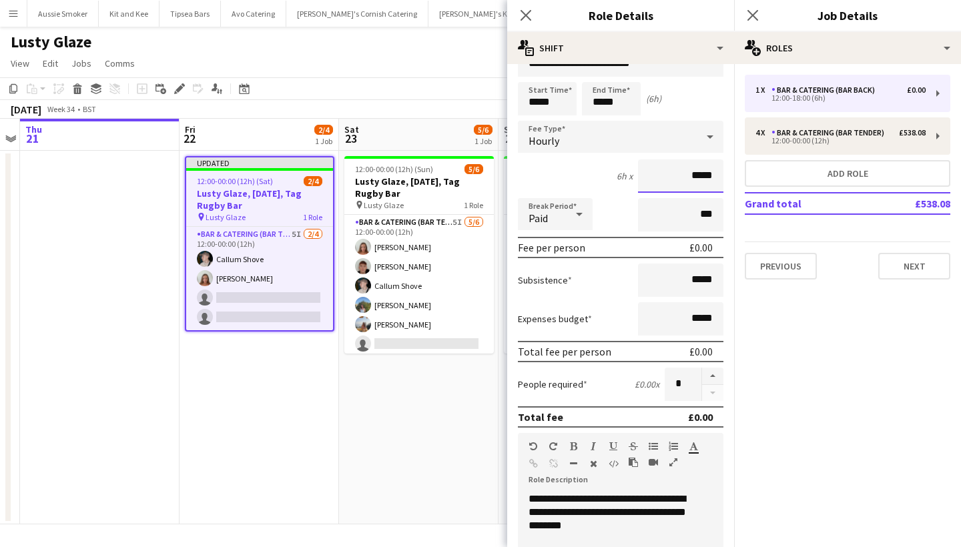
drag, startPoint x: 686, startPoint y: 171, endPoint x: 733, endPoint y: 188, distance: 50.2
click at [733, 188] on mat-expansion-panel "**********" at bounding box center [620, 305] width 227 height 483
type input "******"
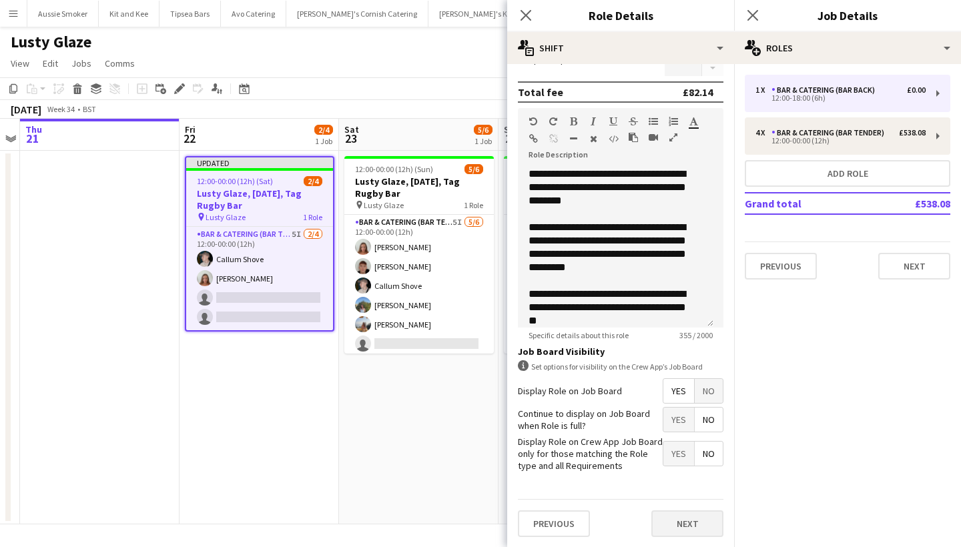
scroll to position [0, 0]
click at [685, 523] on button "Next" at bounding box center [687, 523] width 72 height 27
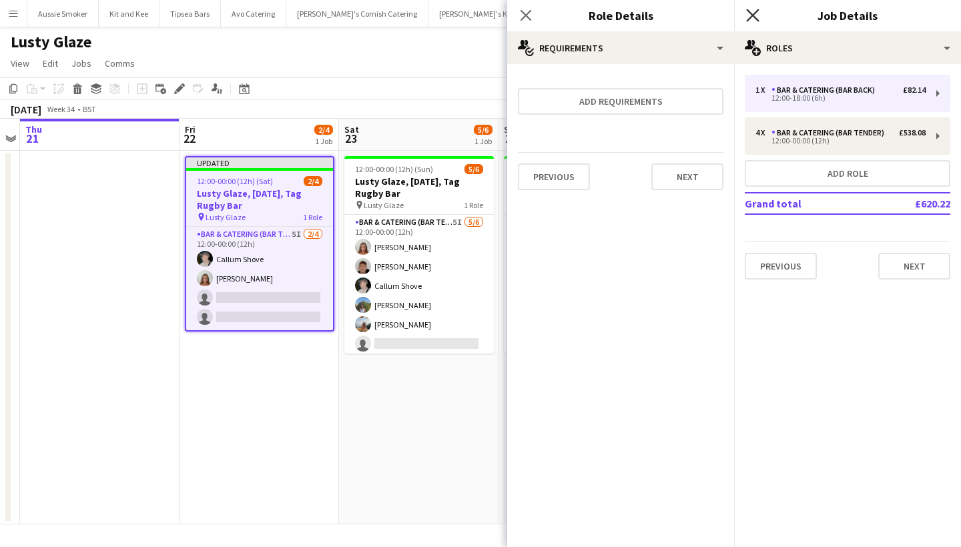
click at [757, 13] on icon "Close pop-in" at bounding box center [752, 15] width 13 height 13
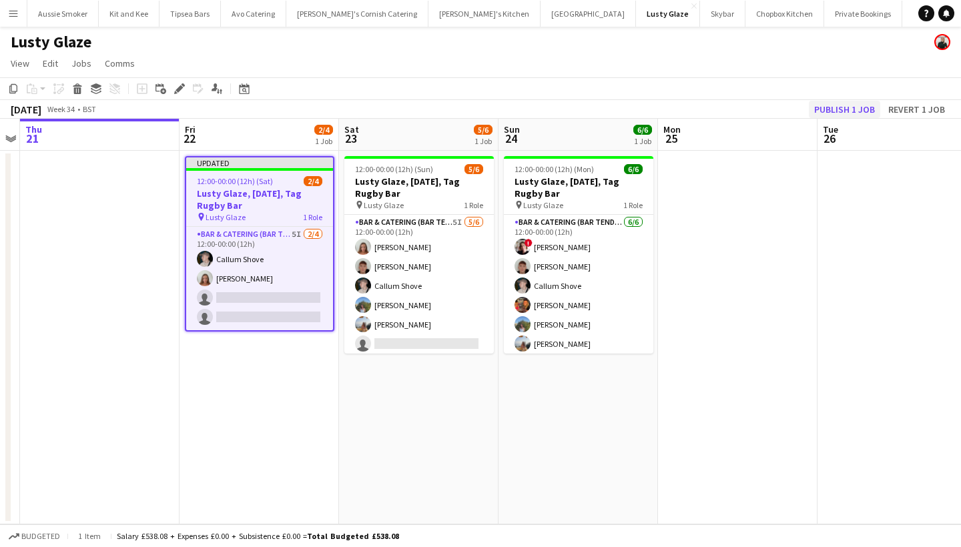
click at [847, 111] on button "Publish 1 job" at bounding box center [844, 109] width 71 height 17
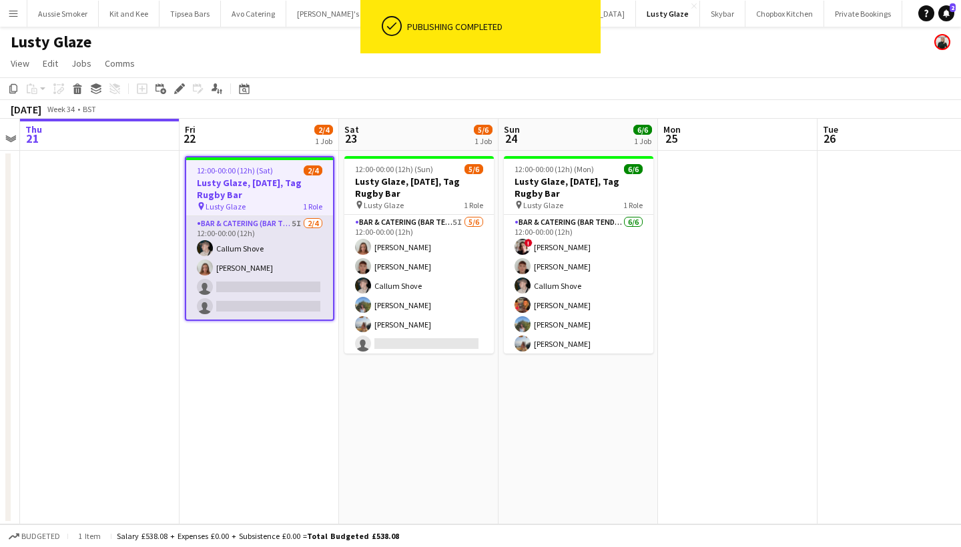
click at [270, 286] on app-card-role "Bar & Catering (Bar Tender) 5I 2/4 12:00-00:00 (12h) Callum Shove Sarah Parker …" at bounding box center [259, 267] width 147 height 103
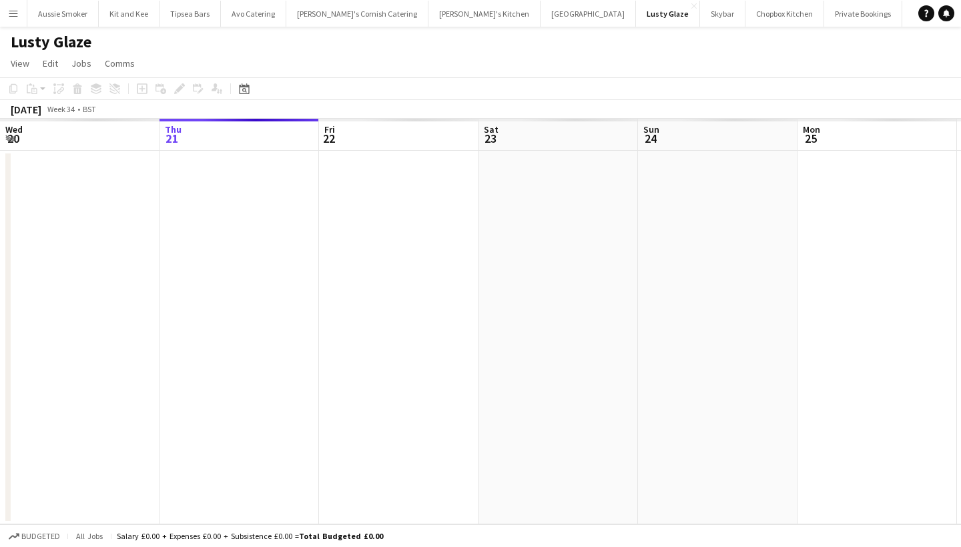
scroll to position [0, 458]
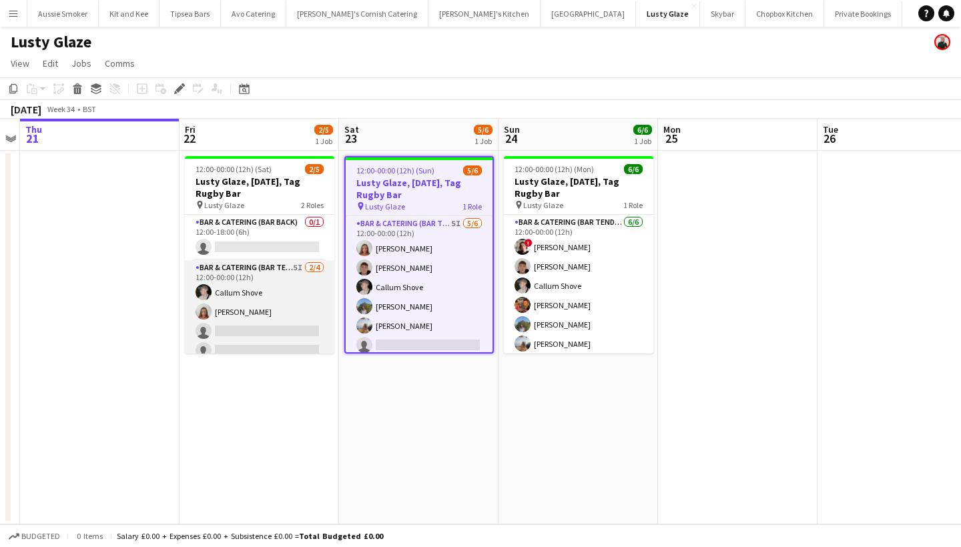
click at [280, 309] on app-card-role "Bar & Catering (Bar Tender) 5I 2/4 12:00-00:00 (12h) Callum Shove Sarah Parker …" at bounding box center [259, 311] width 149 height 103
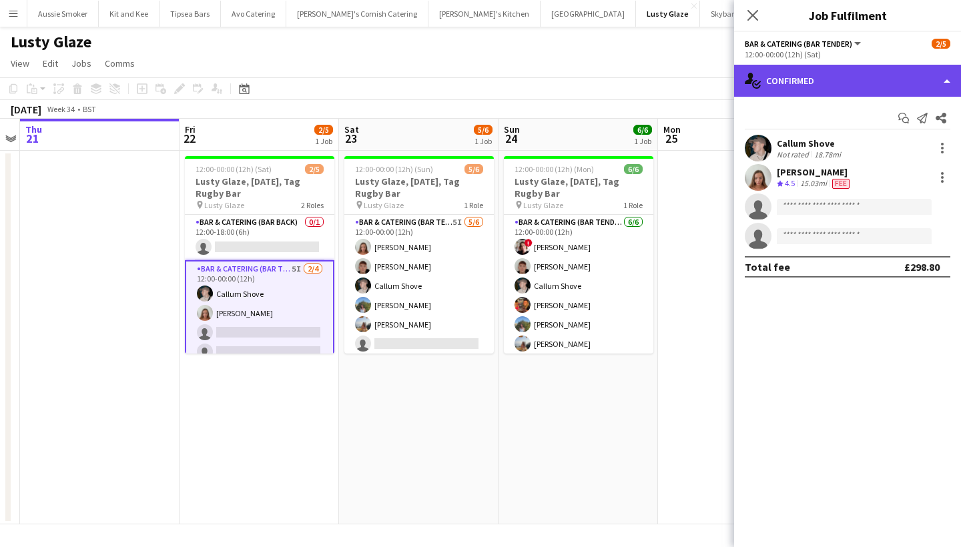
click at [818, 81] on div "single-neutral-actions-check-2 Confirmed" at bounding box center [847, 81] width 227 height 32
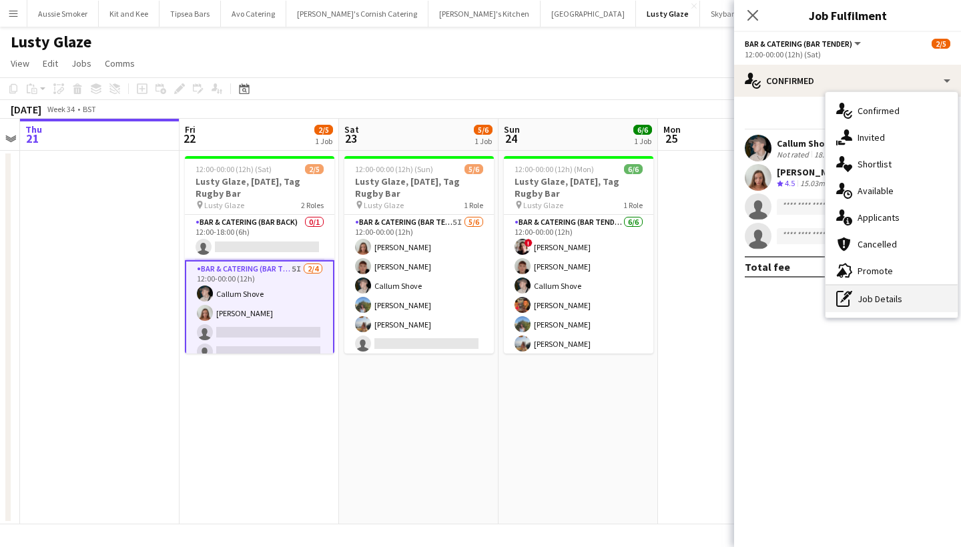
click at [888, 295] on div "pen-write Job Details" at bounding box center [891, 299] width 132 height 27
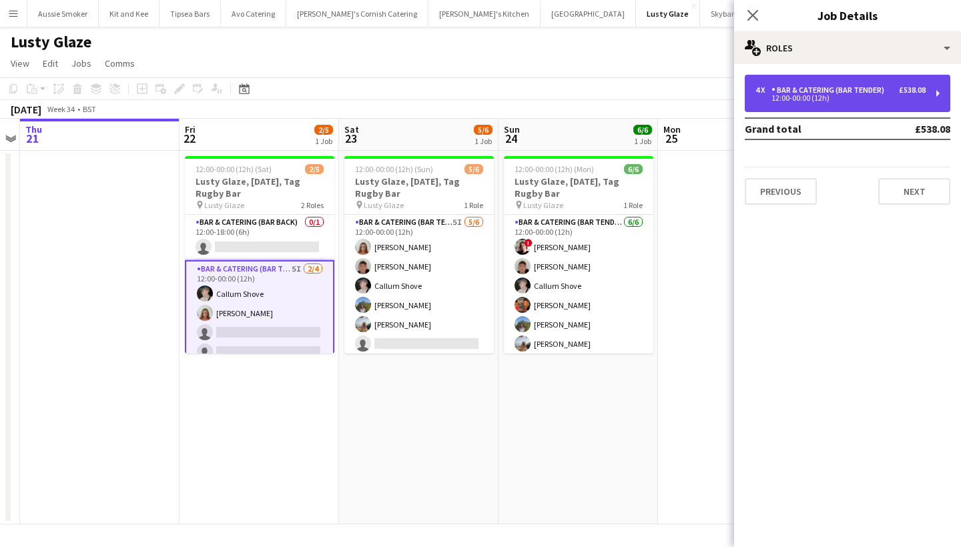
click at [843, 87] on div "Bar & Catering (Bar Tender)" at bounding box center [830, 89] width 118 height 9
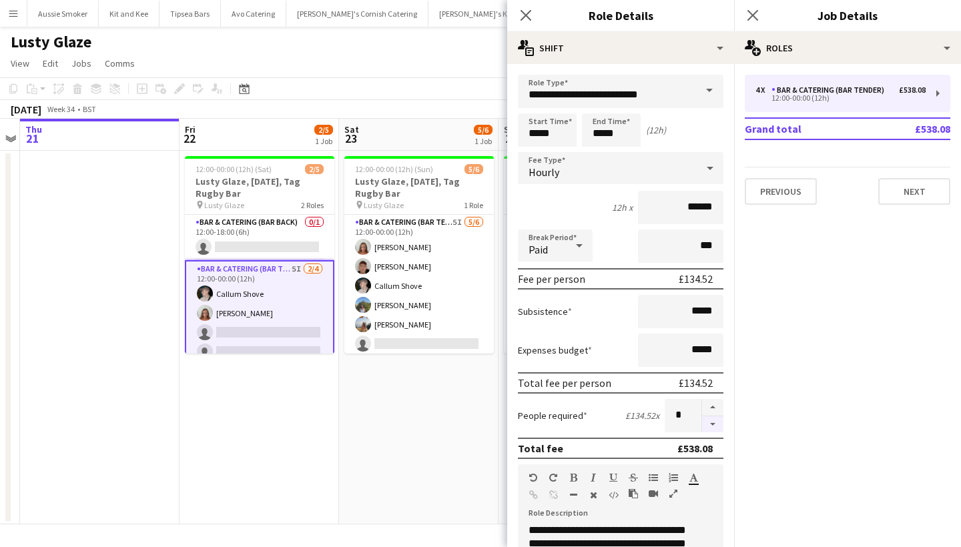
click at [702, 424] on button "button" at bounding box center [712, 424] width 21 height 17
type input "*"
click at [753, 12] on icon "Close pop-in" at bounding box center [752, 15] width 13 height 13
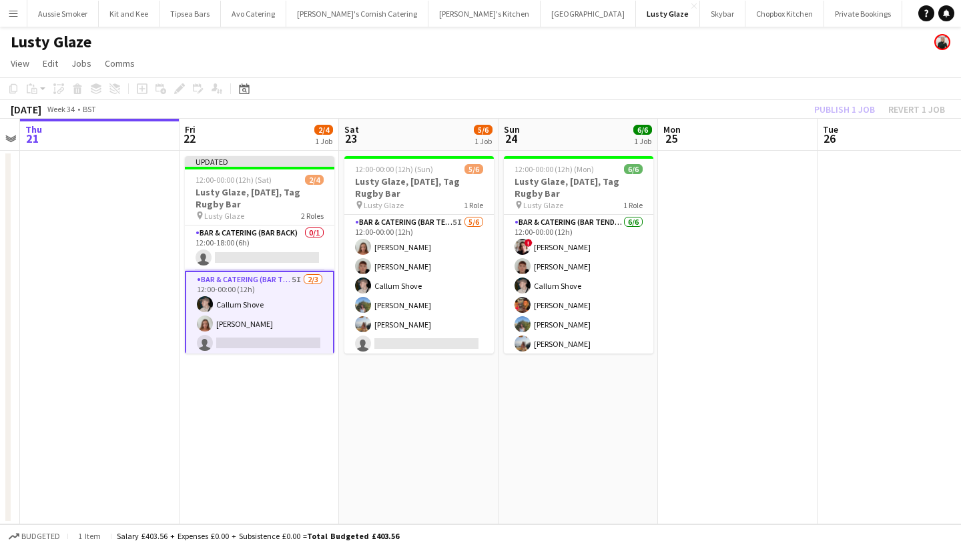
click at [828, 105] on div "Publish 1 job Revert 1 job" at bounding box center [879, 109] width 163 height 17
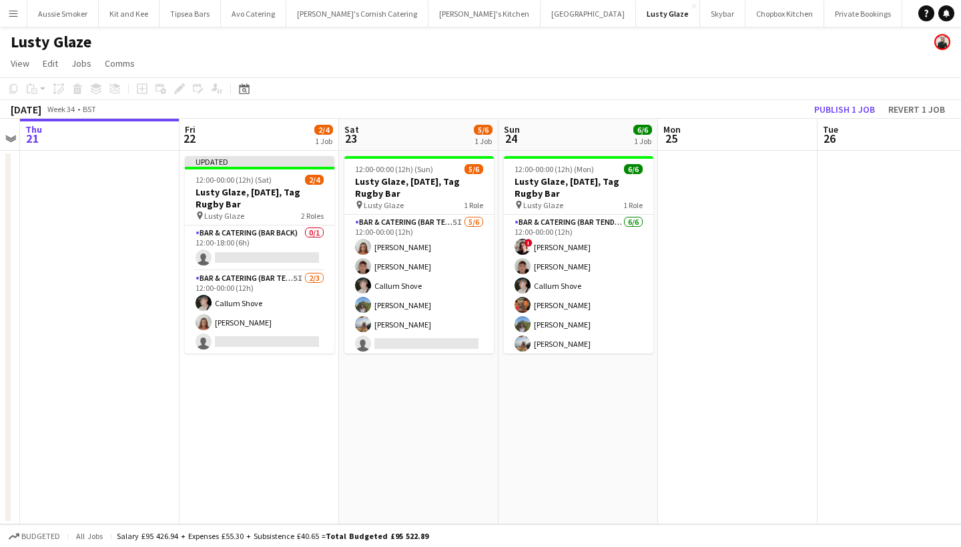
click at [828, 105] on button "Publish 1 job" at bounding box center [844, 109] width 71 height 17
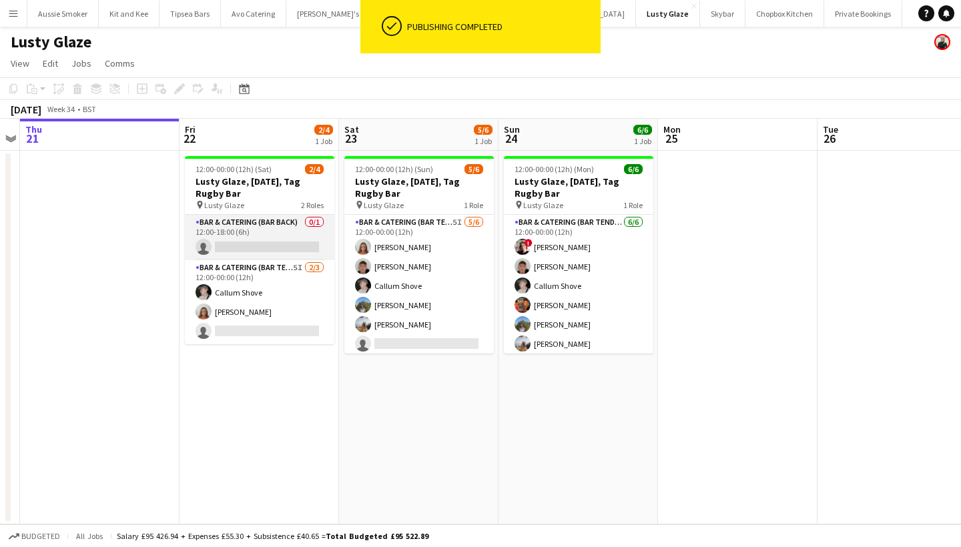
click at [278, 254] on app-card-role "Bar & Catering (Bar Back) 0/1 12:00-18:00 (6h) single-neutral-actions" at bounding box center [259, 237] width 149 height 45
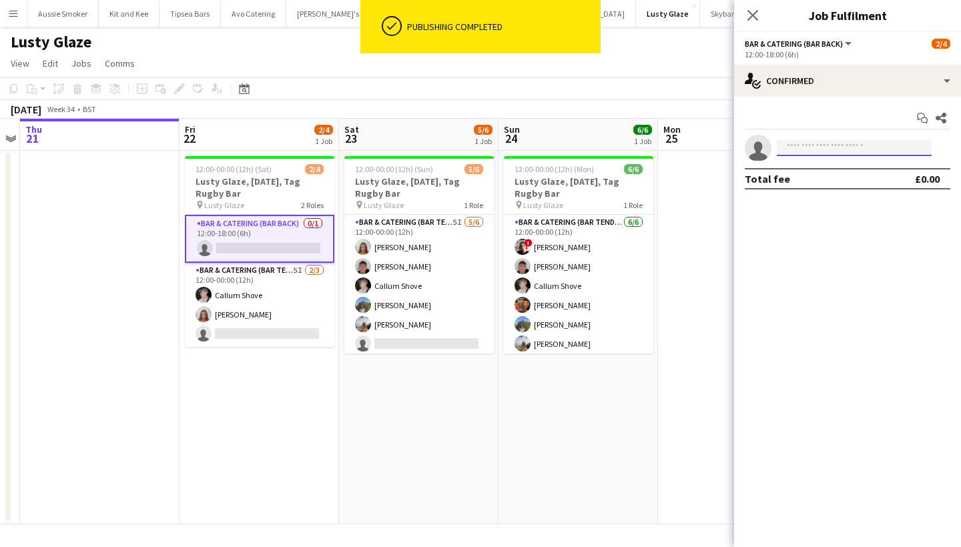
click at [805, 153] on input at bounding box center [854, 148] width 155 height 16
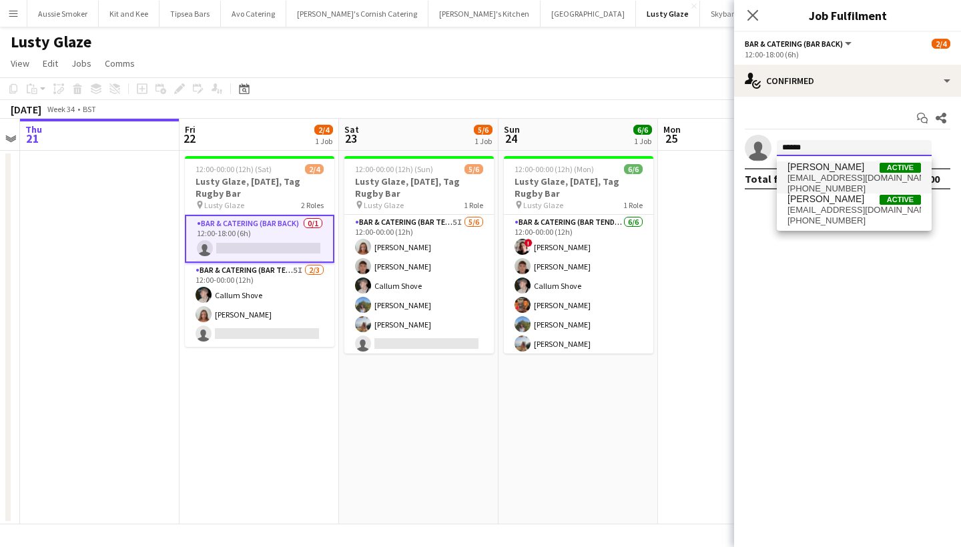
type input "******"
drag, startPoint x: 809, startPoint y: 171, endPoint x: 843, endPoint y: 178, distance: 34.0
click at [843, 178] on span "sophianina@hotmail.co.uk" at bounding box center [853, 178] width 133 height 11
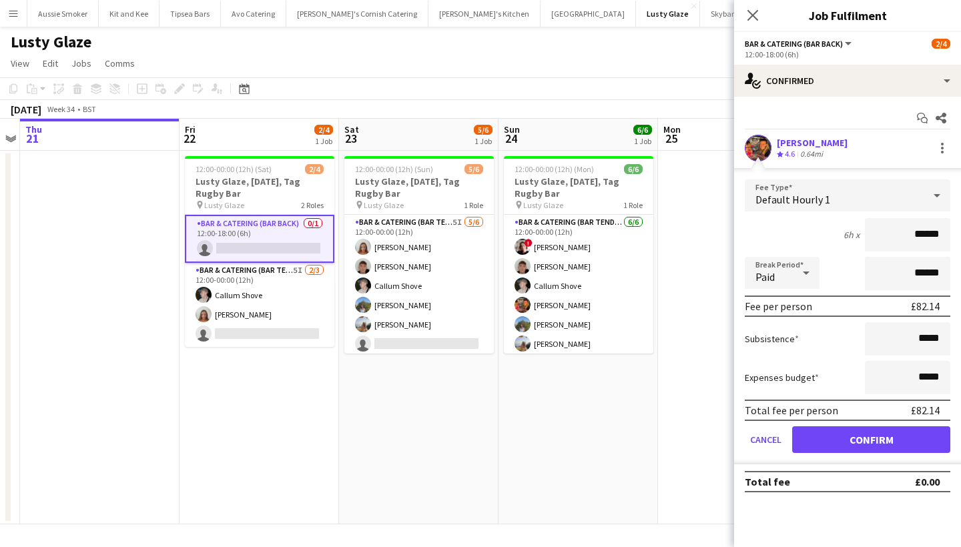
type input "******"
click at [866, 436] on button "Confirm" at bounding box center [871, 439] width 158 height 27
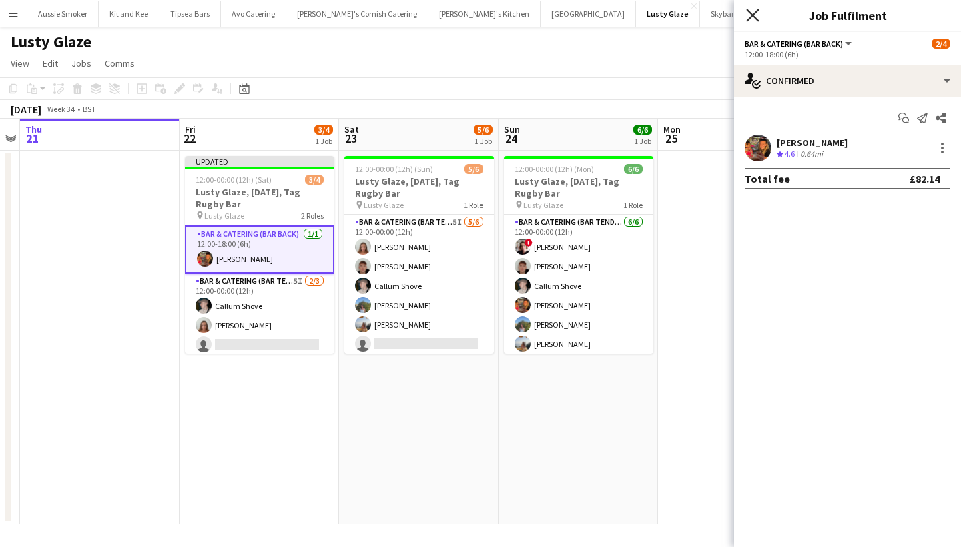
click at [758, 15] on icon "Close pop-in" at bounding box center [752, 15] width 13 height 13
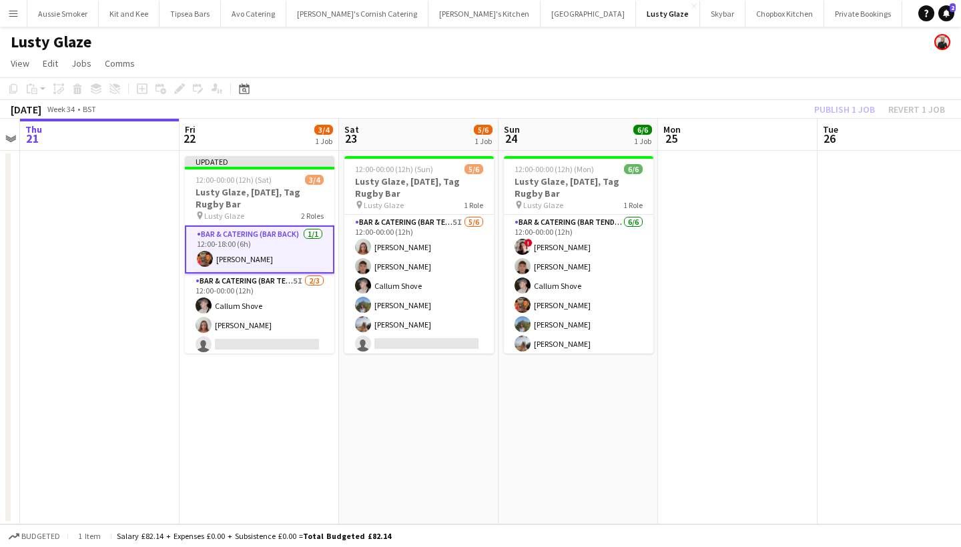
click at [840, 104] on div "Publish 1 job Revert 1 job" at bounding box center [879, 109] width 163 height 17
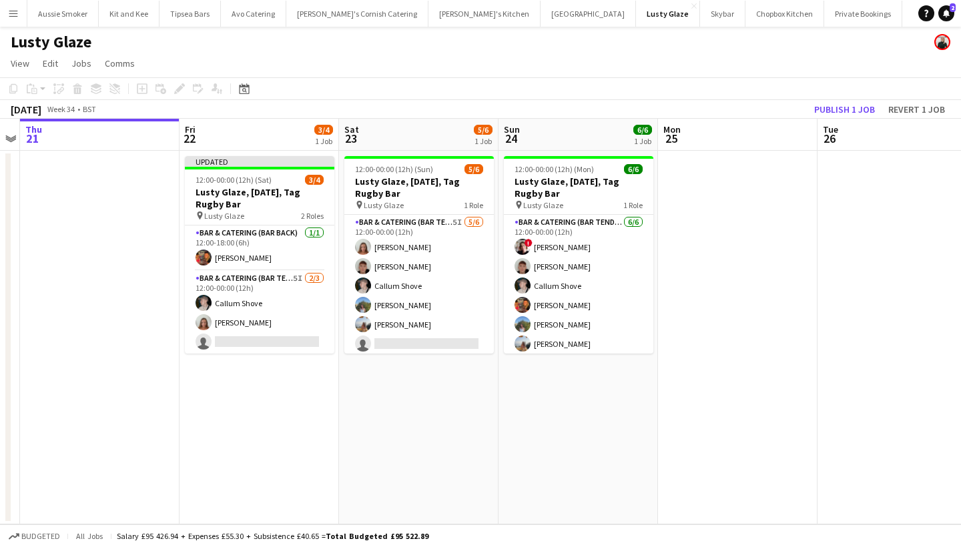
click at [840, 104] on button "Publish 1 job" at bounding box center [844, 109] width 71 height 17
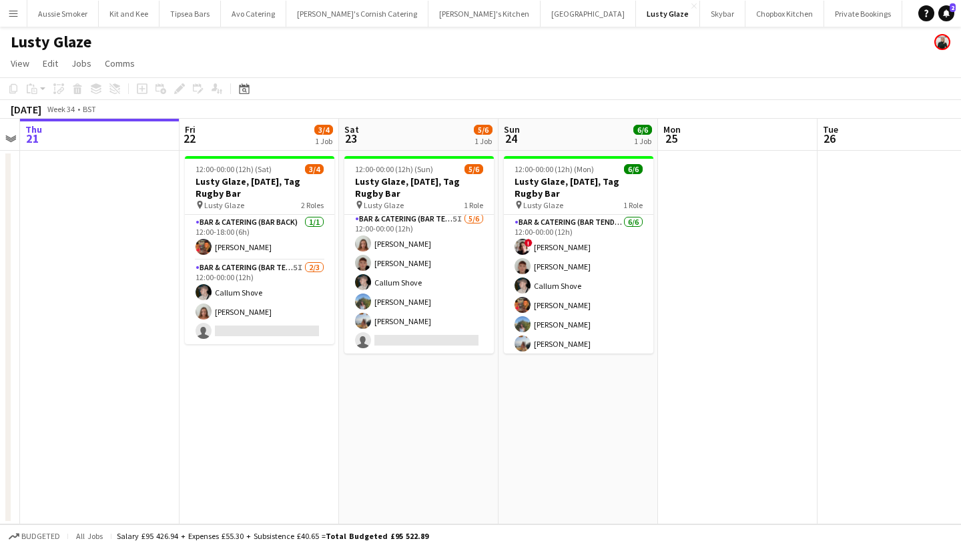
scroll to position [3, 0]
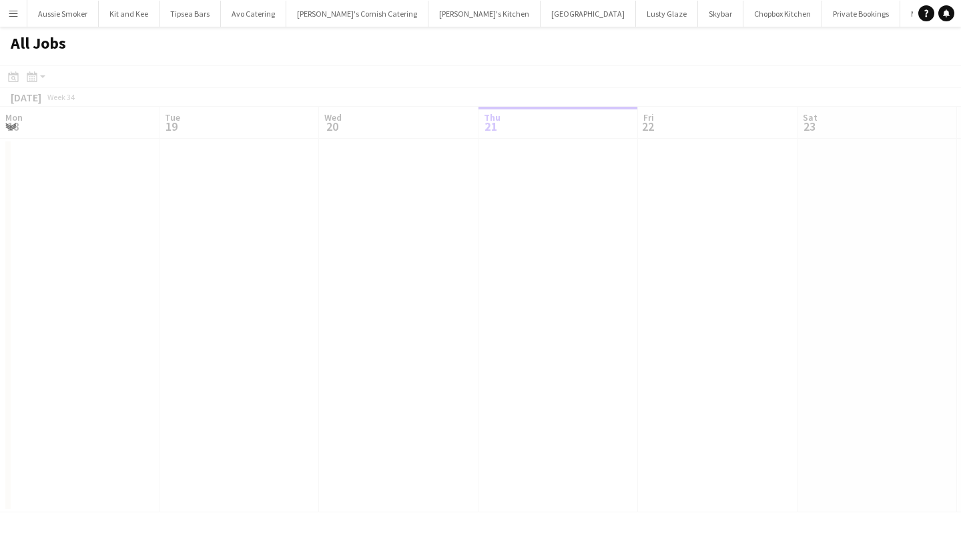
scroll to position [0, 319]
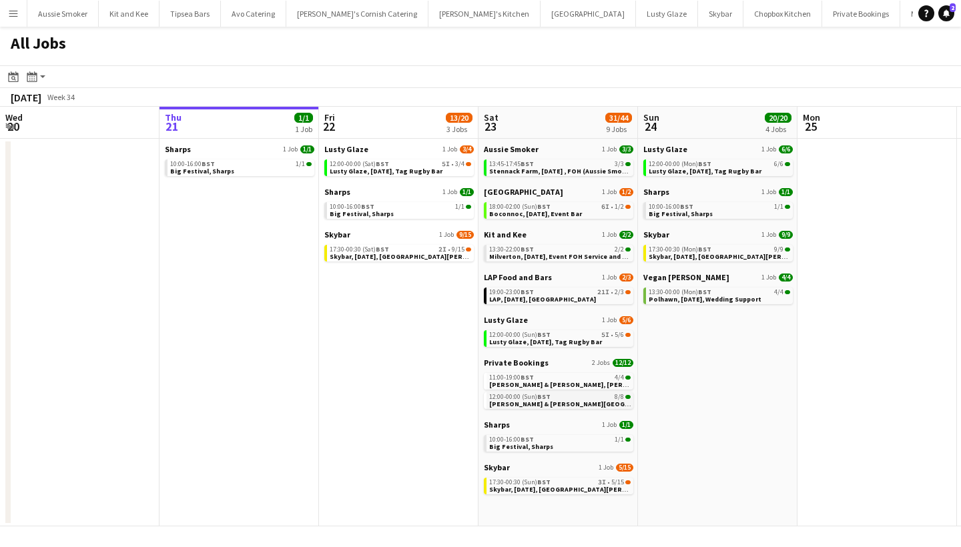
click at [571, 400] on span "[PERSON_NAME] & [PERSON_NAME][GEOGRAPHIC_DATA], [DATE]" at bounding box center [592, 404] width 206 height 9
click at [5, 21] on button "Menu" at bounding box center [13, 13] width 27 height 27
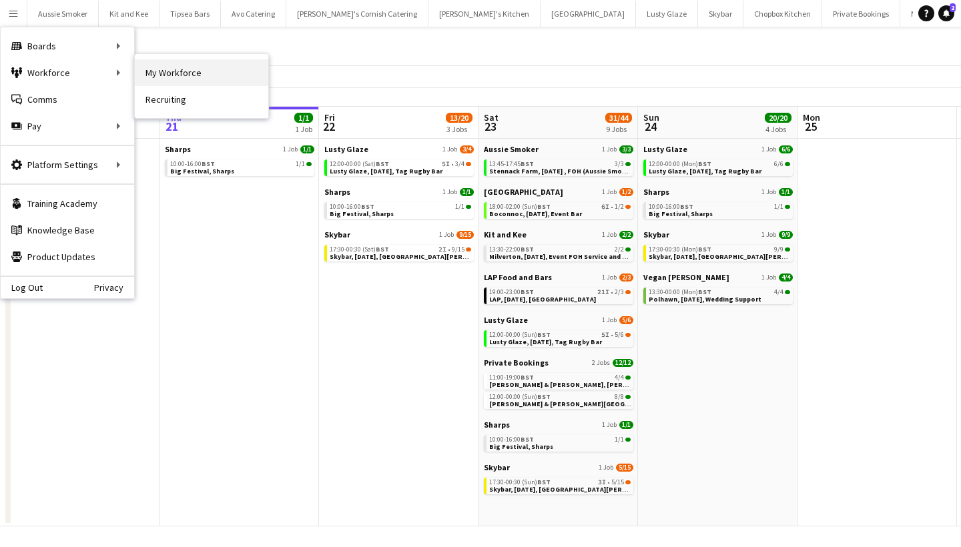
click at [195, 67] on link "My Workforce" at bounding box center [201, 72] width 133 height 27
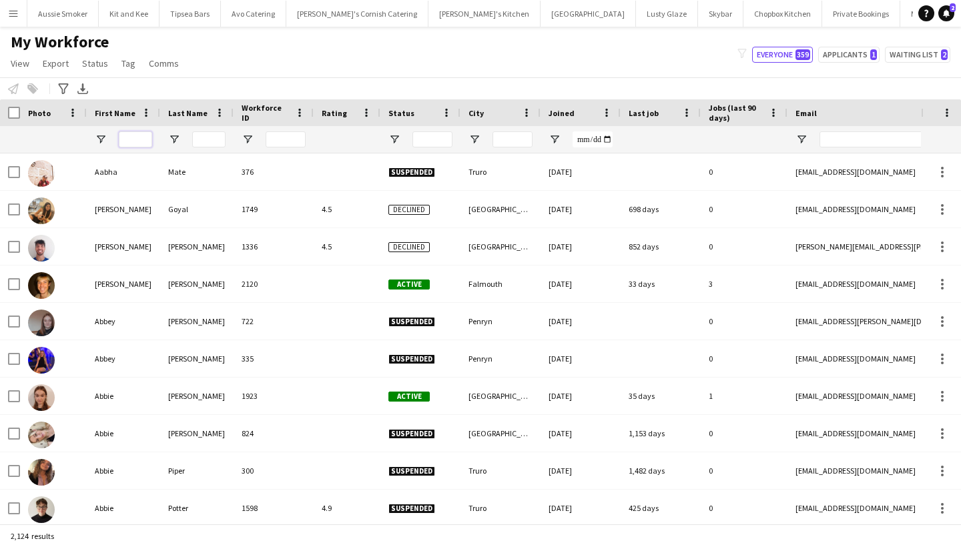
click at [132, 137] on input "First Name Filter Input" at bounding box center [135, 139] width 33 height 16
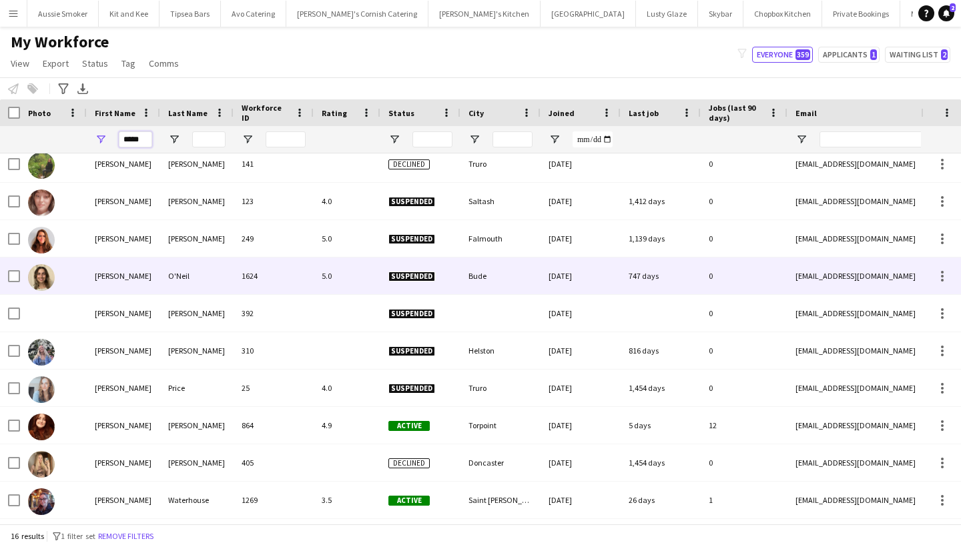
scroll to position [197, 0]
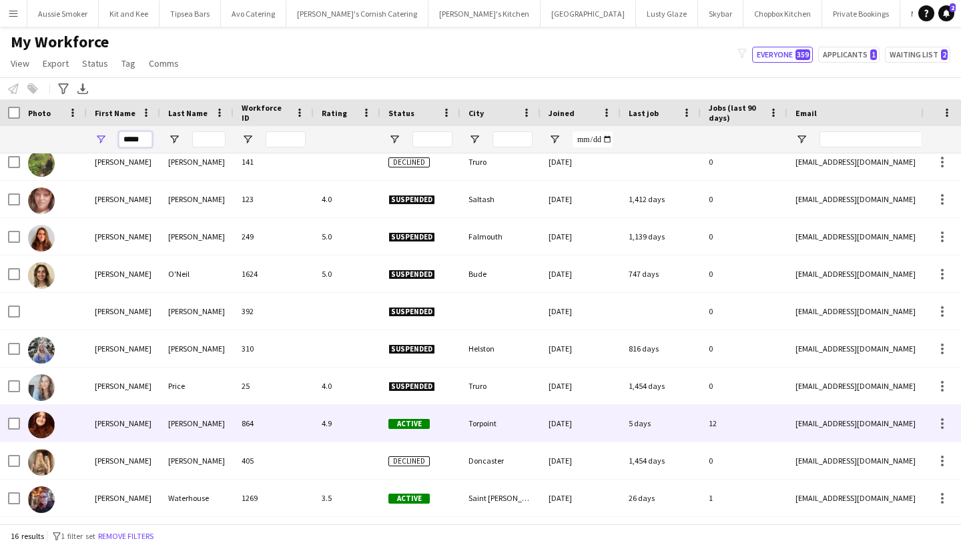
type input "*****"
click at [176, 425] on div "[PERSON_NAME]" at bounding box center [196, 423] width 73 height 37
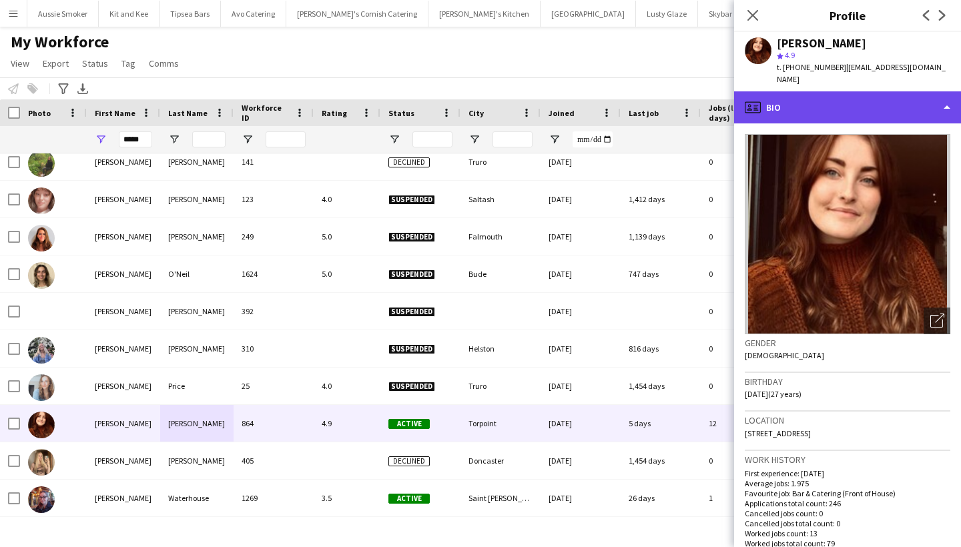
click at [856, 111] on div "profile Bio" at bounding box center [847, 107] width 227 height 32
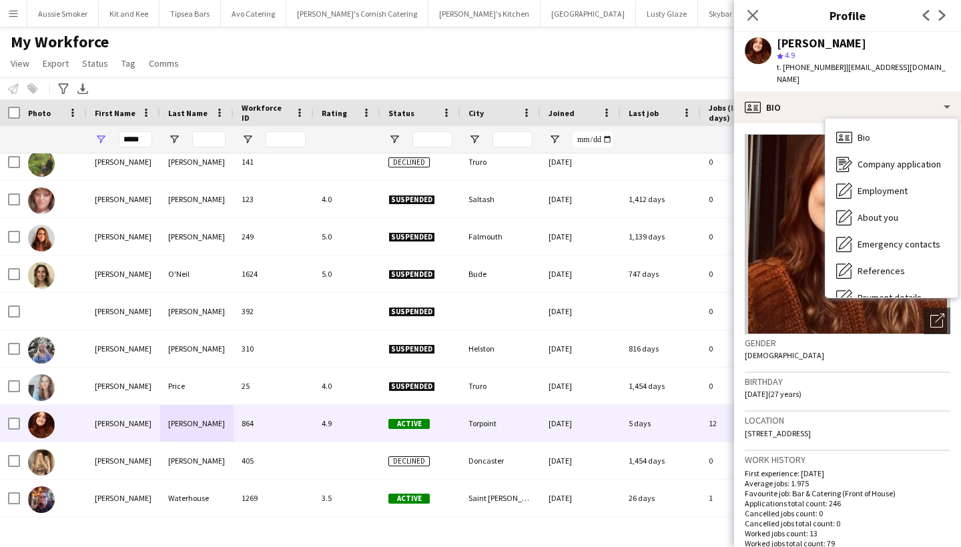
drag, startPoint x: 877, startPoint y: 439, endPoint x: 835, endPoint y: 429, distance: 43.2
click at [835, 429] on div "Location [STREET_ADDRESS]" at bounding box center [848, 431] width 206 height 39
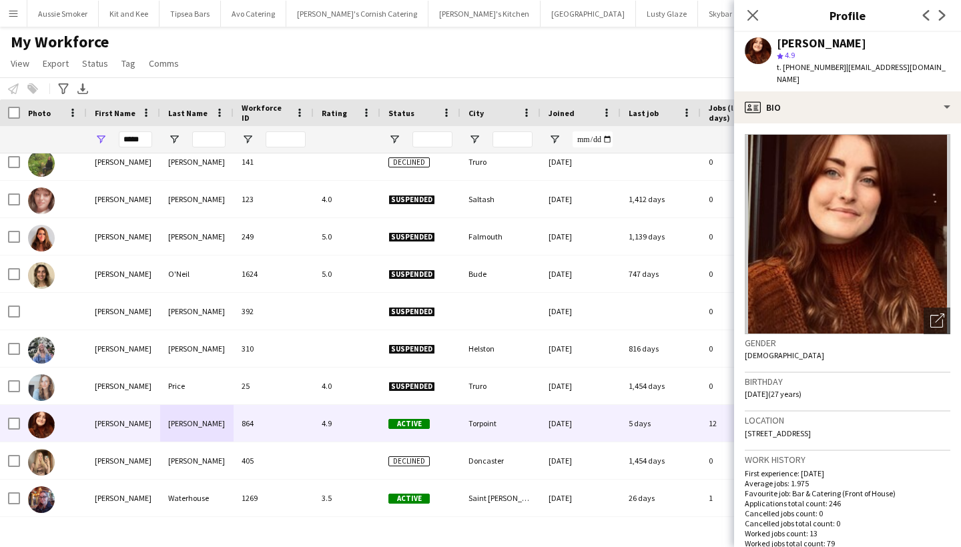
copy span "PL11 2JR"
click at [749, 18] on icon at bounding box center [752, 15] width 13 height 13
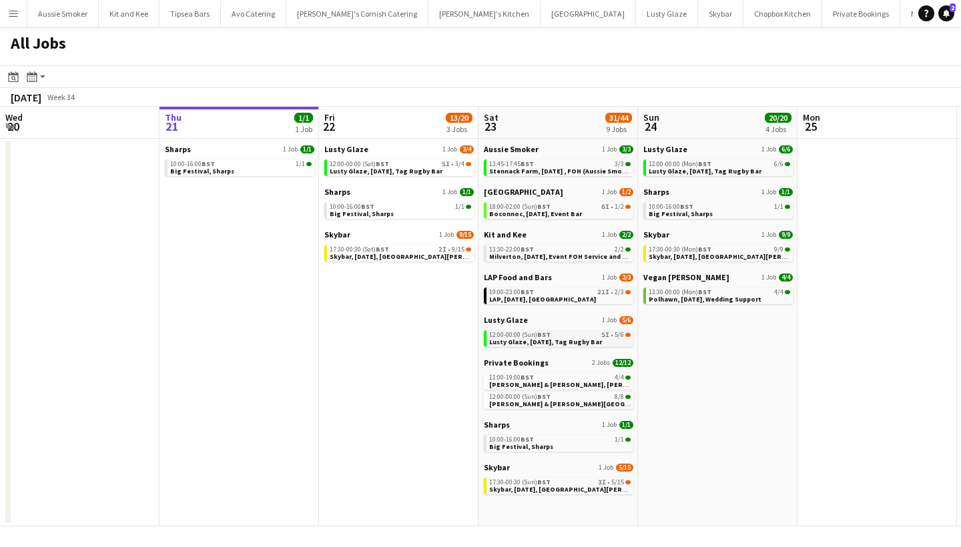
click at [587, 342] on span "Lusty Glaze, [DATE], Tag Rugby Bar" at bounding box center [545, 342] width 113 height 9
click at [17, 24] on button "Menu" at bounding box center [13, 13] width 27 height 27
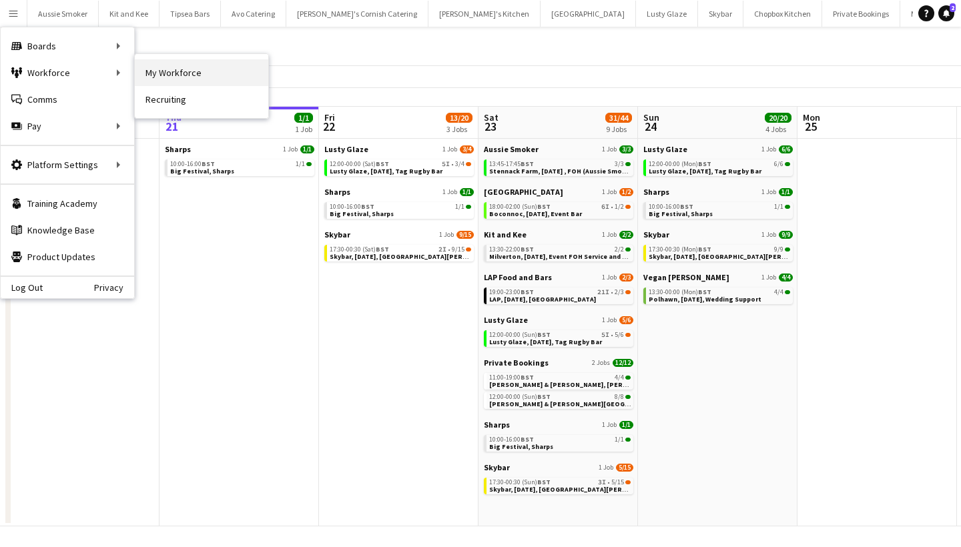
click at [196, 60] on link "My Workforce" at bounding box center [201, 72] width 133 height 27
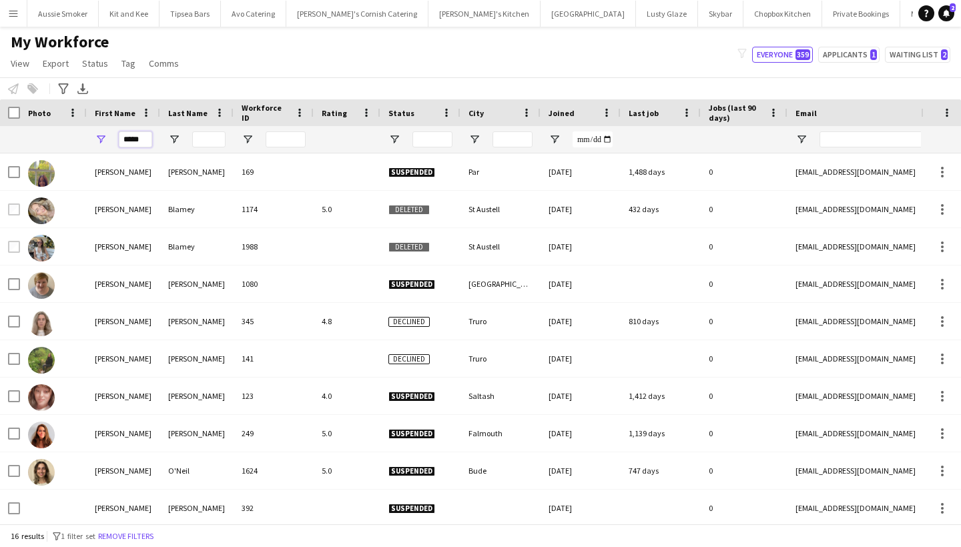
click at [136, 139] on input "*****" at bounding box center [135, 139] width 33 height 16
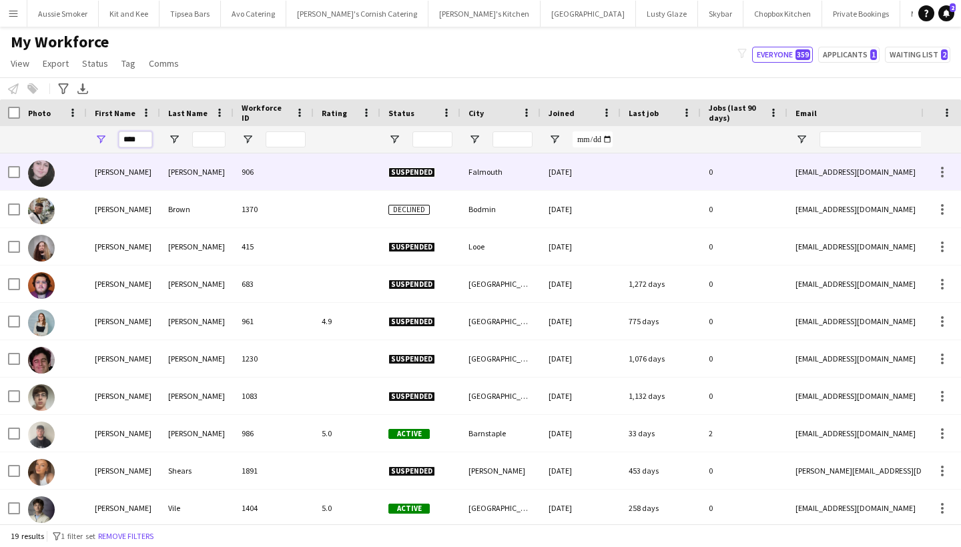
type input "****"
drag, startPoint x: 162, startPoint y: 159, endPoint x: 193, endPoint y: 501, distance: 343.7
click at [193, 501] on div "Vile" at bounding box center [196, 508] width 73 height 37
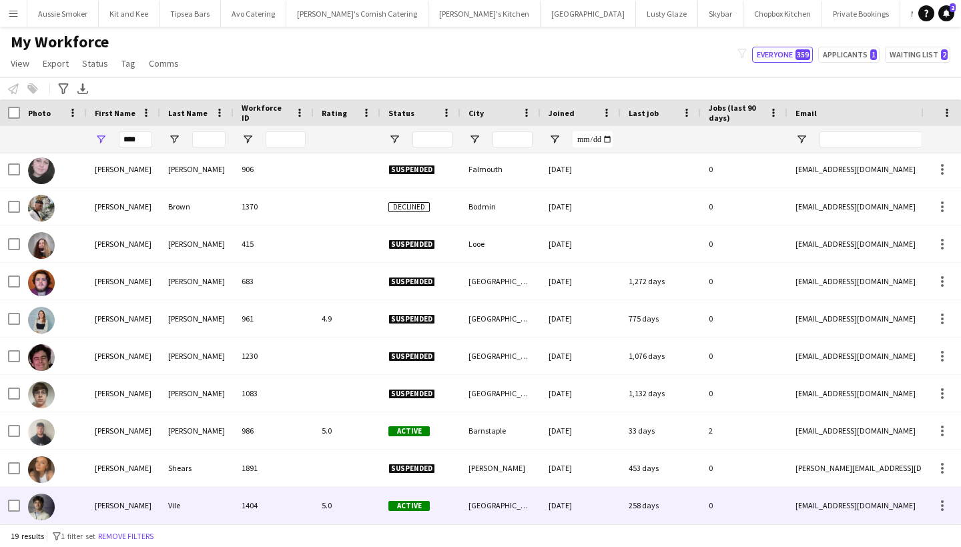
click at [274, 502] on div "1404" at bounding box center [274, 505] width 80 height 37
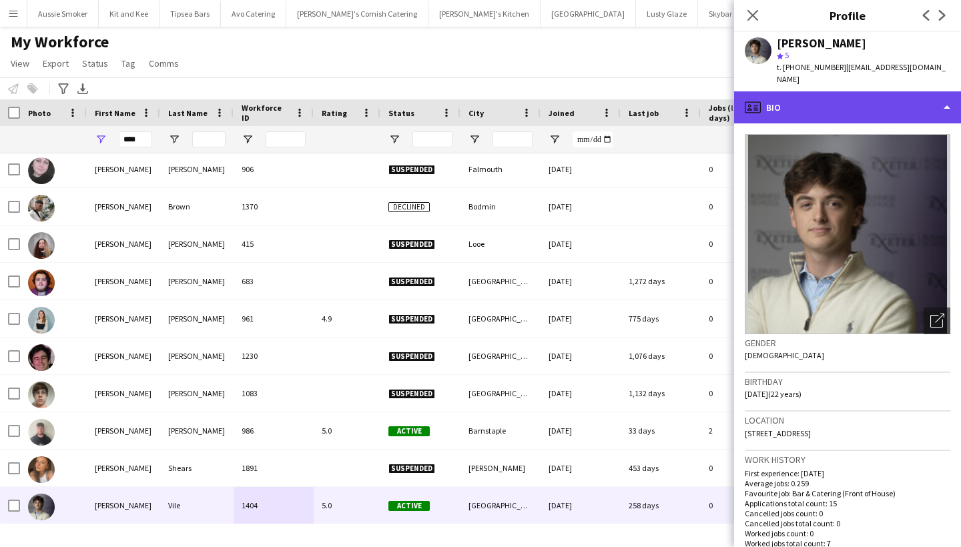
click at [876, 94] on div "profile Bio" at bounding box center [847, 107] width 227 height 32
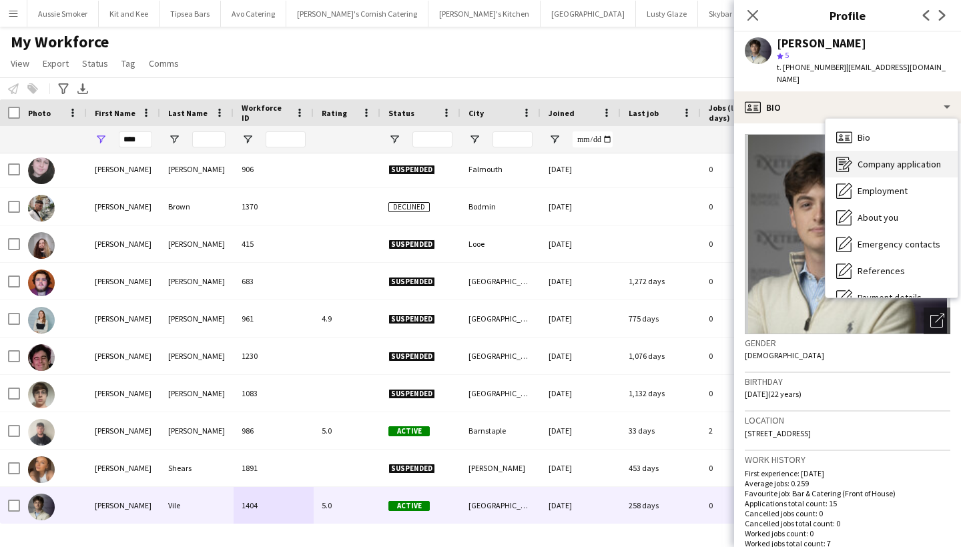
click at [882, 158] on span "Company application" at bounding box center [898, 164] width 83 height 12
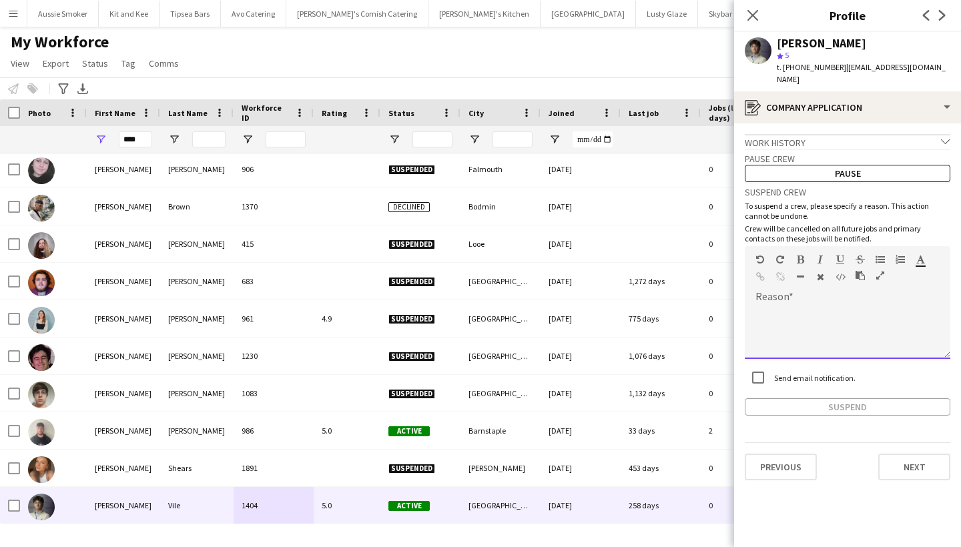
click at [799, 311] on div at bounding box center [848, 332] width 206 height 53
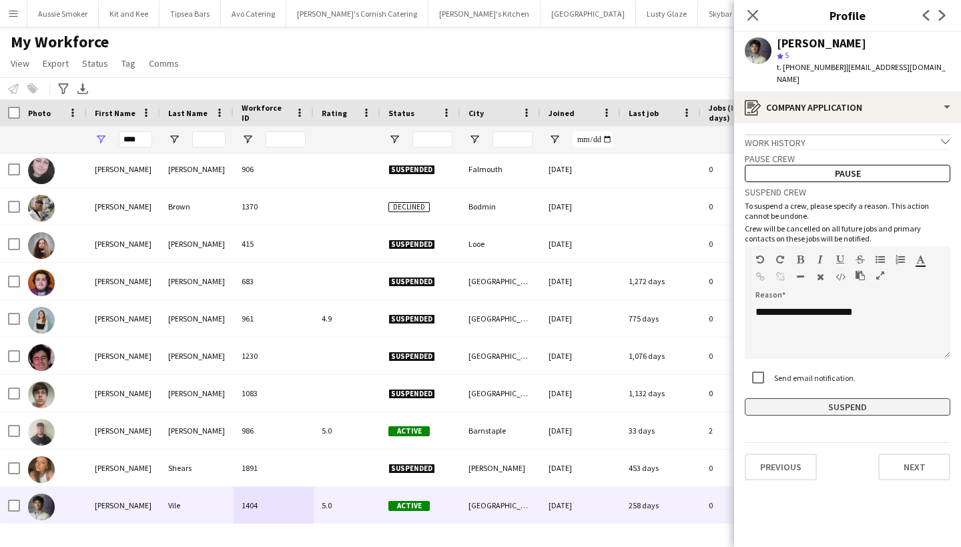
click at [802, 398] on button "Suspend" at bounding box center [848, 406] width 206 height 17
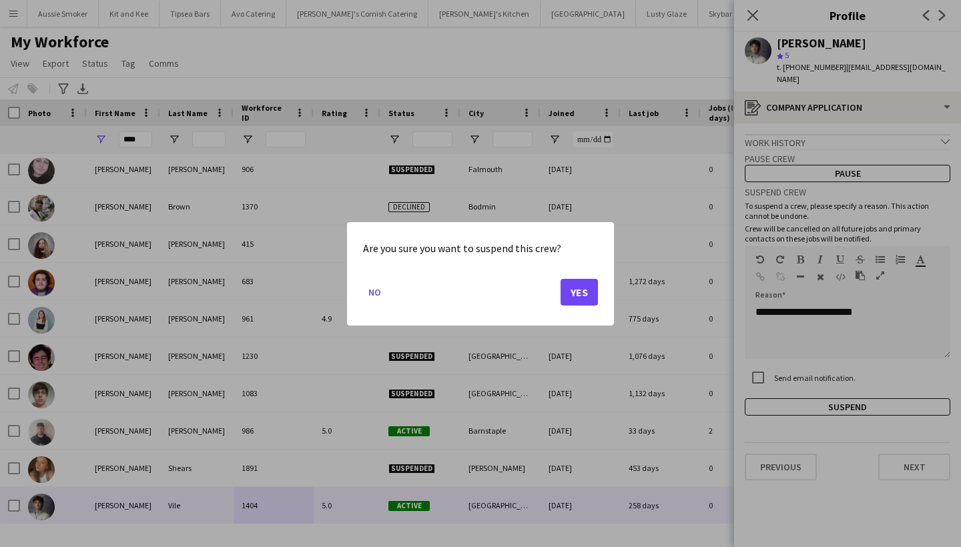
click at [580, 295] on button "Yes" at bounding box center [579, 291] width 37 height 27
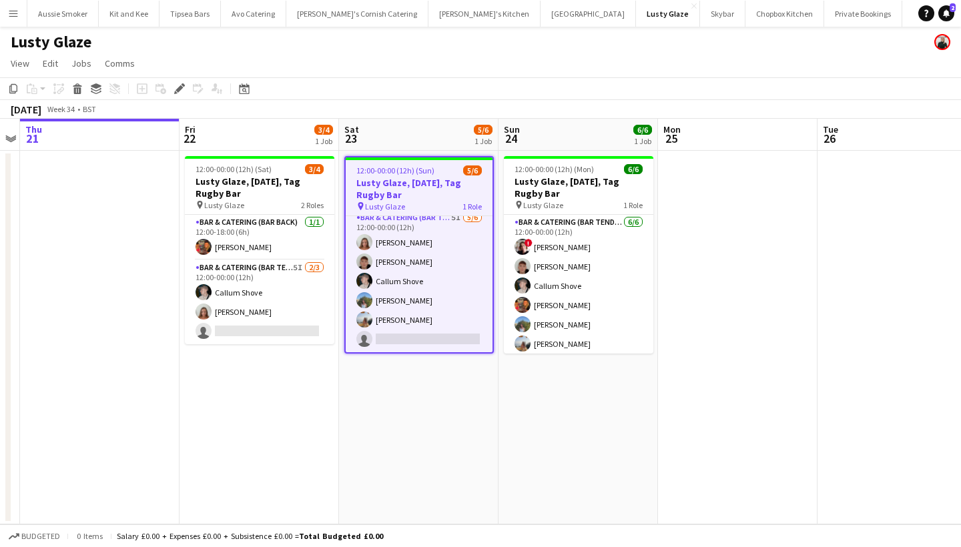
click at [9, 12] on app-icon "Menu" at bounding box center [13, 13] width 11 height 11
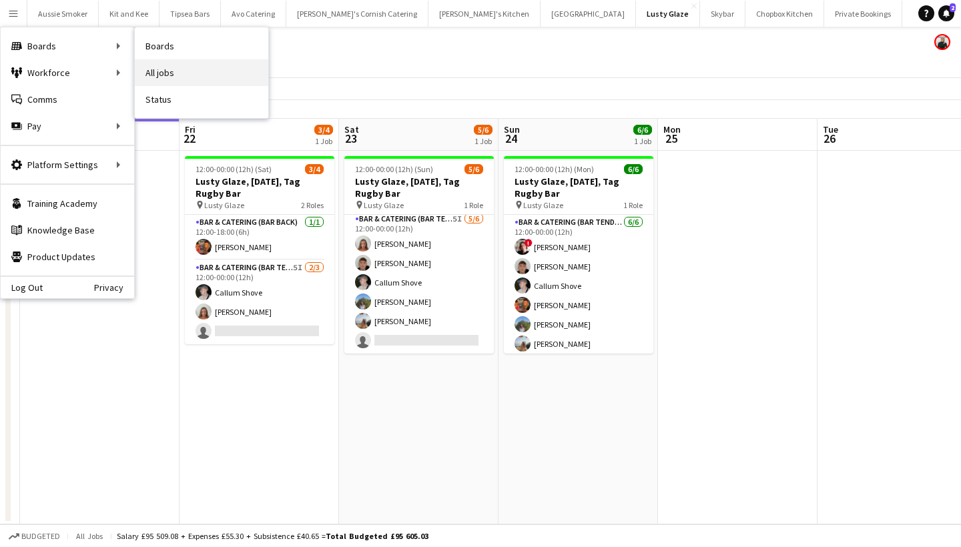
click at [180, 72] on link "All jobs" at bounding box center [201, 72] width 133 height 27
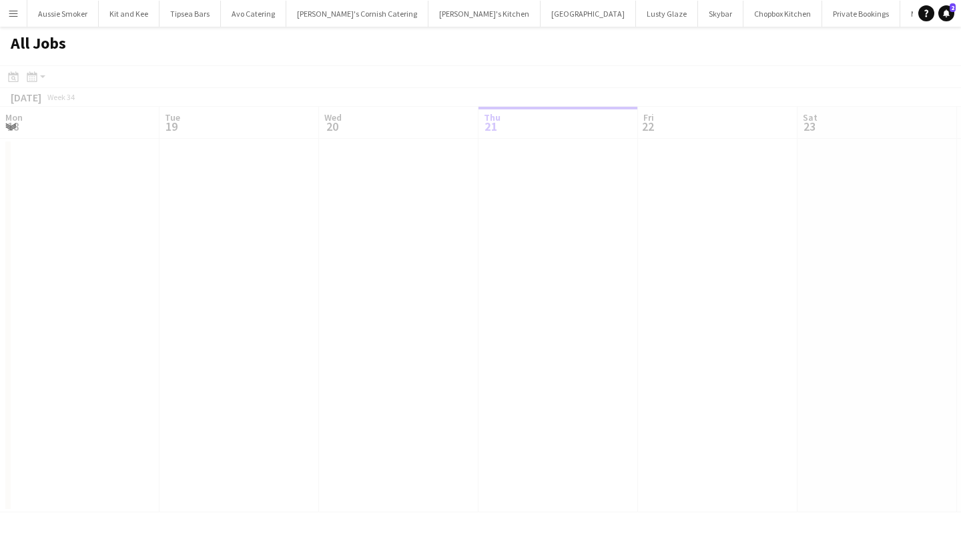
scroll to position [0, 319]
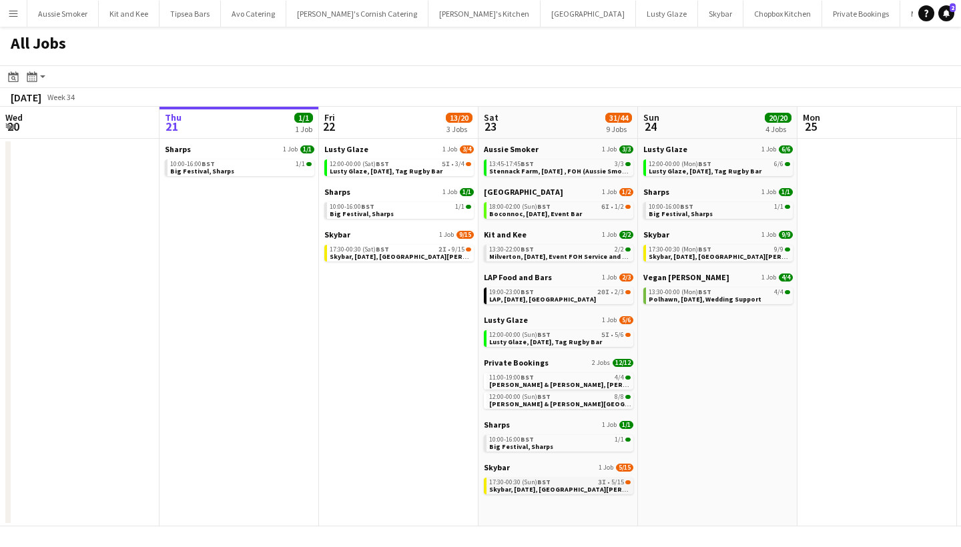
click at [577, 489] on link "17:30-00:30 (Sun) BST 3I • 5/15 Skybar, 23rd August, St Agnes" at bounding box center [559, 485] width 141 height 15
click at [600, 108] on app-all-jobs-date-header "Sat 23 31/44 9 Jobs" at bounding box center [557, 123] width 159 height 32
click at [549, 485] on span "Skybar, [DATE], [GEOGRAPHIC_DATA][PERSON_NAME]" at bounding box center [574, 489] width 170 height 9
click at [15, 20] on button "Menu" at bounding box center [13, 13] width 27 height 27
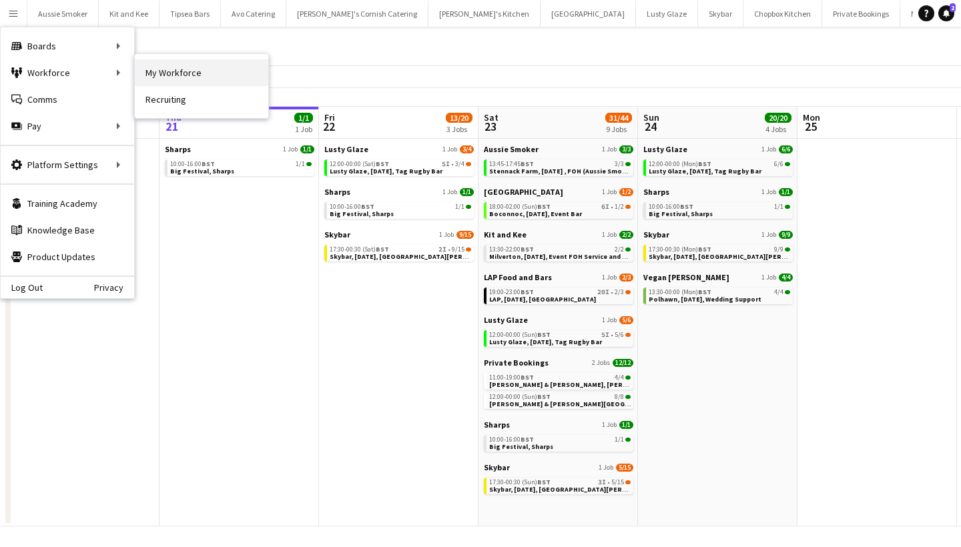
click at [184, 77] on link "My Workforce" at bounding box center [201, 72] width 133 height 27
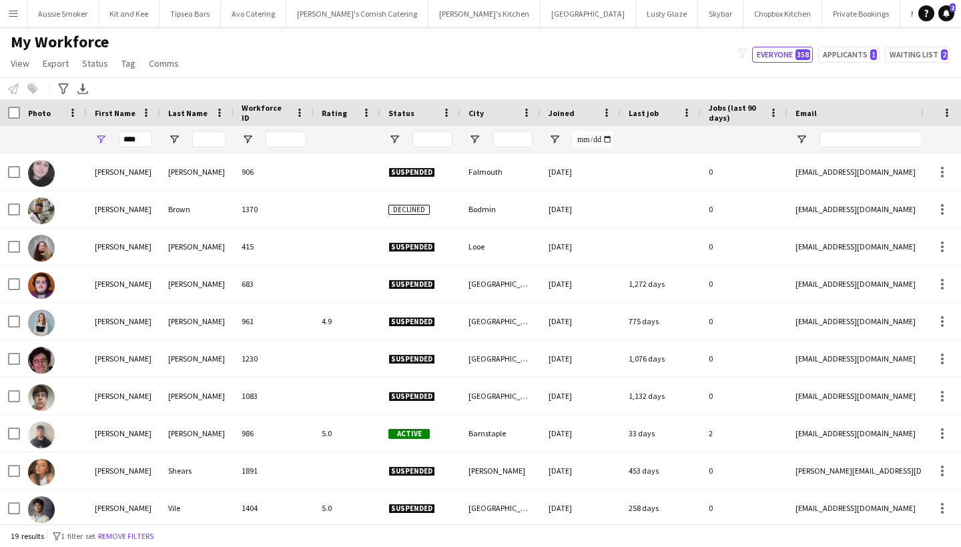
click at [16, 14] on app-icon "Menu" at bounding box center [13, 13] width 11 height 11
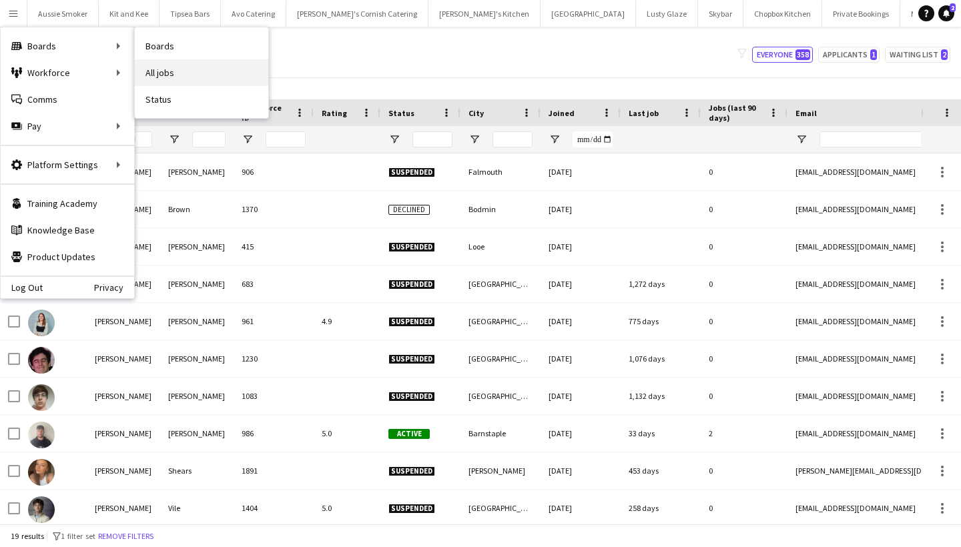
click at [194, 71] on link "All jobs" at bounding box center [201, 72] width 133 height 27
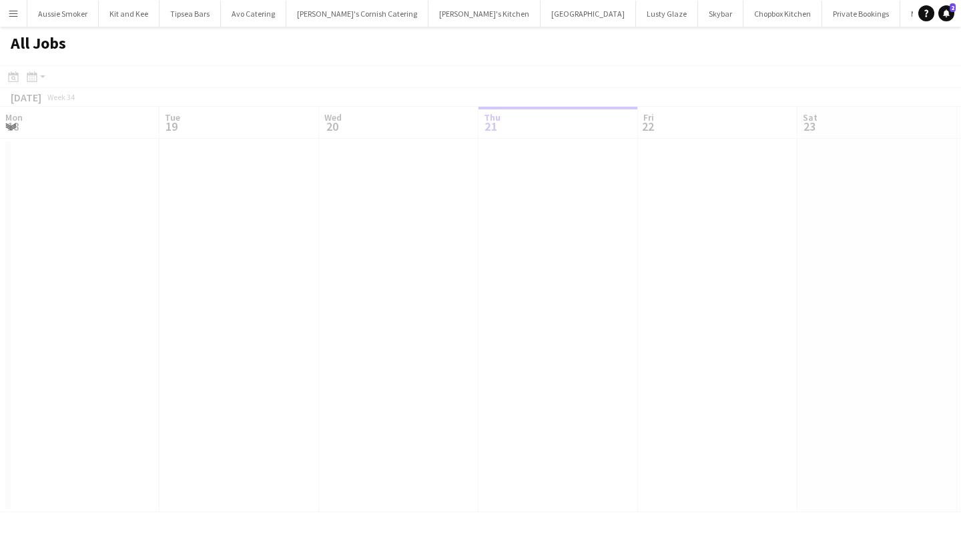
scroll to position [0, 319]
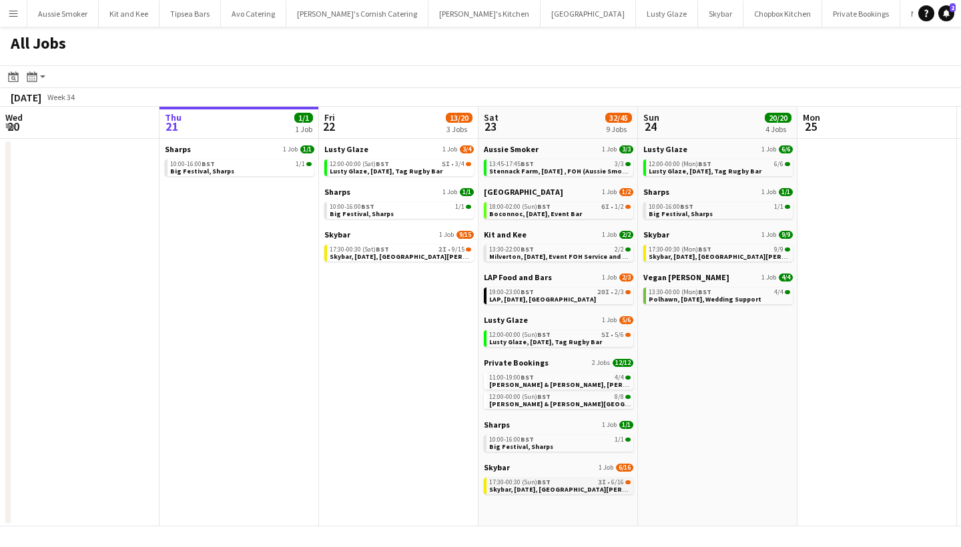
click at [571, 490] on span "Skybar, [DATE], [GEOGRAPHIC_DATA][PERSON_NAME]" at bounding box center [574, 489] width 170 height 9
click at [15, 21] on button "Menu" at bounding box center [13, 13] width 27 height 27
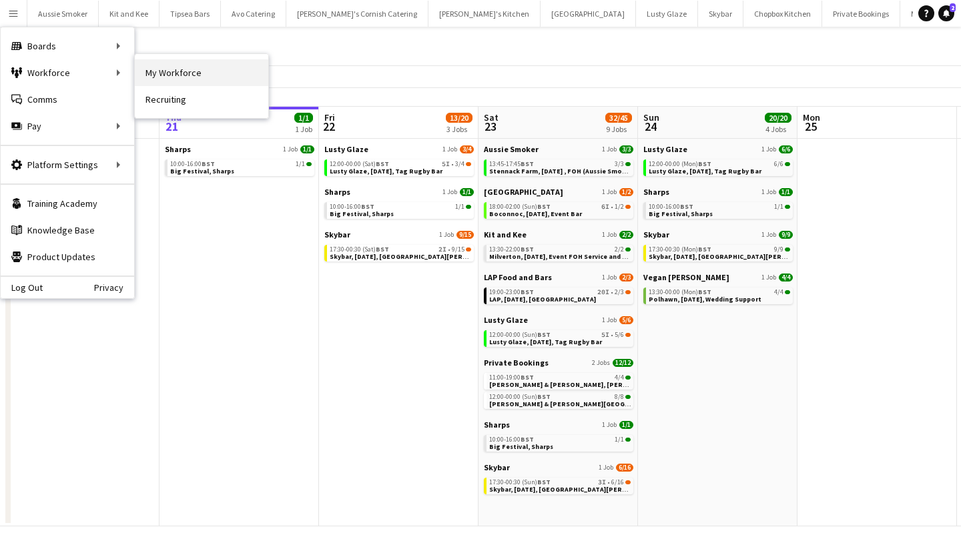
click at [196, 75] on link "My Workforce" at bounding box center [201, 72] width 133 height 27
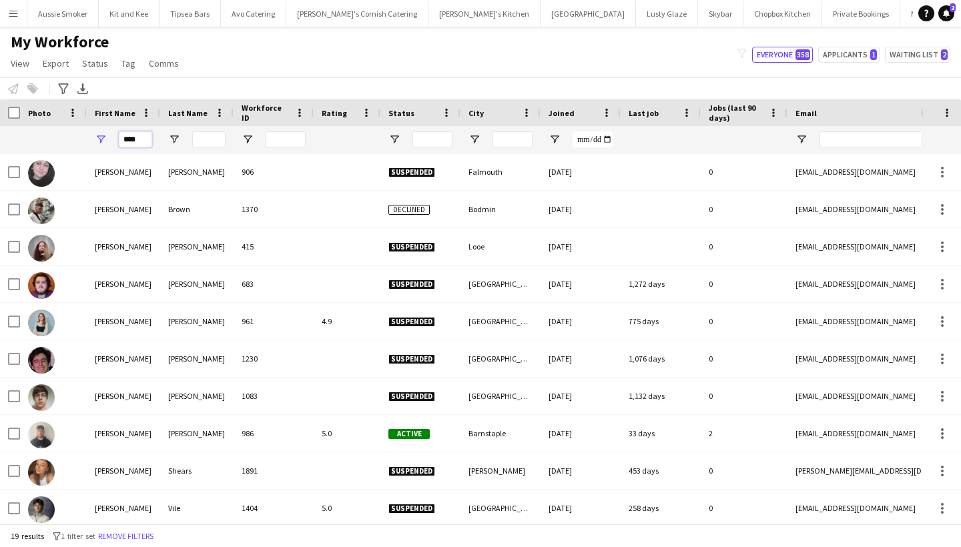
click at [143, 137] on input "****" at bounding box center [135, 139] width 33 height 16
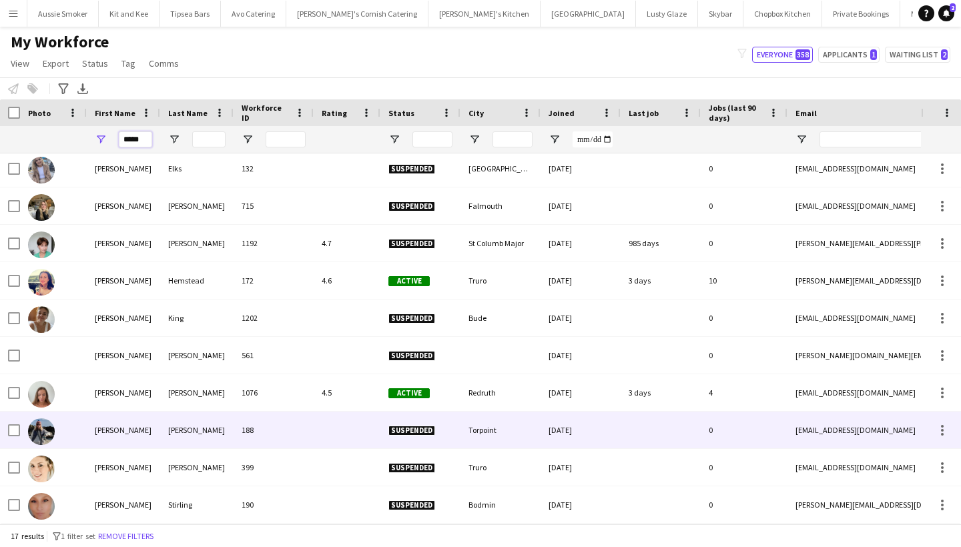
scroll to position [265, 0]
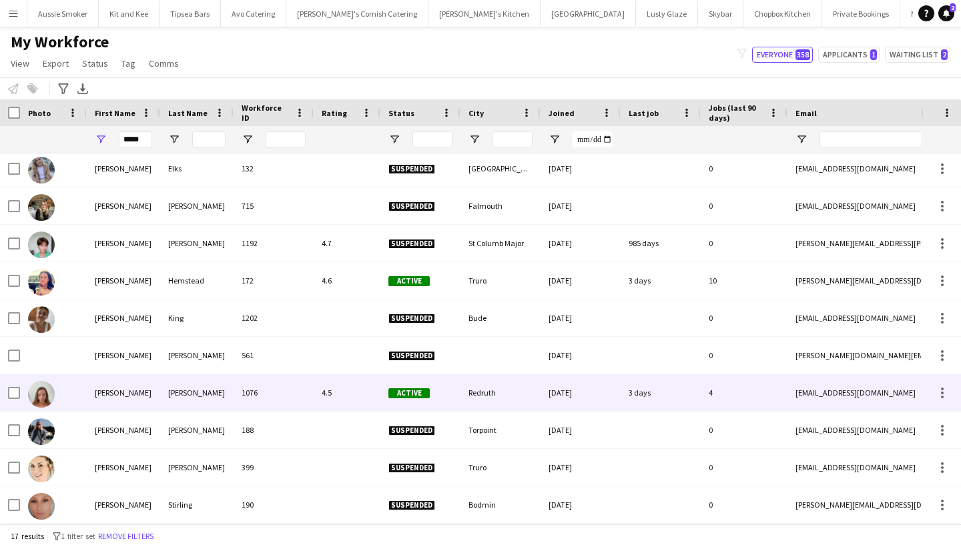
click at [157, 395] on div "Sarah" at bounding box center [123, 392] width 73 height 37
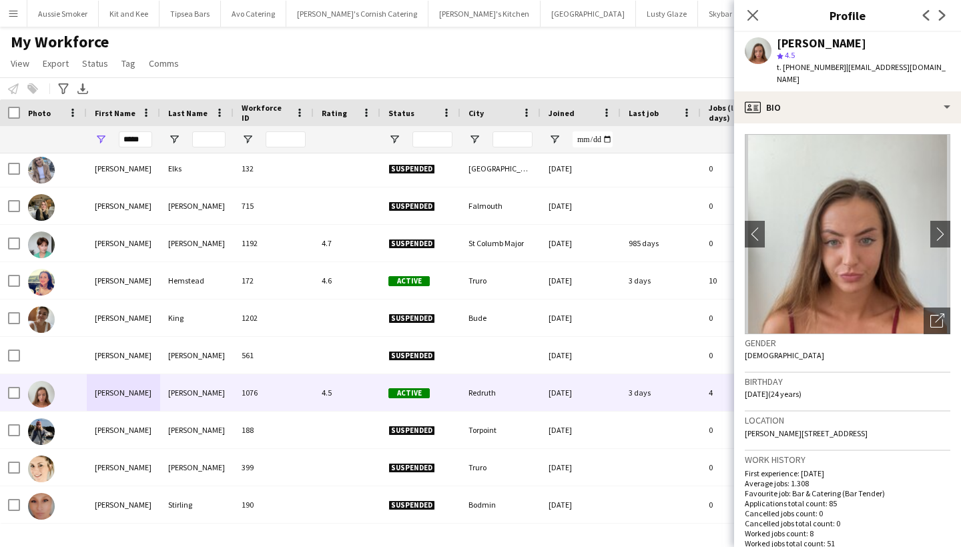
drag, startPoint x: 912, startPoint y: 416, endPoint x: 862, endPoint y: 418, distance: 49.4
click at [862, 418] on div "Location Carn Marth, Redruth, UK, Redruth, TR16 5TA" at bounding box center [848, 431] width 206 height 39
copy span "TR16 5TA"
click at [141, 139] on input "*****" at bounding box center [135, 139] width 33 height 16
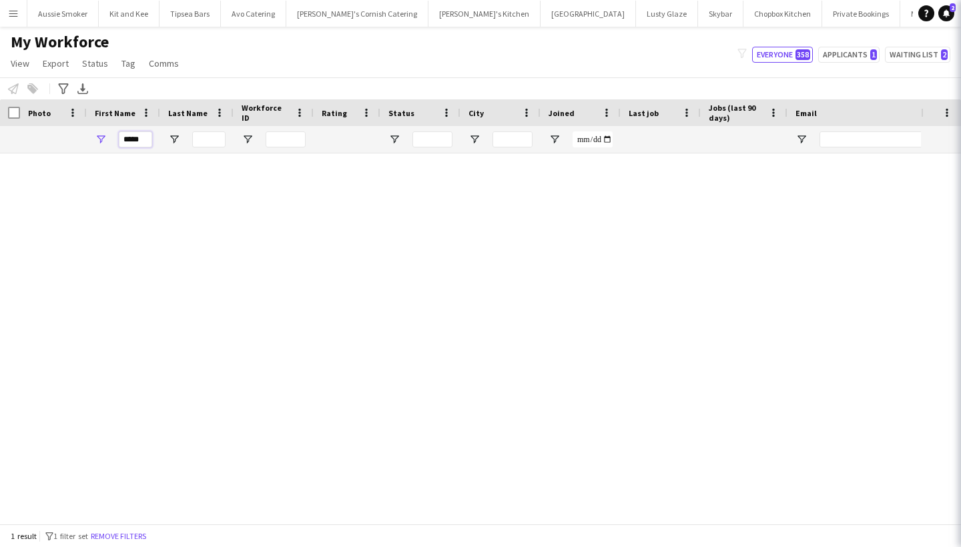
scroll to position [0, 0]
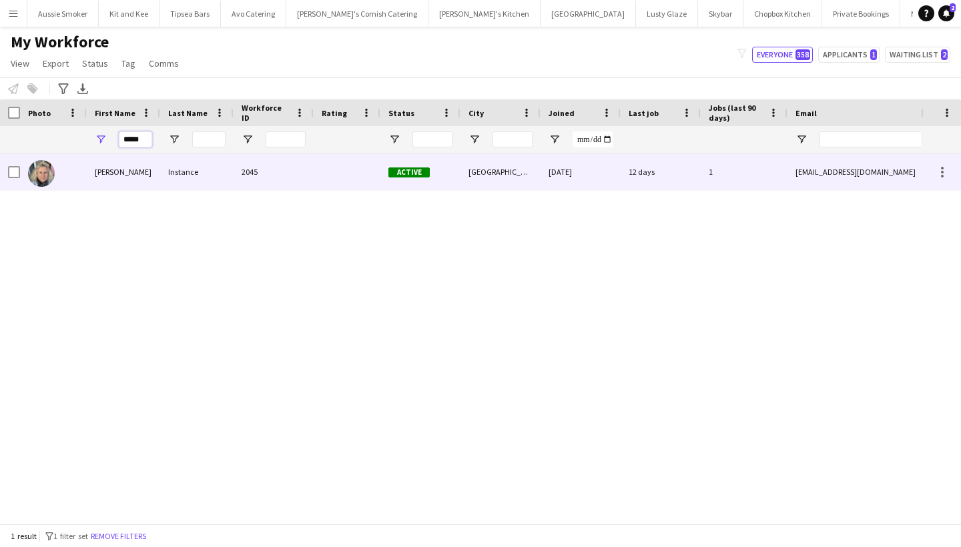
click at [165, 182] on div "Instance" at bounding box center [196, 171] width 73 height 37
click at [479, 168] on div "Wadebridge" at bounding box center [500, 171] width 80 height 37
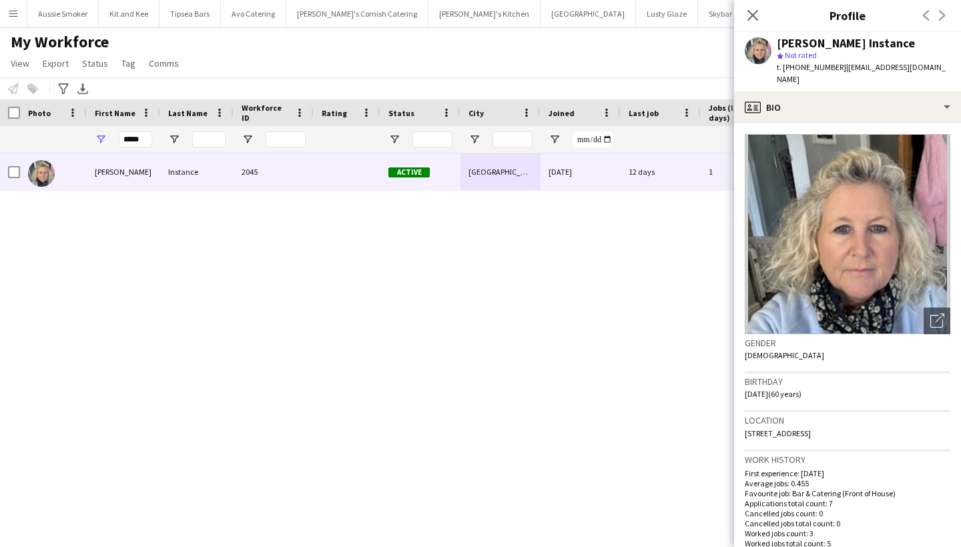
drag, startPoint x: 831, startPoint y: 430, endPoint x: 788, endPoint y: 430, distance: 42.7
click at [788, 430] on div "Location Wadebridge PL27 7PA, UK, Red Roofs, Trevanion Road, Wadebridge, PL27 7…" at bounding box center [848, 431] width 206 height 39
copy span "PL27 7PA"
click at [140, 139] on input "*****" at bounding box center [135, 139] width 33 height 16
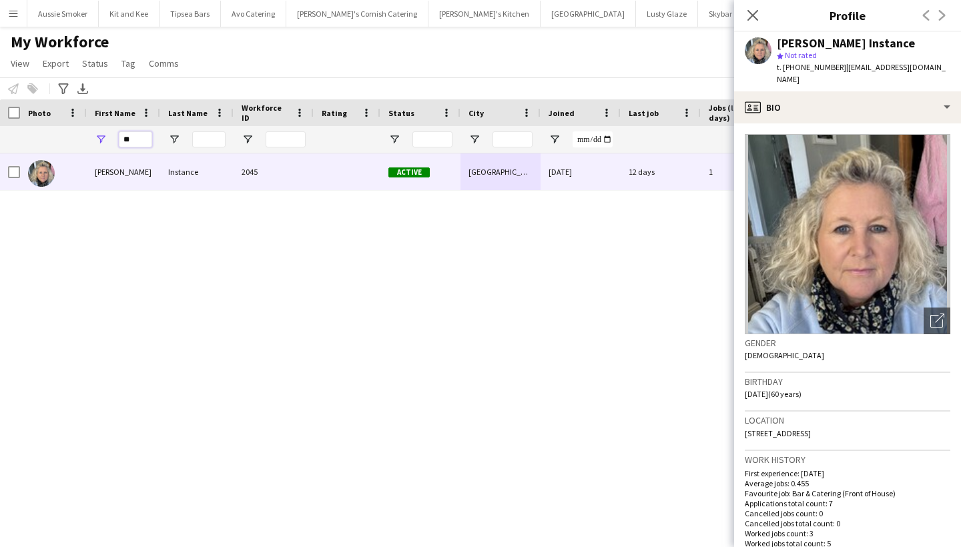
type input "*"
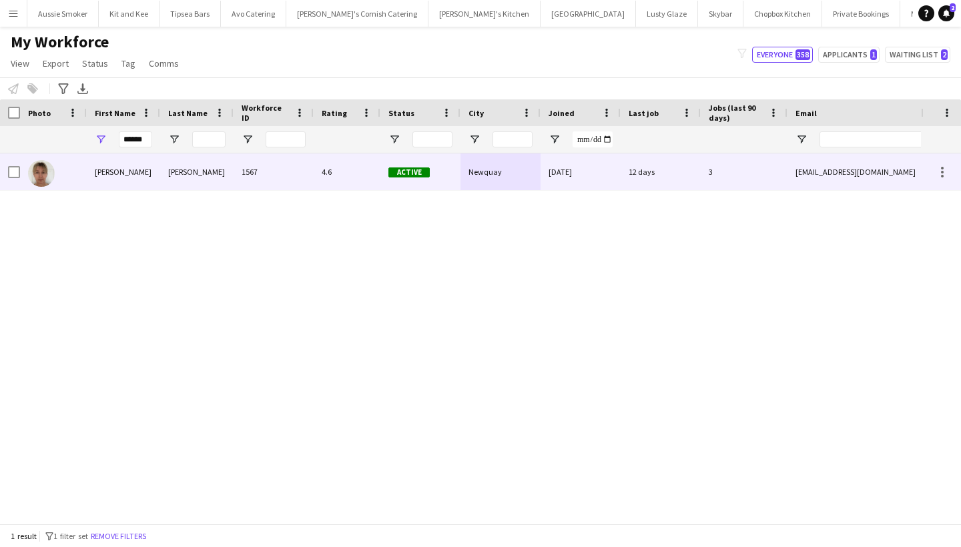
drag, startPoint x: 142, startPoint y: 163, endPoint x: 154, endPoint y: 176, distance: 18.0
click at [154, 176] on div "Debbie" at bounding box center [123, 171] width 73 height 37
click at [334, 182] on div "4.6" at bounding box center [347, 171] width 67 height 37
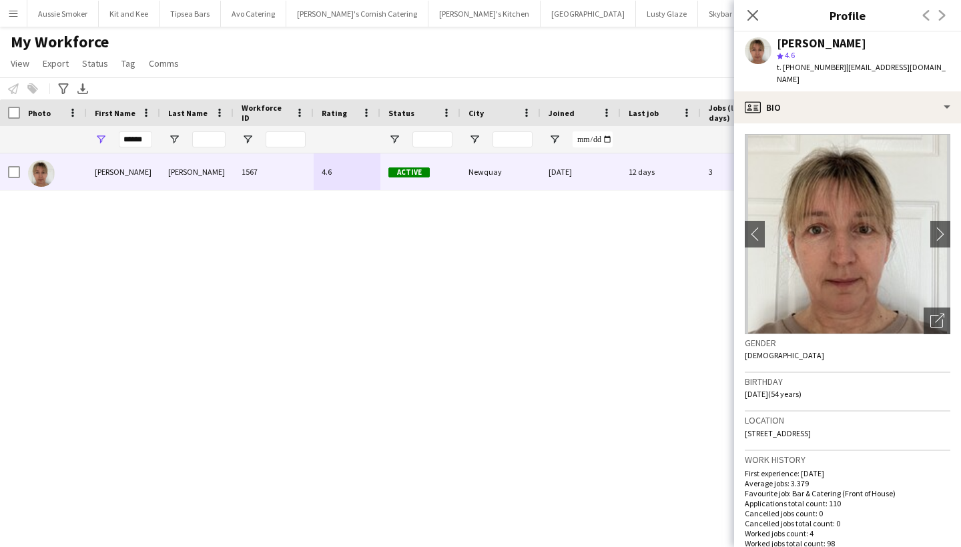
drag, startPoint x: 884, startPoint y: 426, endPoint x: 837, endPoint y: 420, distance: 47.2
click at [837, 420] on div "Location 5 Duchy Avenue, Newquay, TR7 3LG" at bounding box center [848, 431] width 206 height 39
copy span "TR7 3LG"
click at [135, 139] on input "******" at bounding box center [135, 139] width 33 height 16
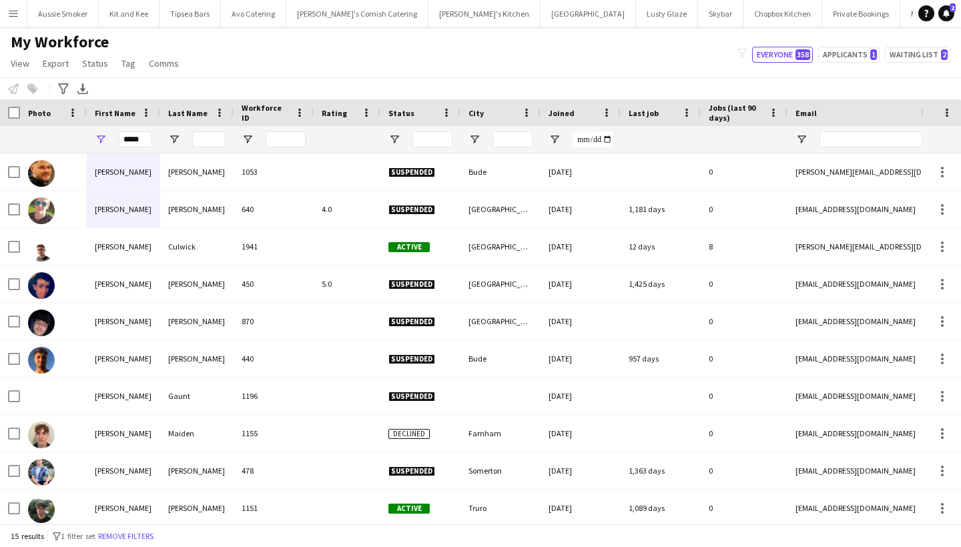
drag, startPoint x: 135, startPoint y: 162, endPoint x: 144, endPoint y: 252, distance: 90.5
click at [144, 252] on div "James" at bounding box center [123, 246] width 73 height 37
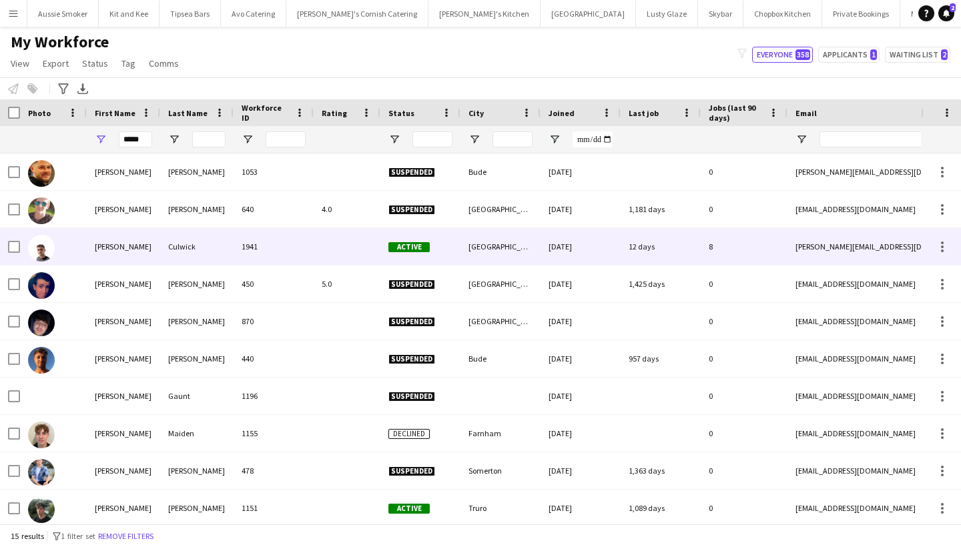
click at [571, 249] on div "20-06-2024" at bounding box center [581, 246] width 80 height 37
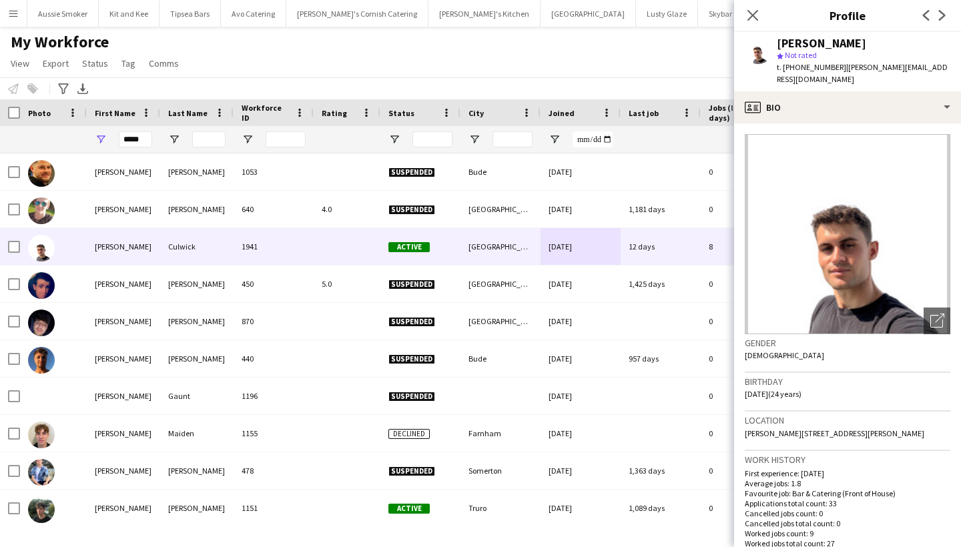
drag, startPoint x: 898, startPoint y: 418, endPoint x: 866, endPoint y: 420, distance: 31.4
click at [866, 420] on div "Location Ivy Cottage, Cheriton Bishop, Exeter, EX6 6JE" at bounding box center [848, 431] width 206 height 39
copy span "EX6 6JE"
click at [133, 134] on input "*****" at bounding box center [135, 139] width 33 height 16
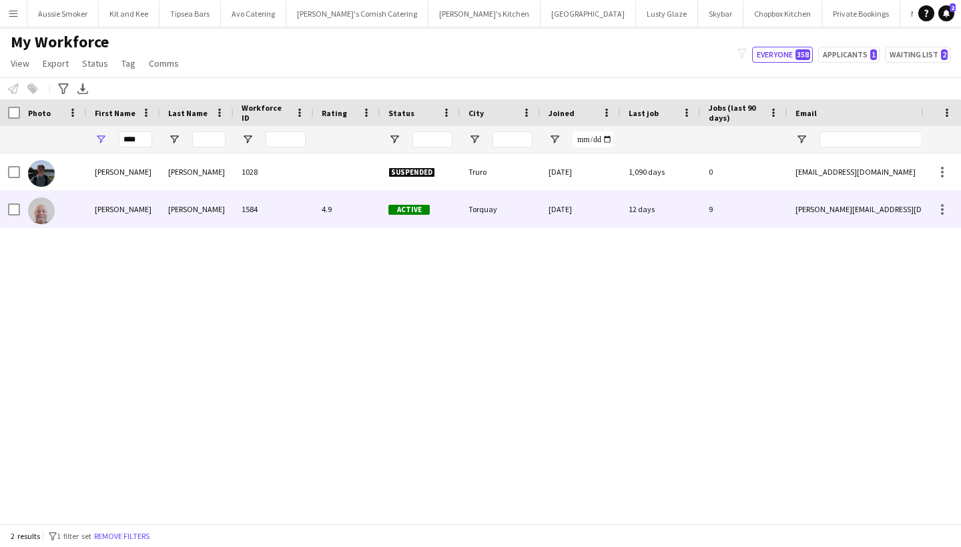
click at [133, 210] on div "Mike" at bounding box center [123, 209] width 73 height 37
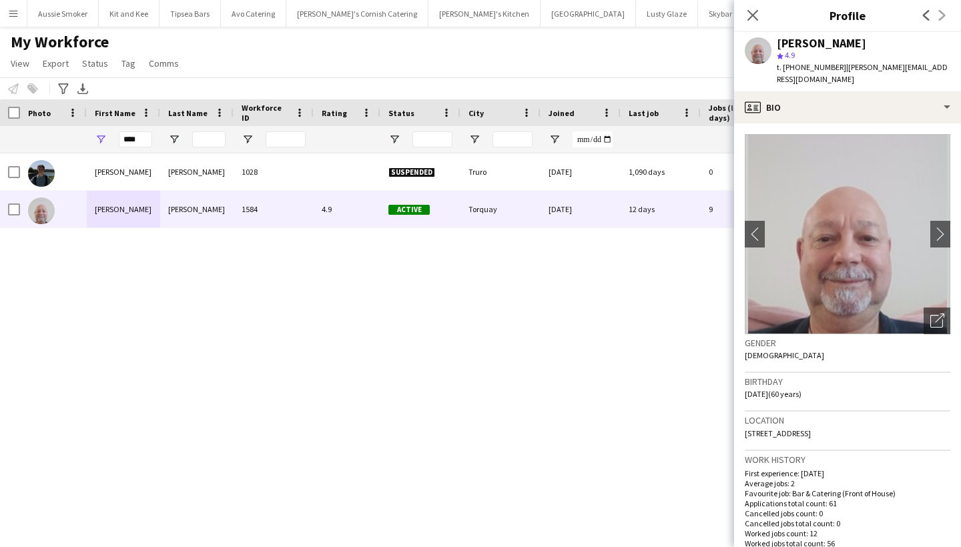
drag, startPoint x: 863, startPoint y: 430, endPoint x: 832, endPoint y: 432, distance: 30.8
click at [832, 432] on div "Location 9 Padacre Road, Torquay, TQ2 8PU" at bounding box center [848, 431] width 206 height 39
copy span "TQ2 8PU"
click at [128, 139] on input "****" at bounding box center [135, 139] width 33 height 16
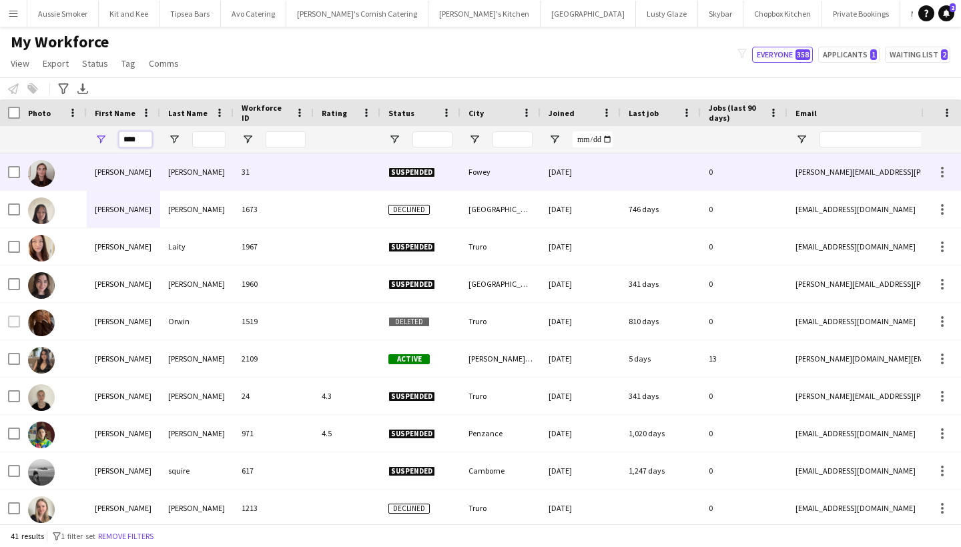
type input "****"
drag, startPoint x: 168, startPoint y: 160, endPoint x: 137, endPoint y: 363, distance: 205.3
click at [137, 363] on div "Anna" at bounding box center [123, 358] width 73 height 37
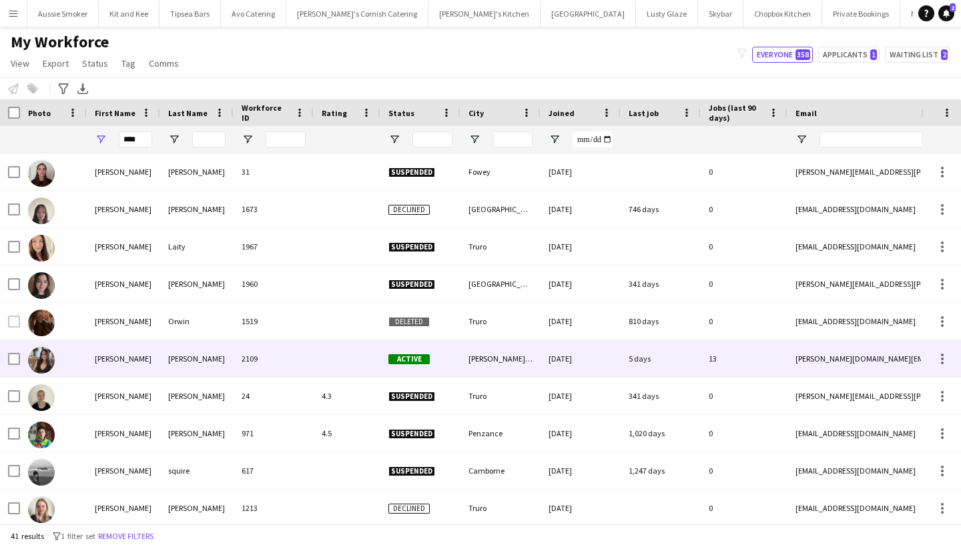
click at [316, 358] on div at bounding box center [347, 358] width 67 height 37
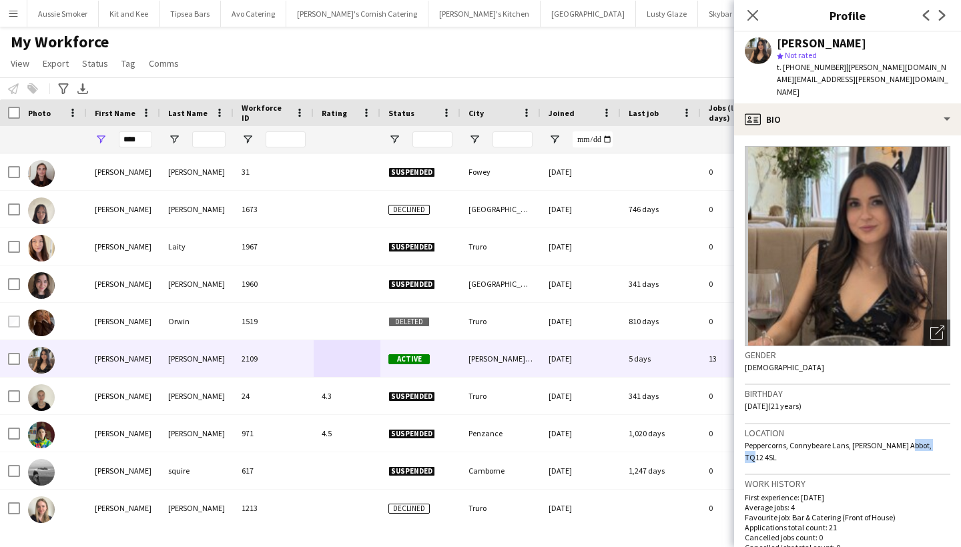
drag, startPoint x: 944, startPoint y: 422, endPoint x: 904, endPoint y: 422, distance: 40.0
click at [904, 424] on div "Location Peppercorns, Connybeare Lans, Newton Abbot, TQ12 4SL" at bounding box center [848, 449] width 206 height 51
copy span "TQ12 4SL"
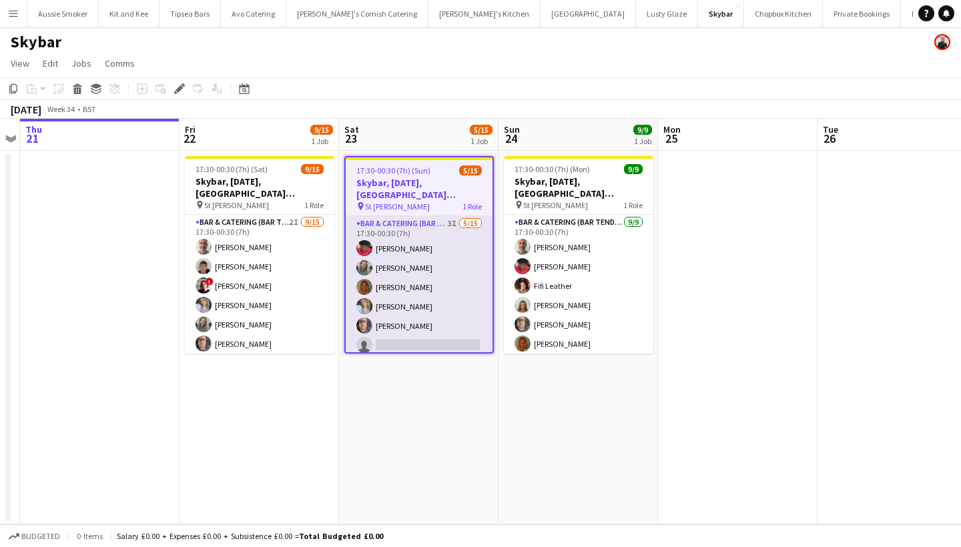
click at [439, 318] on app-card-role "Bar & Catering (Bar Tender) 3I 5/15 17:30-00:30 (7h) Domonique Jones Jo Parker …" at bounding box center [419, 374] width 147 height 316
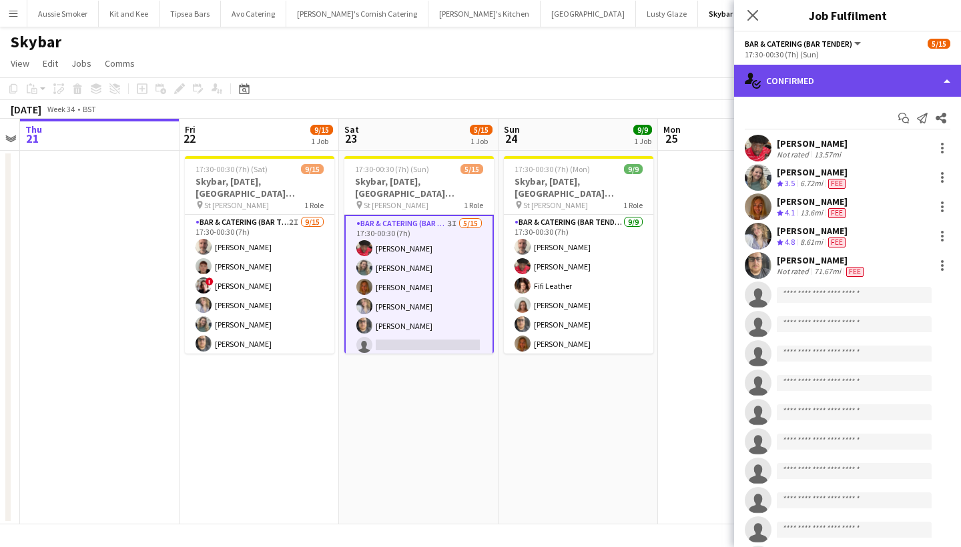
click at [832, 76] on div "single-neutral-actions-check-2 Confirmed" at bounding box center [847, 81] width 227 height 32
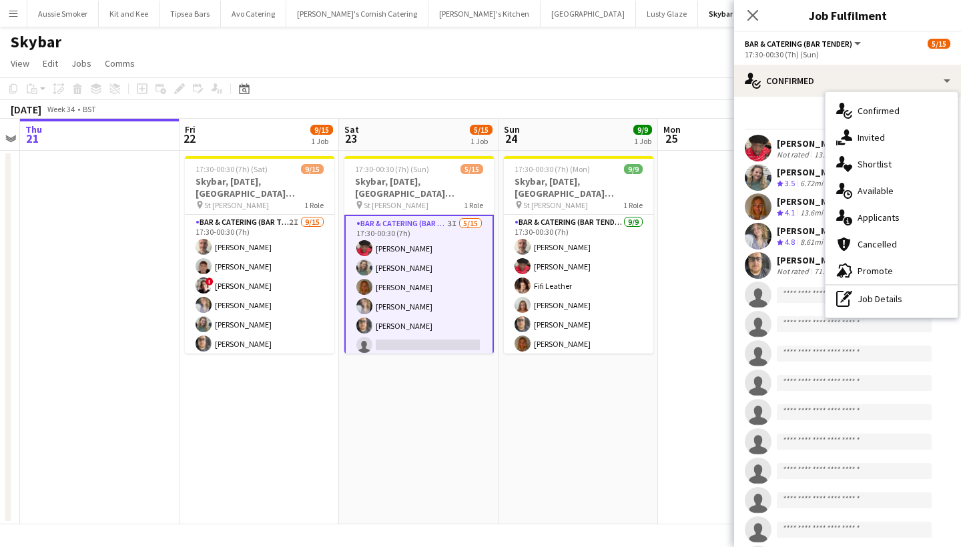
click at [454, 74] on app-page-menu "View Day view expanded Day view collapsed Month view Date picker Jump to today …" at bounding box center [480, 64] width 961 height 25
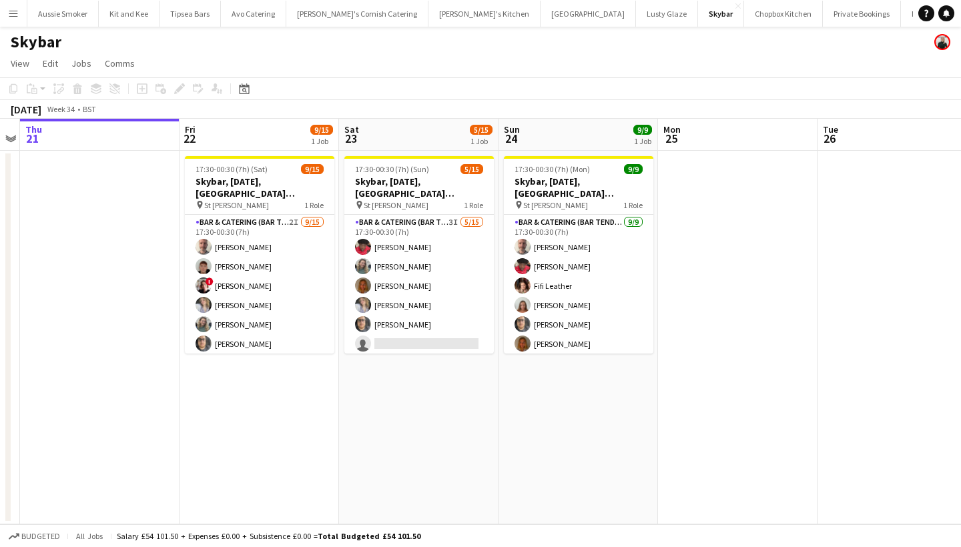
click at [180, 89] on div "Add job Add linked Job Edit Edit linked Job Applicants" at bounding box center [174, 89] width 102 height 16
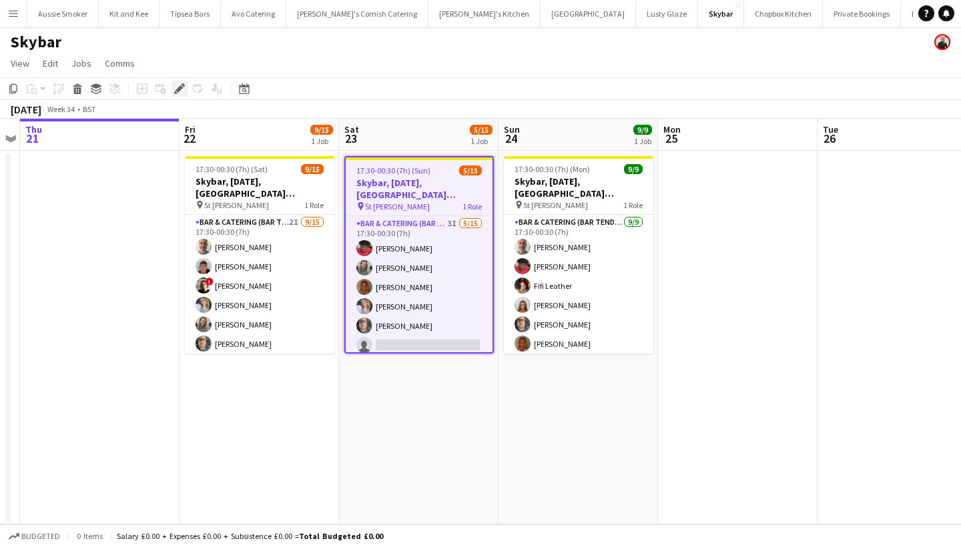
click at [176, 91] on icon "Edit" at bounding box center [179, 88] width 11 height 11
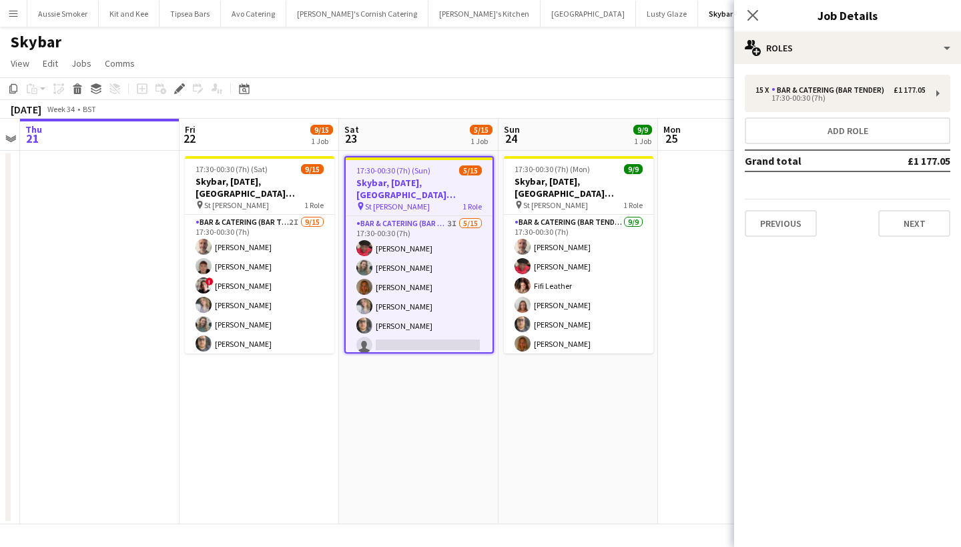
click at [408, 186] on h3 "Skybar, [DATE], [GEOGRAPHIC_DATA][PERSON_NAME]" at bounding box center [419, 189] width 147 height 24
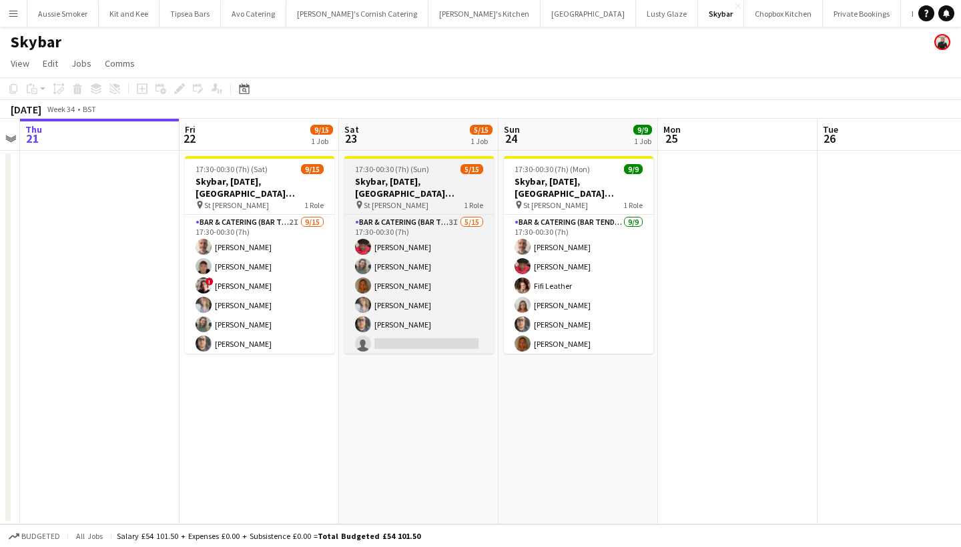
click at [413, 200] on div "pin St [PERSON_NAME] 1 Role" at bounding box center [418, 205] width 149 height 11
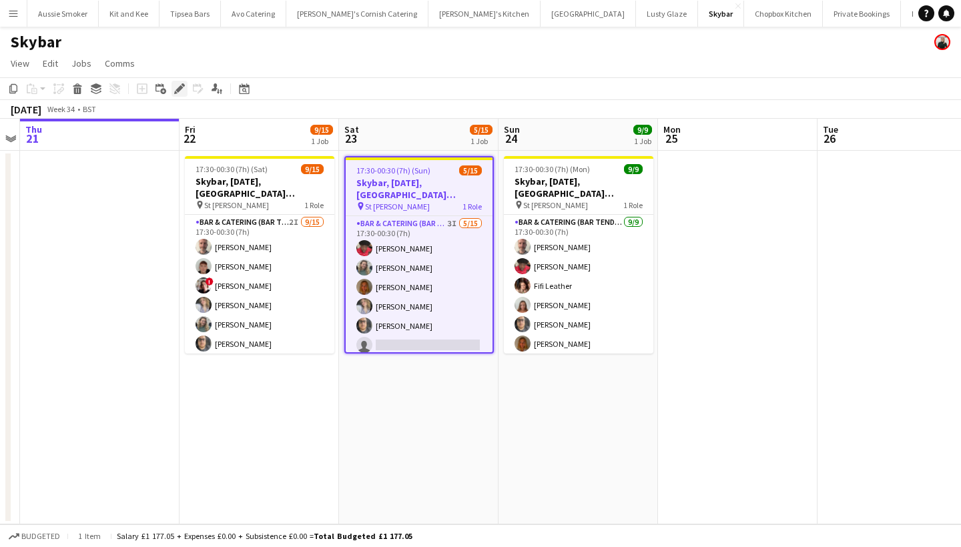
click at [176, 87] on icon "Edit" at bounding box center [179, 88] width 11 height 11
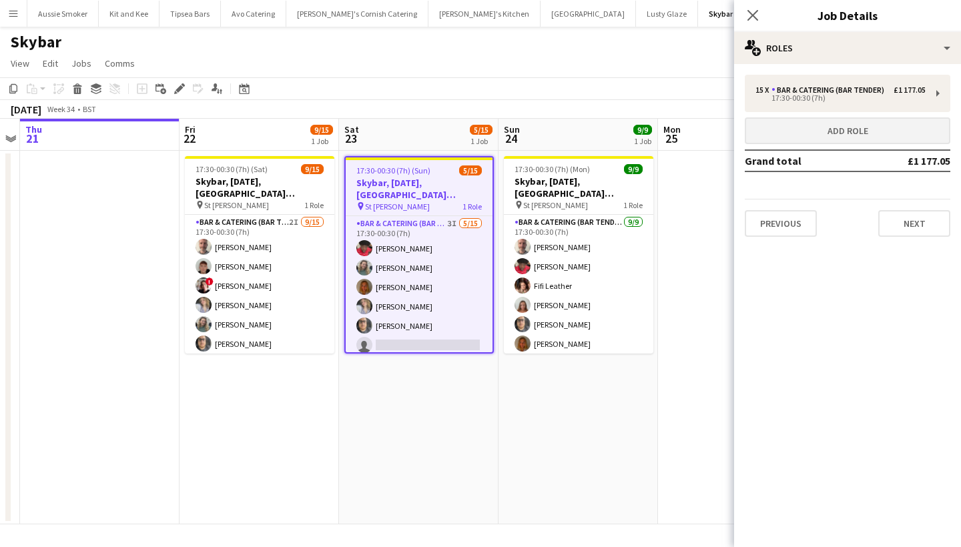
click at [826, 136] on button "Add role" at bounding box center [848, 130] width 206 height 27
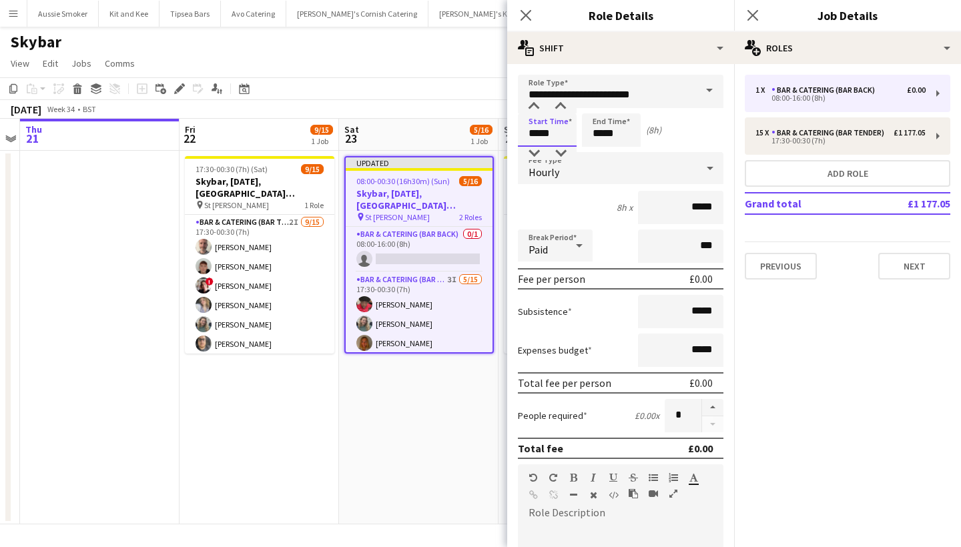
click at [539, 134] on input "*****" at bounding box center [547, 129] width 59 height 33
type input "*****"
click at [599, 134] on input "*****" at bounding box center [611, 129] width 59 height 33
type input "*****"
drag, startPoint x: 697, startPoint y: 206, endPoint x: 747, endPoint y: 211, distance: 50.3
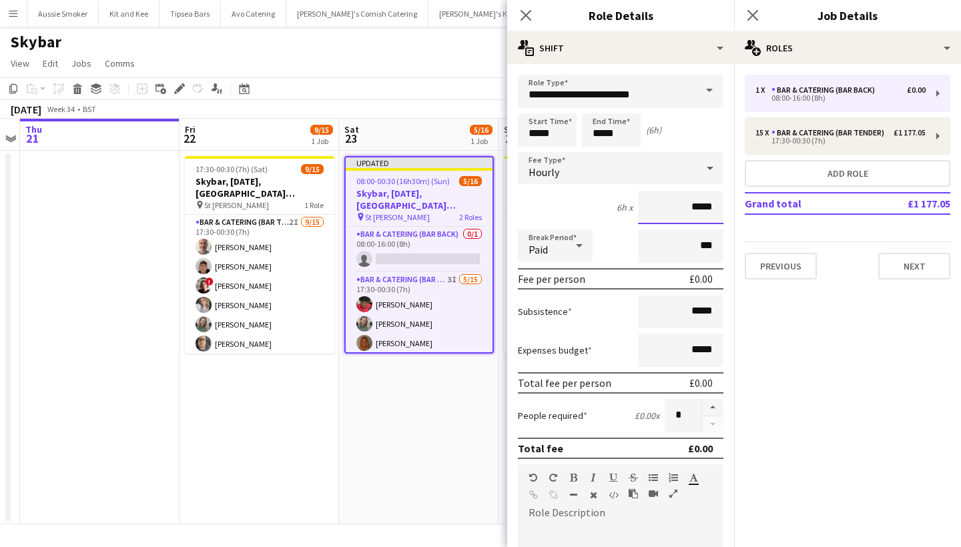
click at [747, 211] on body "Menu Boards Boards Boards All jobs Status Workforce Workforce My Workforce Recr…" at bounding box center [480, 273] width 961 height 547
type input "**"
type input "******"
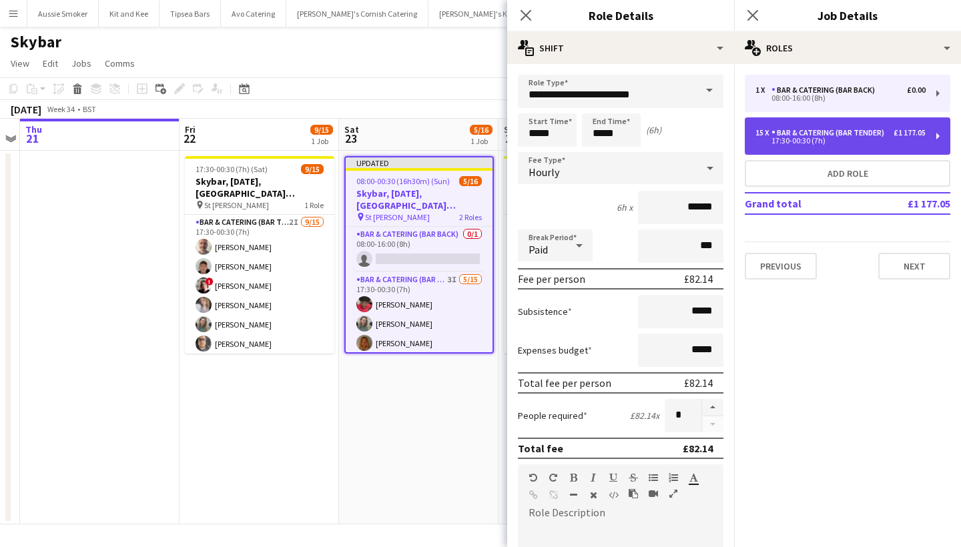
click at [814, 140] on div "17:30-00:30 (7h)" at bounding box center [840, 140] width 170 height 7
type input "**********"
type input "*****"
type input "******"
type input "**"
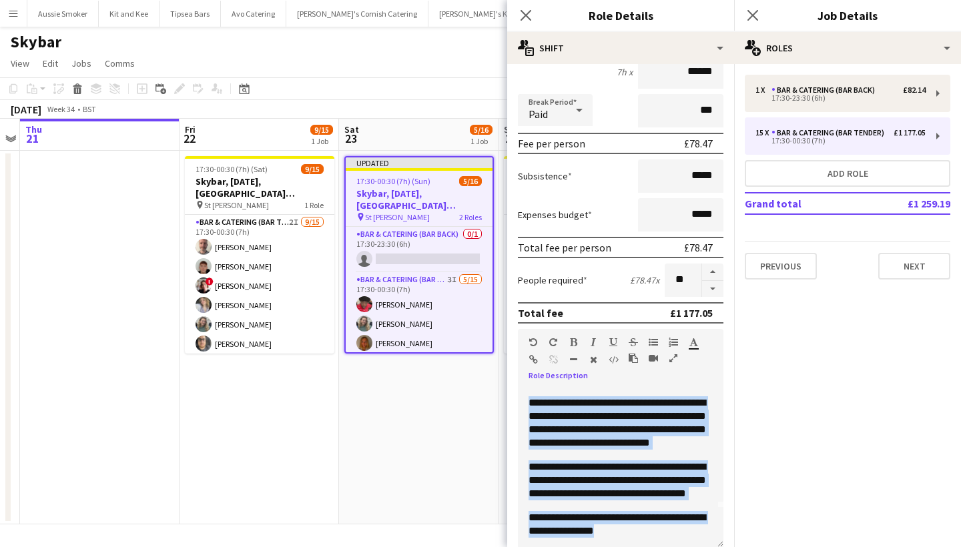
scroll to position [67, 0]
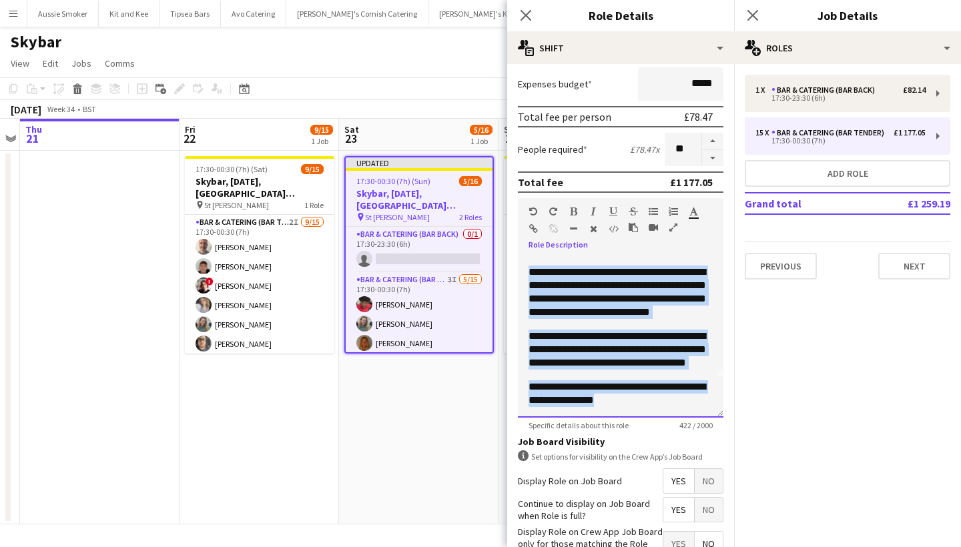
drag, startPoint x: 528, startPoint y: 424, endPoint x: 669, endPoint y: 547, distance: 186.8
click at [669, 547] on form "**********" at bounding box center [620, 222] width 227 height 829
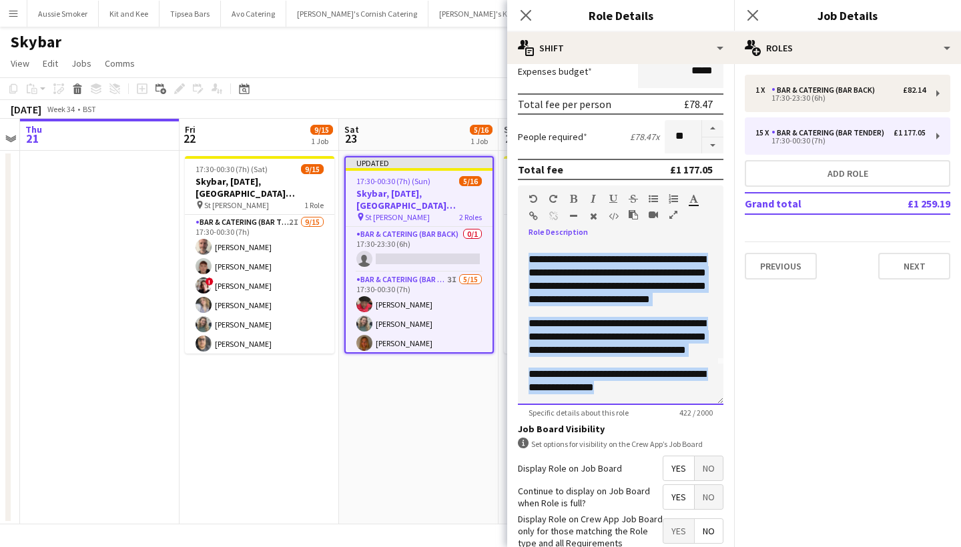
copy div "**********"
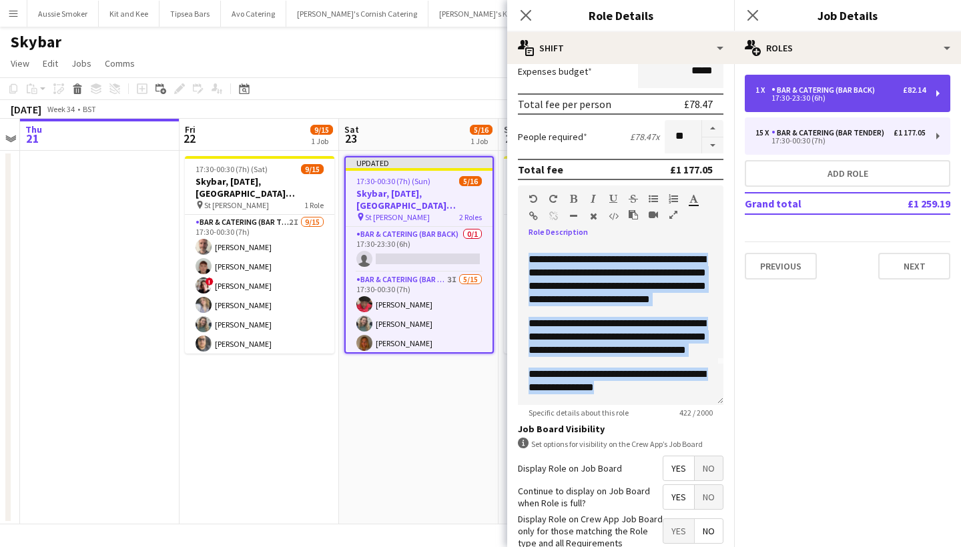
click at [795, 95] on div "17:30-23:30 (6h)" at bounding box center [840, 98] width 170 height 7
type input "**********"
type input "*****"
type input "******"
type input "*"
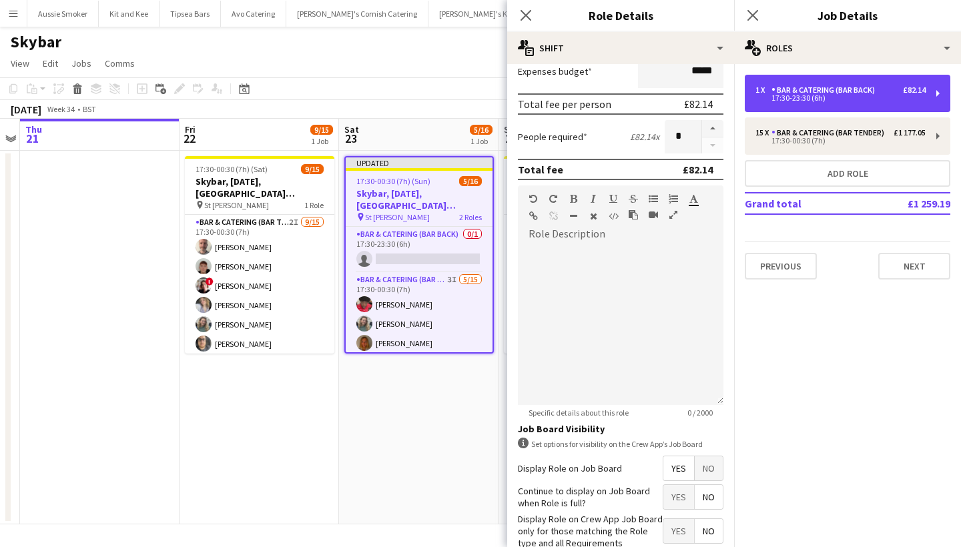
scroll to position [0, 0]
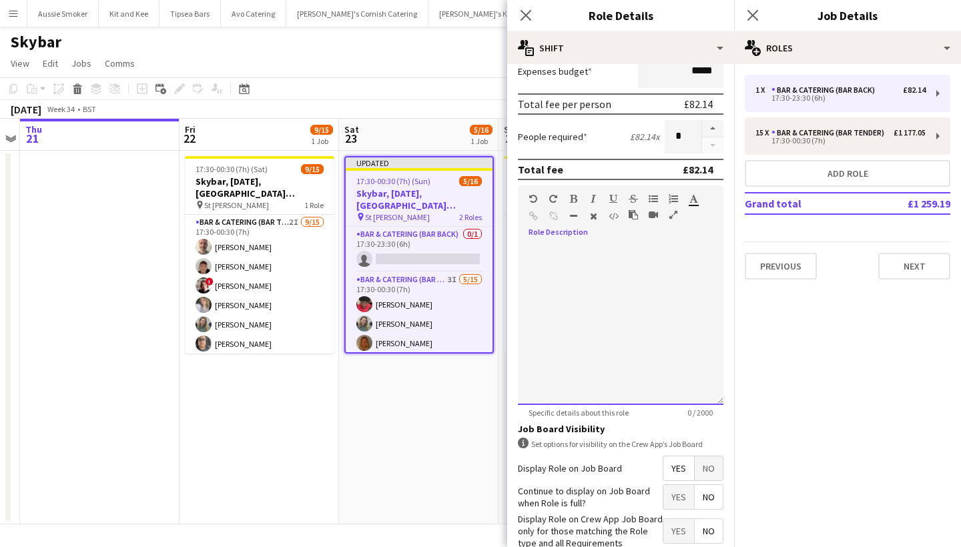
click at [612, 354] on div at bounding box center [621, 325] width 206 height 160
paste div
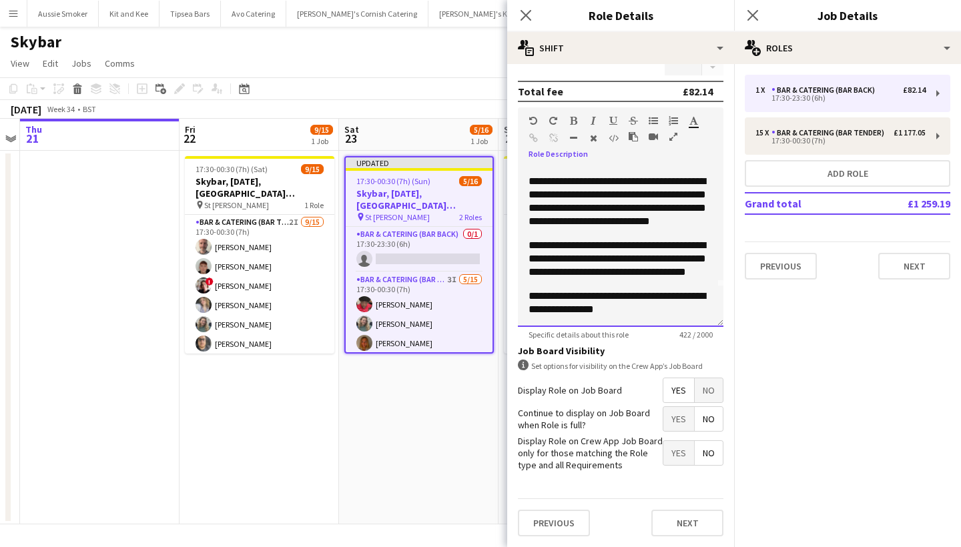
scroll to position [356, 0]
click at [676, 523] on button "Next" at bounding box center [687, 523] width 72 height 27
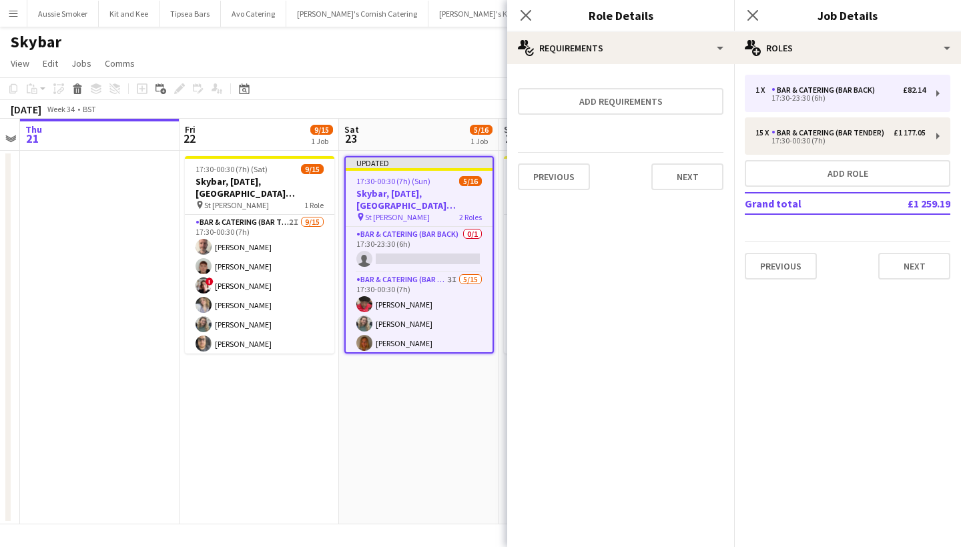
scroll to position [0, 0]
click at [753, 13] on icon "Close pop-in" at bounding box center [752, 15] width 13 height 13
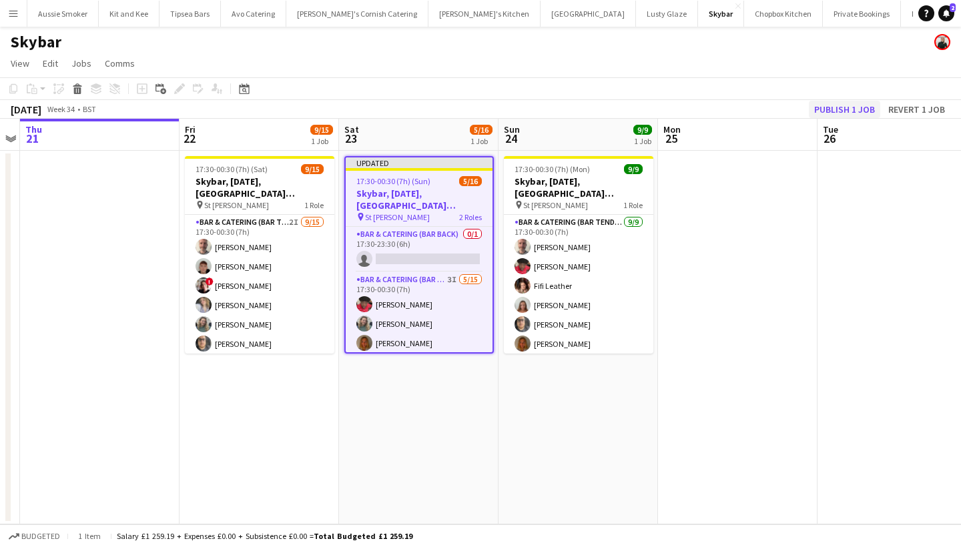
click at [843, 104] on button "Publish 1 job" at bounding box center [844, 109] width 71 height 17
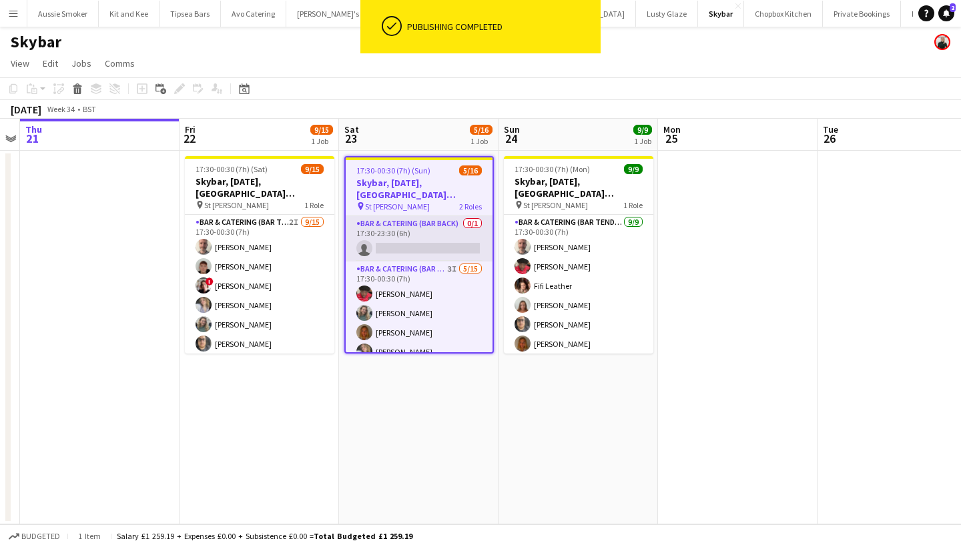
click at [450, 228] on app-card-role "Bar & Catering (Bar Back) 0/1 17:30-23:30 (6h) single-neutral-actions" at bounding box center [419, 238] width 147 height 45
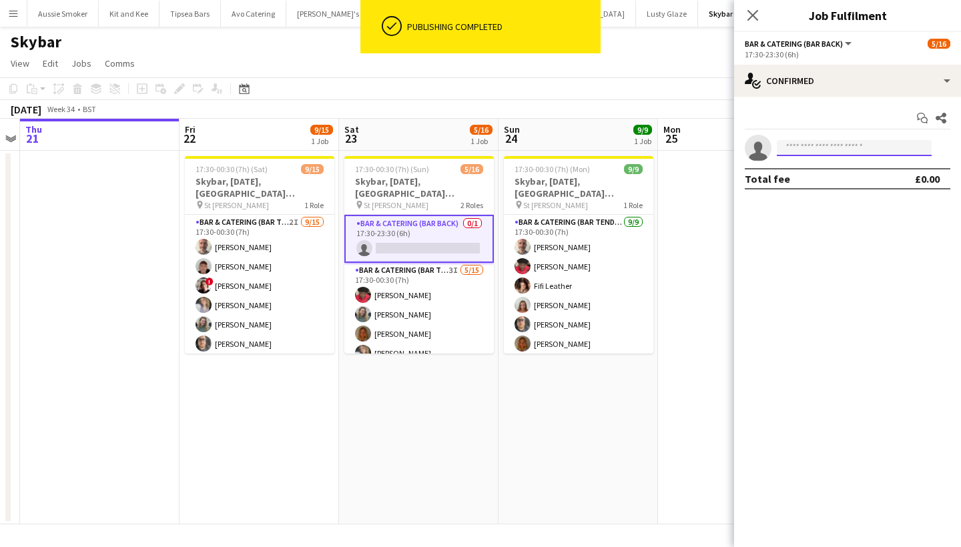
click at [815, 145] on input at bounding box center [854, 148] width 155 height 16
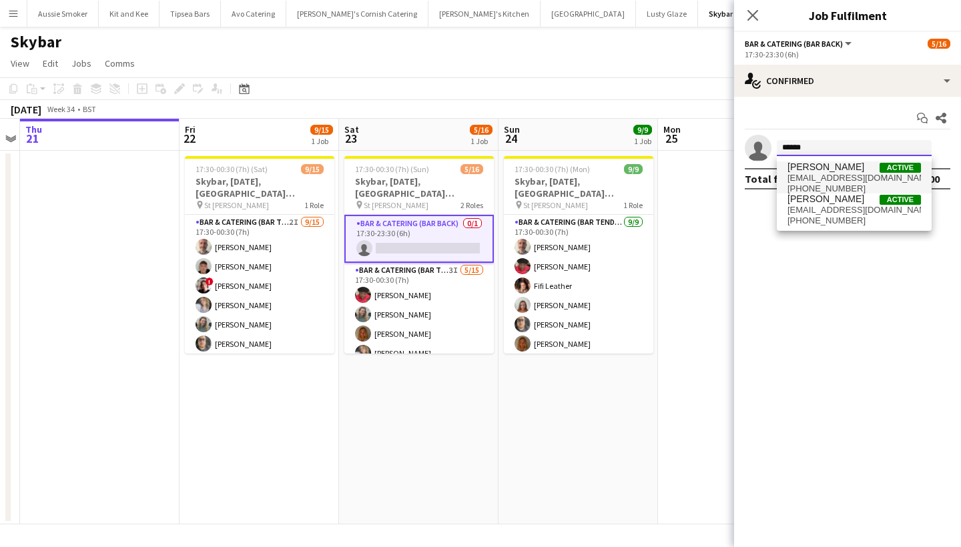
type input "******"
drag, startPoint x: 819, startPoint y: 169, endPoint x: 831, endPoint y: 181, distance: 17.0
click at [831, 181] on span "sophianina@hotmail.co.uk" at bounding box center [853, 178] width 133 height 11
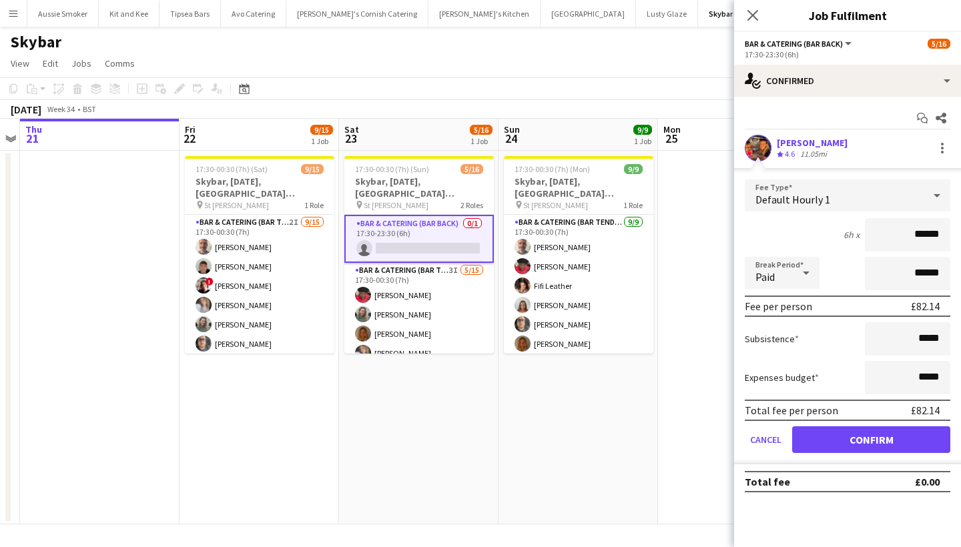
type input "******"
click at [893, 439] on button "Confirm" at bounding box center [871, 439] width 158 height 27
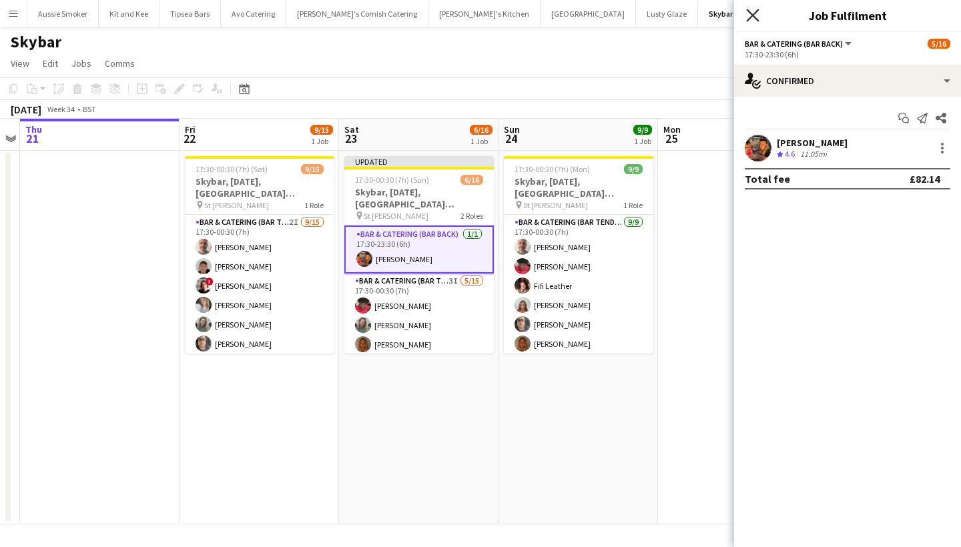
click at [751, 13] on icon at bounding box center [752, 15] width 13 height 13
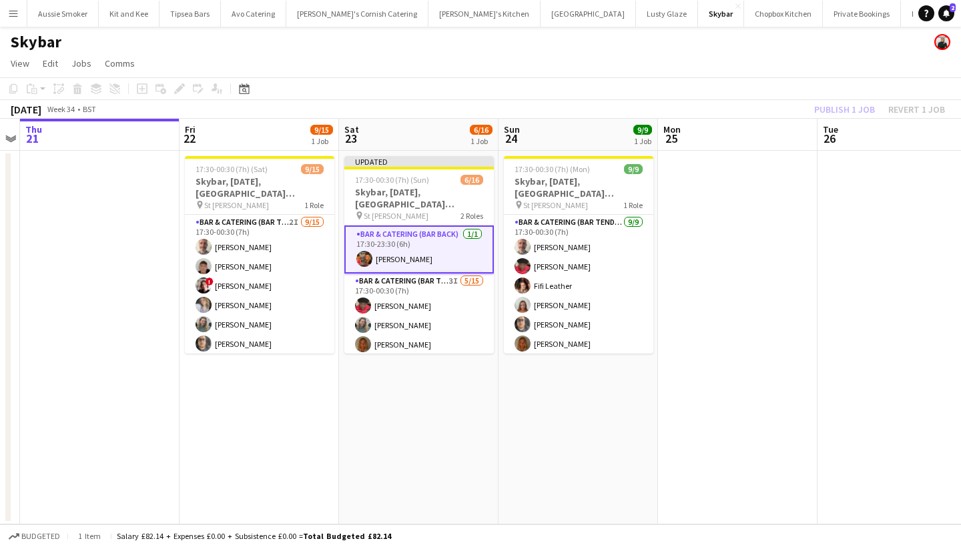
click at [847, 111] on div "Publish 1 job Revert 1 job" at bounding box center [879, 109] width 163 height 17
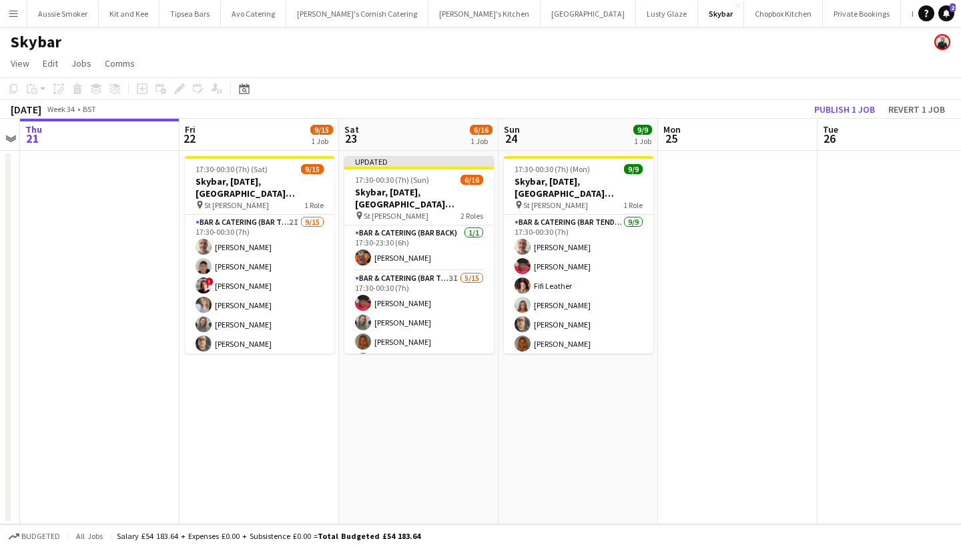
click at [847, 111] on button "Publish 1 job" at bounding box center [844, 109] width 71 height 17
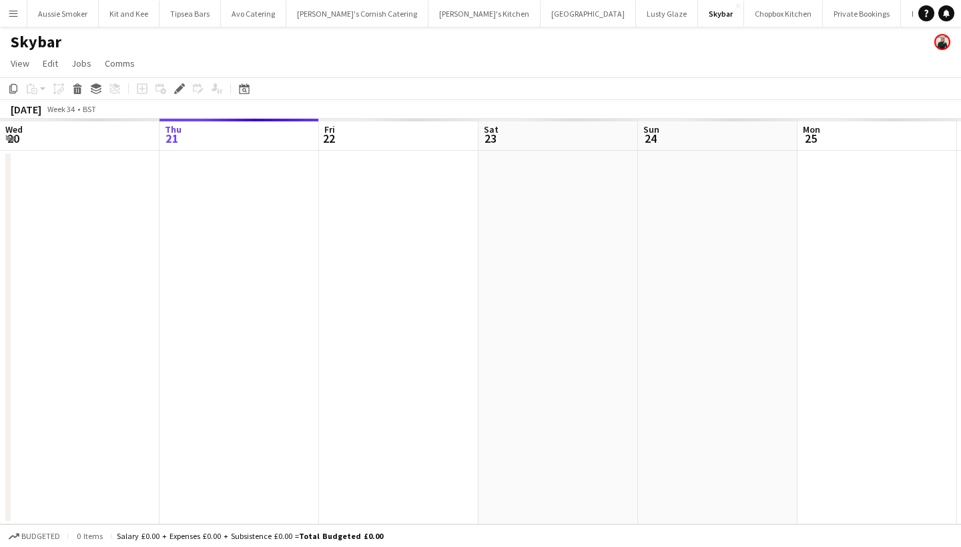
scroll to position [0, 458]
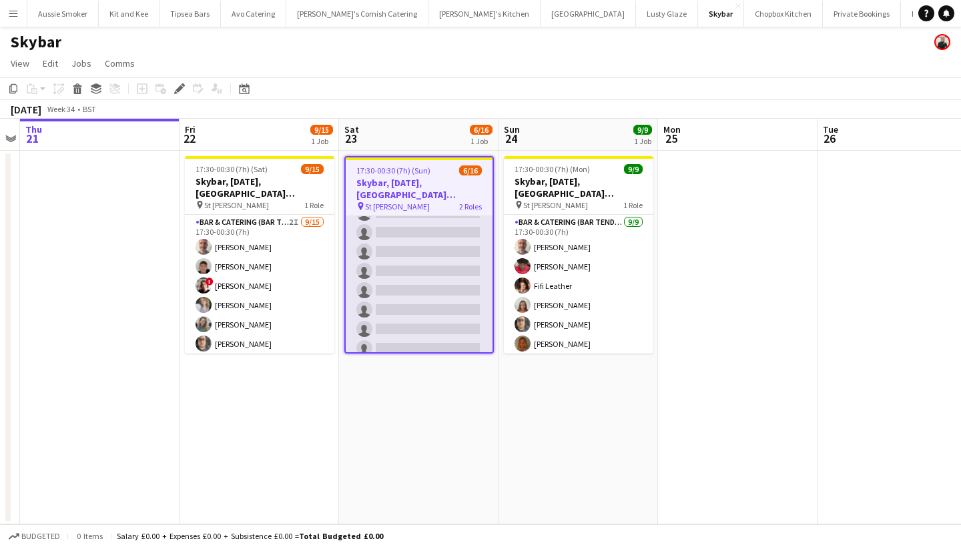
click at [400, 281] on app-card-role "Bar & Catering (Bar Tender) 3I [DATE] 17:30-00:30 (7h) [PERSON_NAME] [PERSON_NA…" at bounding box center [419, 203] width 147 height 316
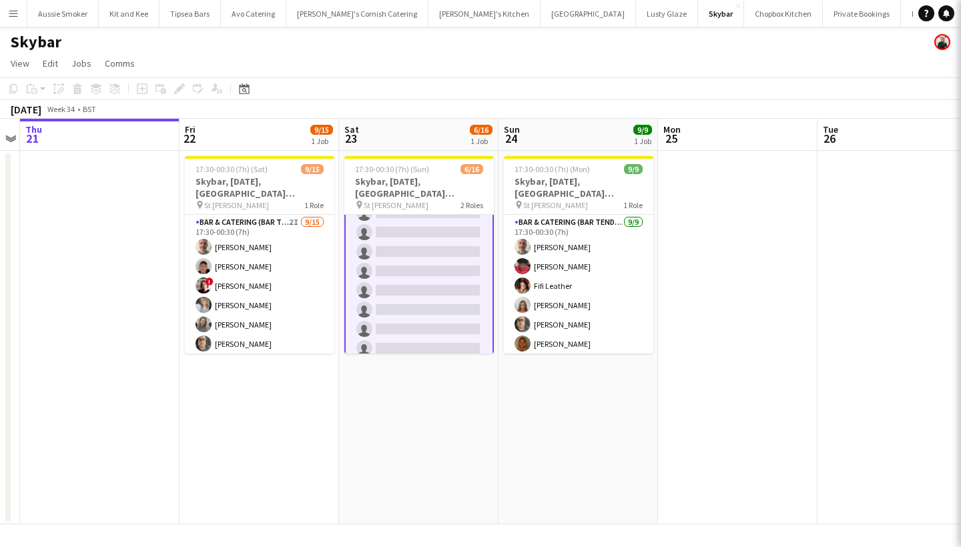
scroll to position [214, 0]
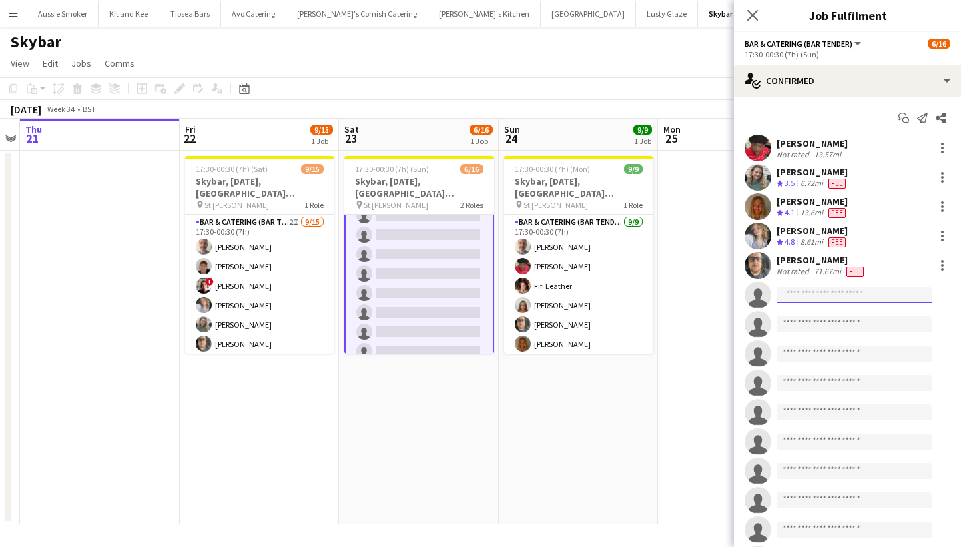
click at [813, 291] on input at bounding box center [854, 295] width 155 height 16
click at [923, 296] on input "******" at bounding box center [854, 295] width 155 height 16
type input "******"
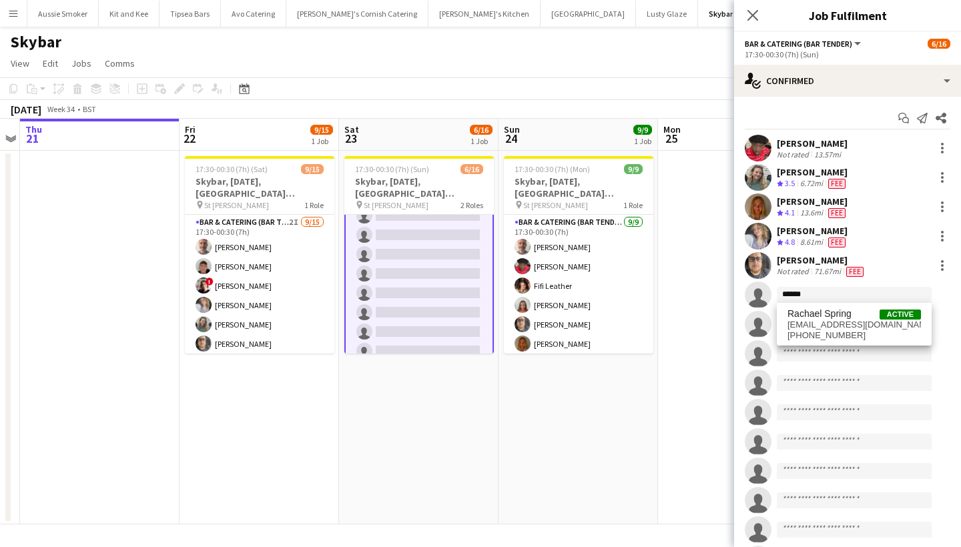
click at [939, 368] on div "[PERSON_NAME] Not rated 13.57mi [PERSON_NAME] Crew rating 3.5 6.72mi Fee [PERSO…" at bounding box center [847, 354] width 227 height 438
click at [837, 286] on app-invite-slot "single-neutral-actions ******" at bounding box center [847, 295] width 227 height 27
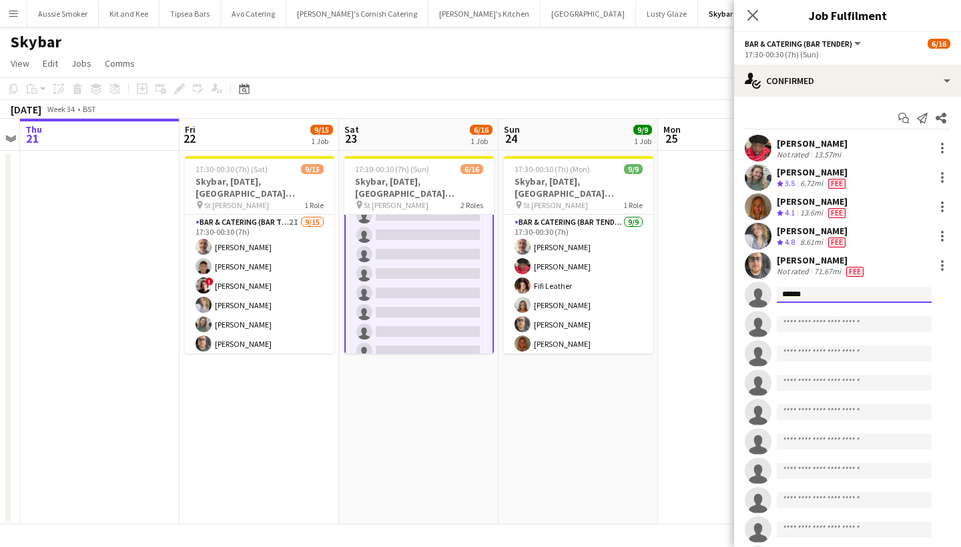
click at [833, 298] on input "******" at bounding box center [854, 295] width 155 height 16
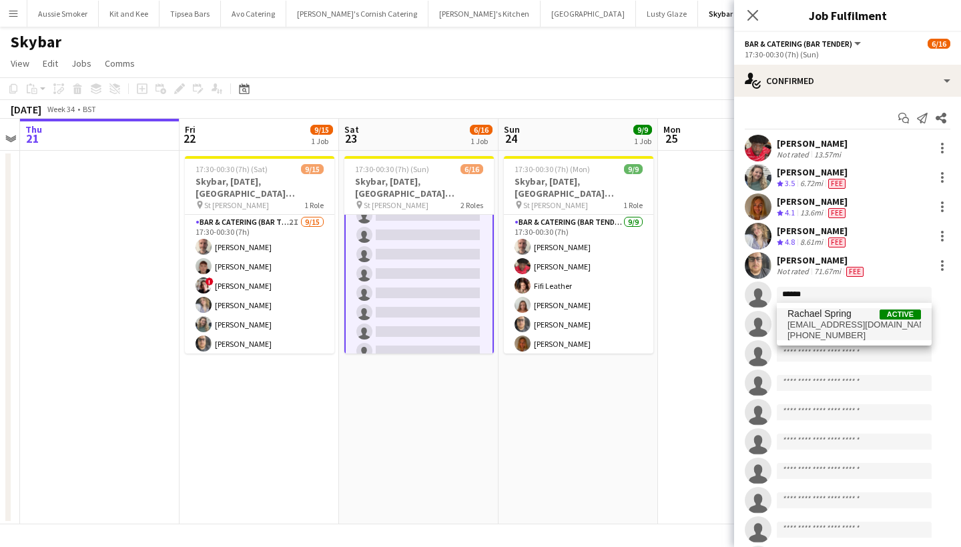
drag, startPoint x: 833, startPoint y: 308, endPoint x: 833, endPoint y: 323, distance: 14.7
click at [833, 323] on span "[EMAIL_ADDRESS][DOMAIN_NAME]" at bounding box center [853, 325] width 133 height 11
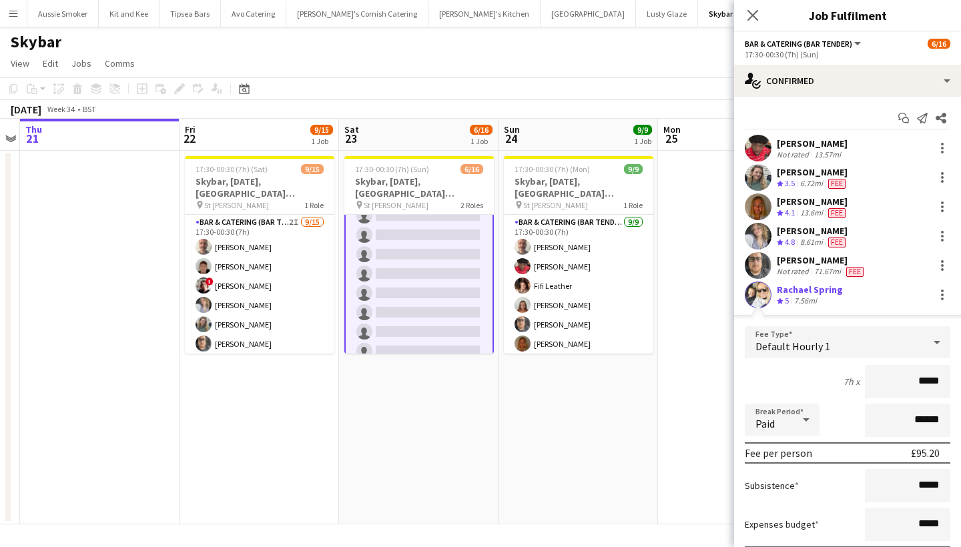
type input "******"
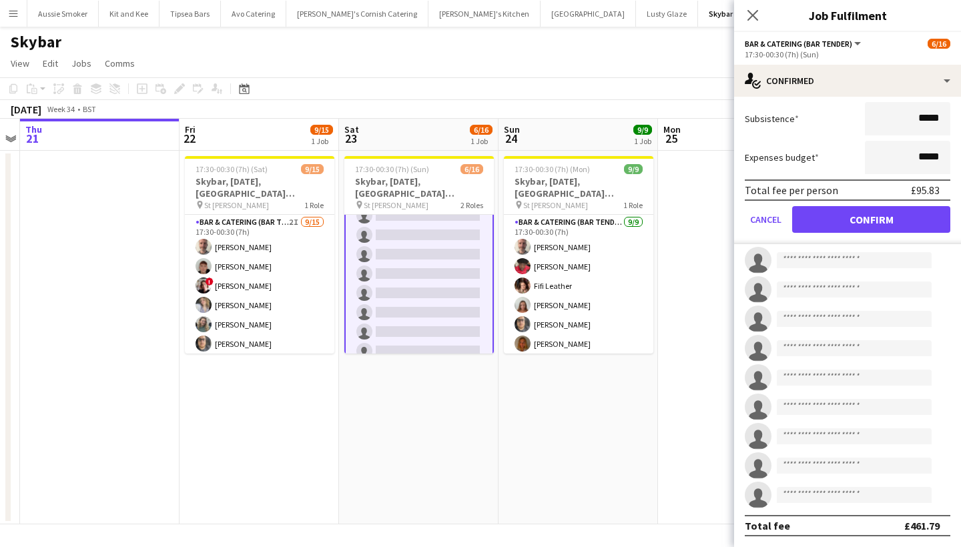
click at [848, 219] on button "Confirm" at bounding box center [871, 219] width 158 height 27
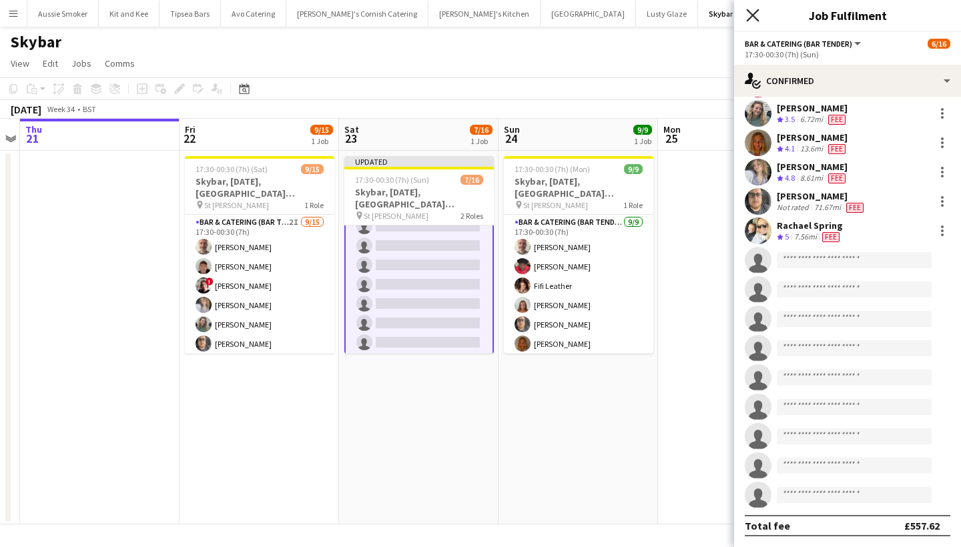
click at [751, 17] on icon at bounding box center [752, 15] width 13 height 13
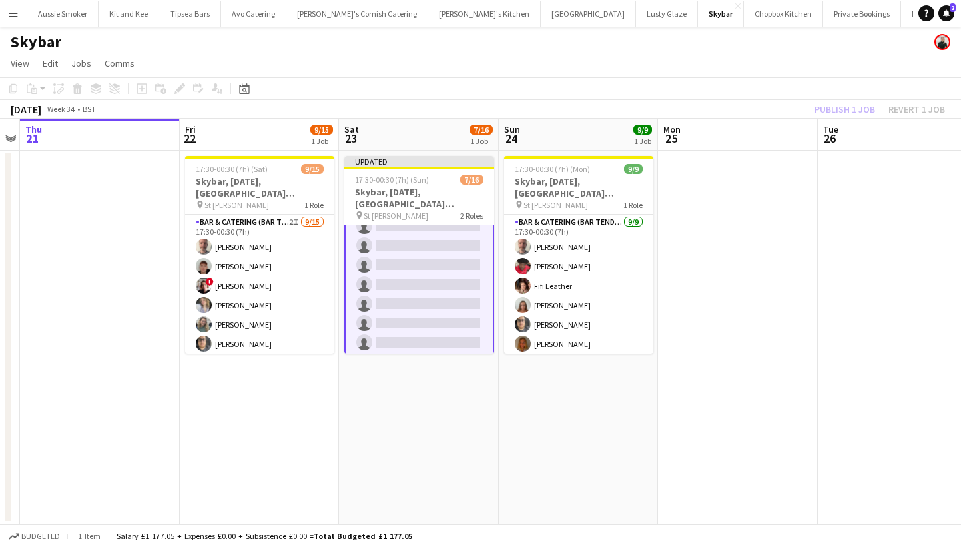
click at [843, 109] on div "Publish 1 job Revert 1 job" at bounding box center [879, 109] width 163 height 17
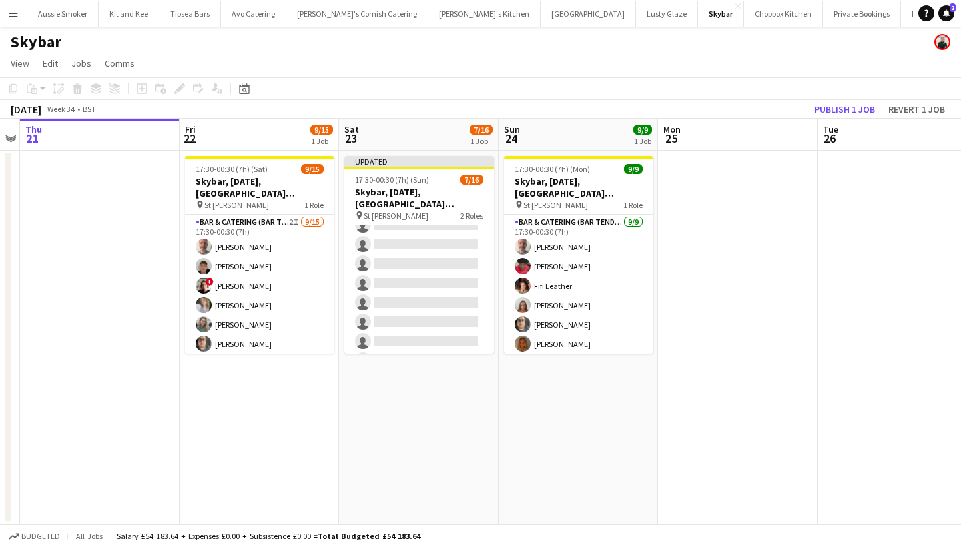
click at [843, 109] on button "Publish 1 job" at bounding box center [844, 109] width 71 height 17
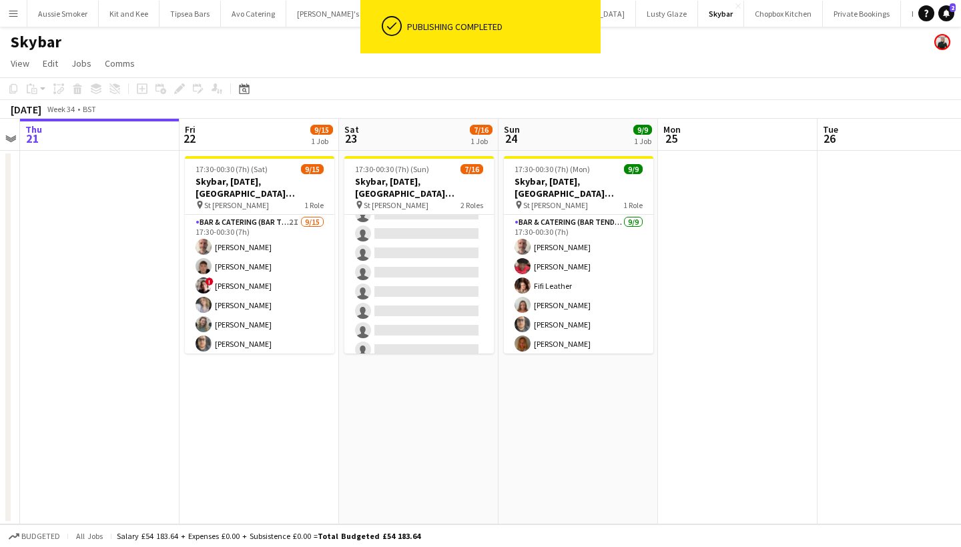
scroll to position [211, 0]
